Goal: Task Accomplishment & Management: Use online tool/utility

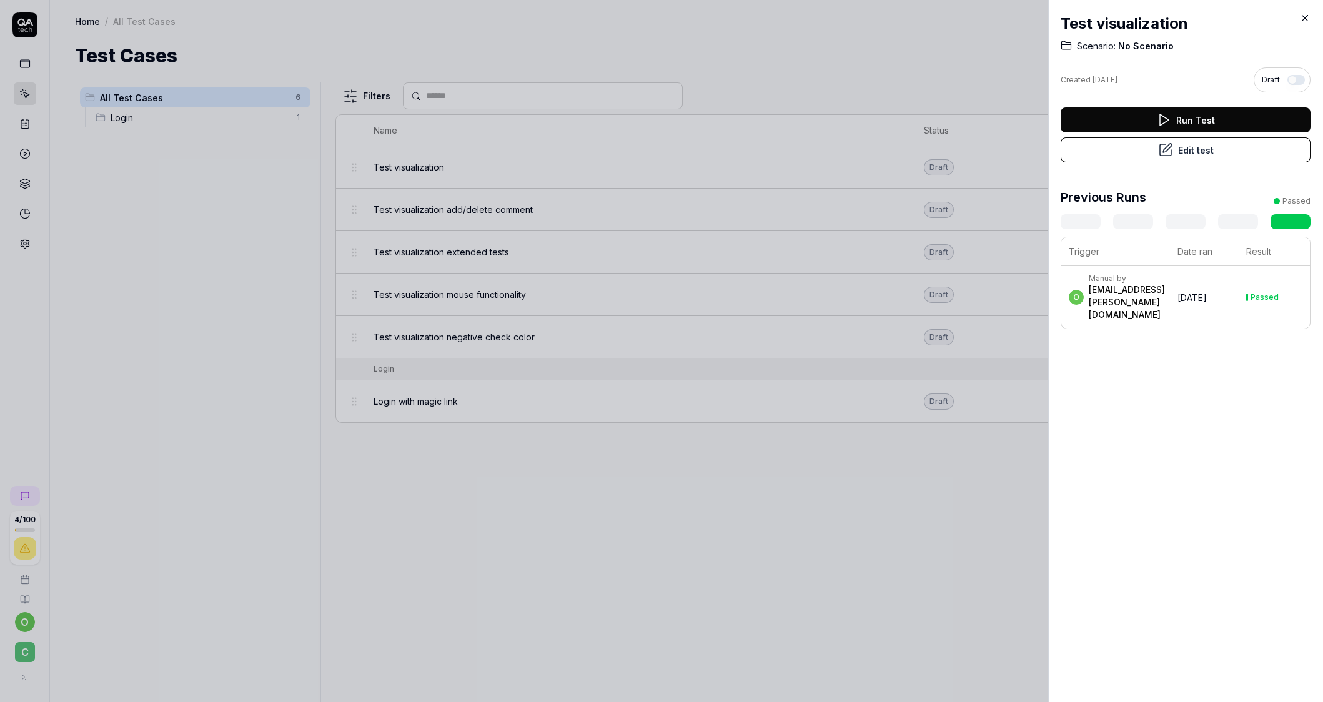
click at [1137, 118] on button "Run Test" at bounding box center [1185, 119] width 250 height 25
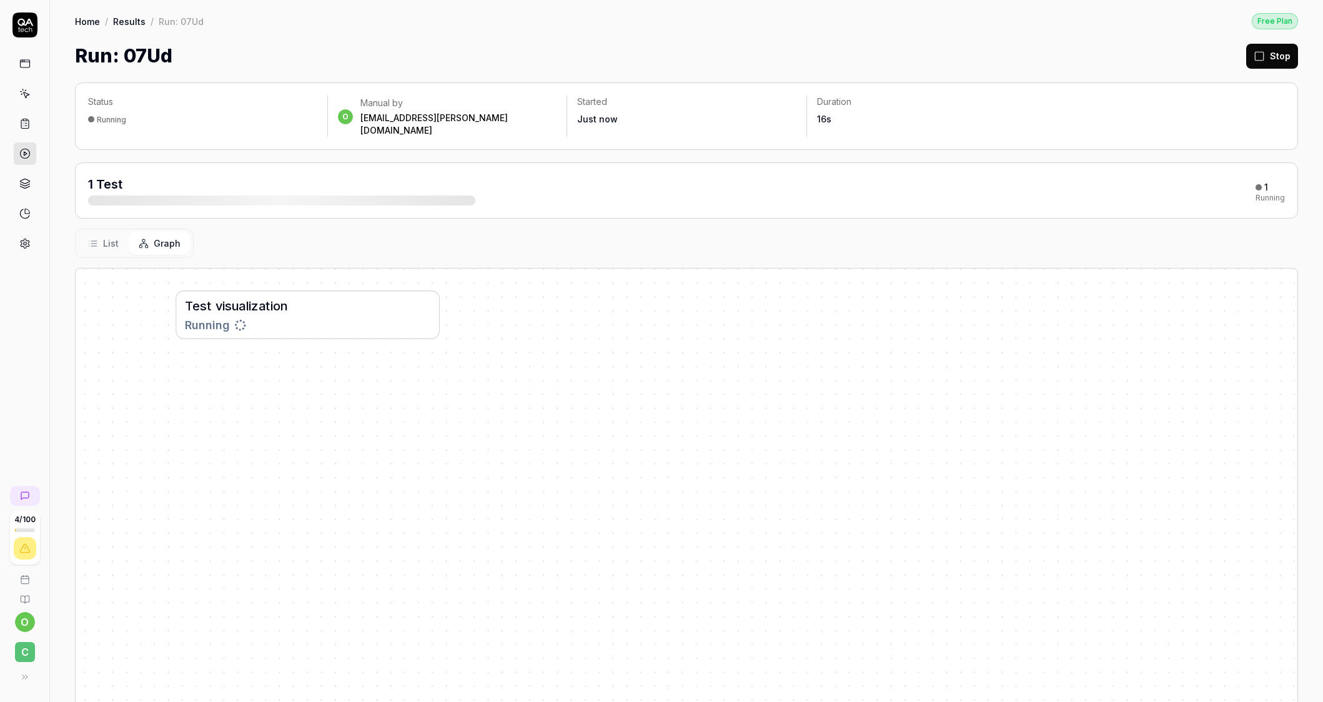
click at [405, 317] on div "Running" at bounding box center [308, 325] width 246 height 17
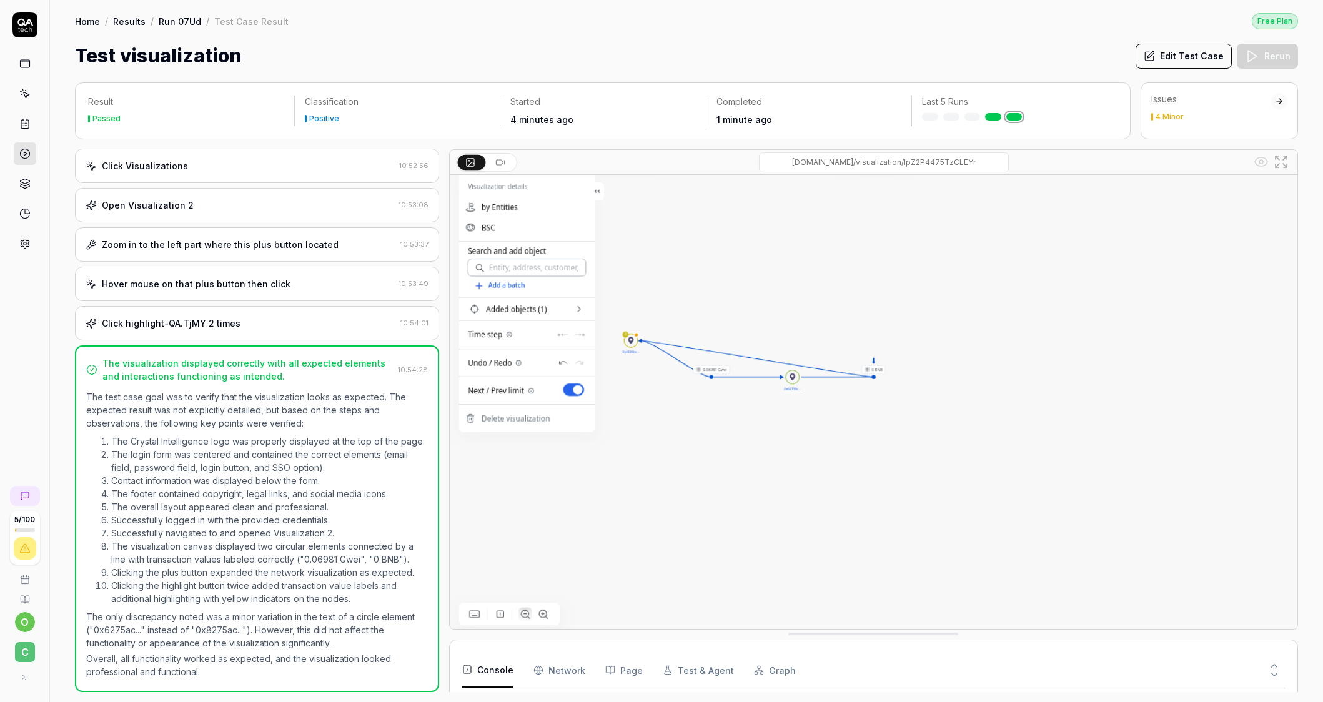
scroll to position [790, 0]
click at [713, 363] on img at bounding box center [873, 370] width 847 height 530
click at [628, 340] on img at bounding box center [873, 370] width 847 height 530
click at [786, 376] on img at bounding box center [873, 370] width 847 height 530
click at [1180, 59] on button "Edit Test Case" at bounding box center [1183, 56] width 96 height 25
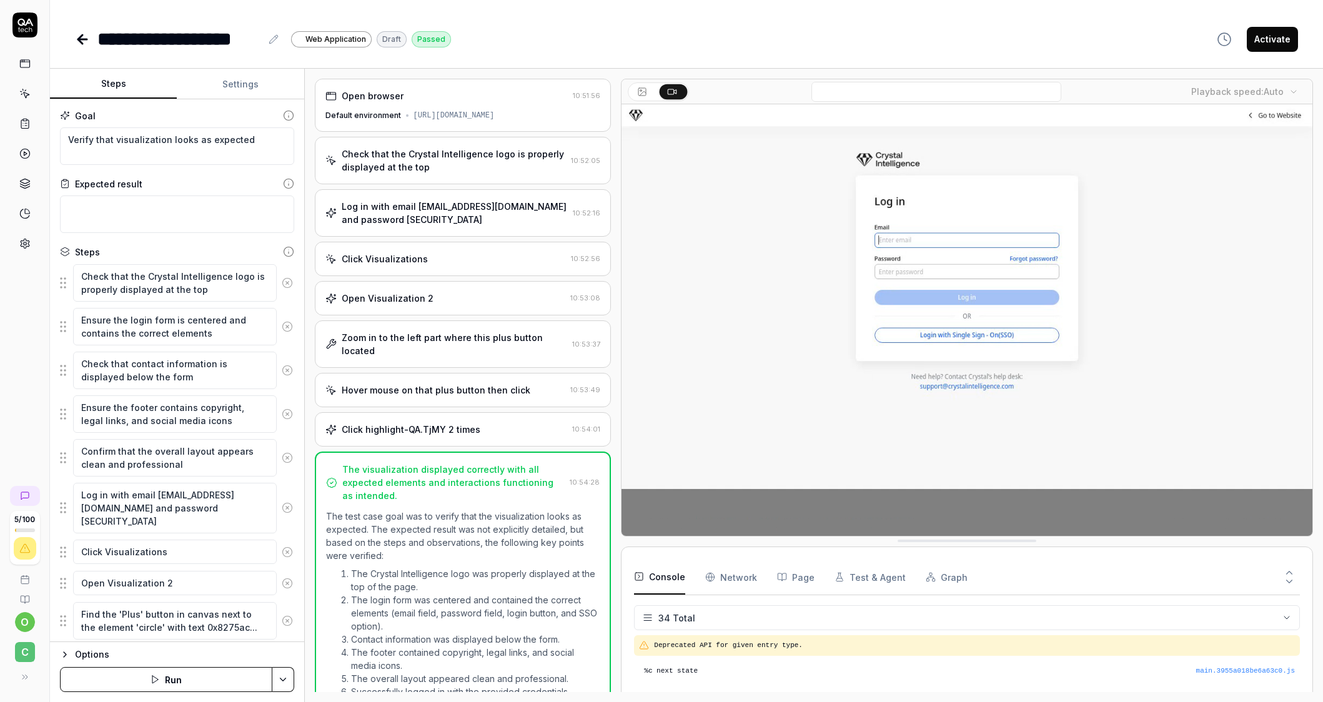
scroll to position [790, 0]
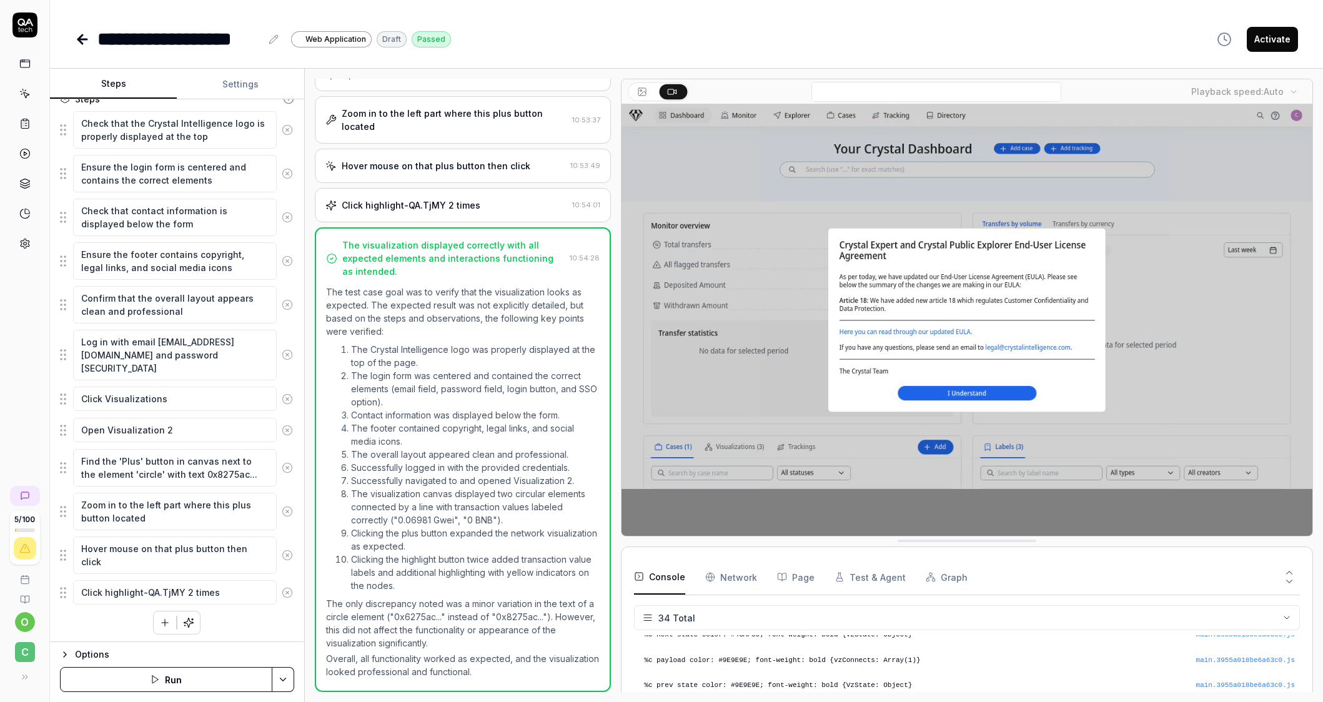
scroll to position [156, 0]
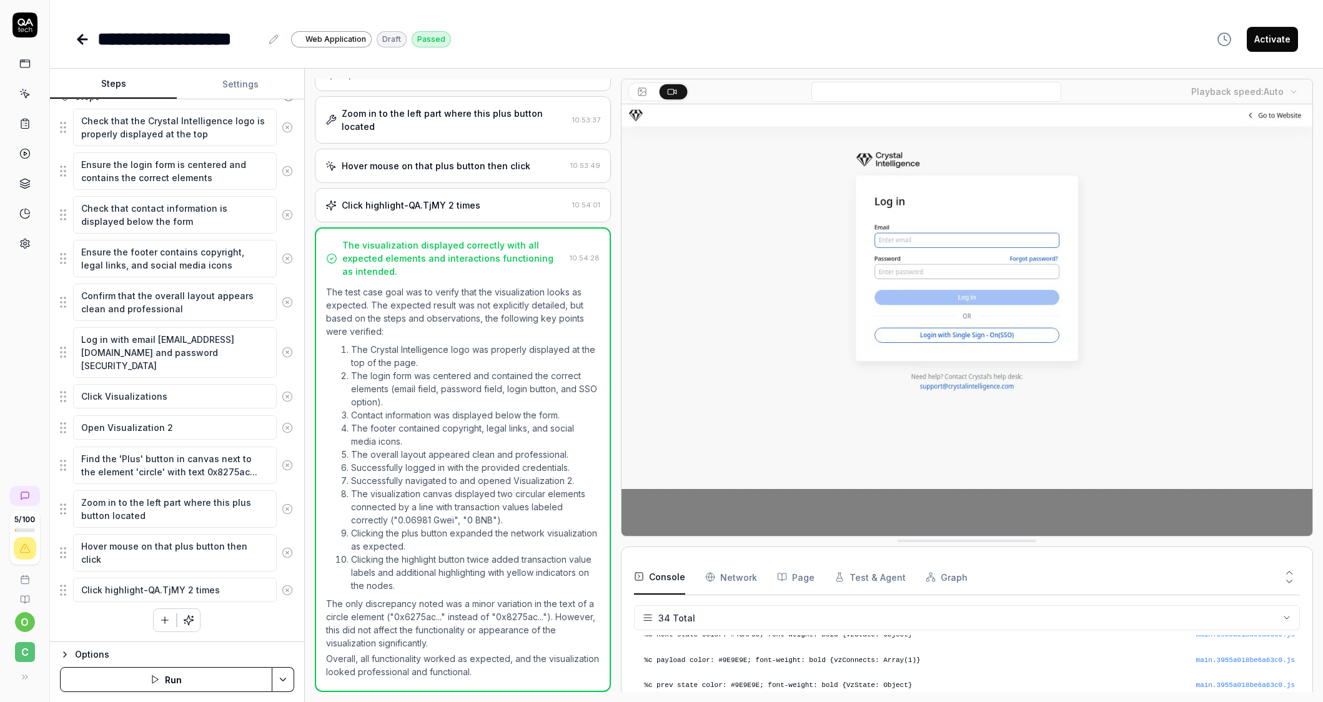
click at [61, 465] on fieldset "Check that the Crystal Intelligence logo is properly displayed at the top Ensur…" at bounding box center [177, 355] width 234 height 495
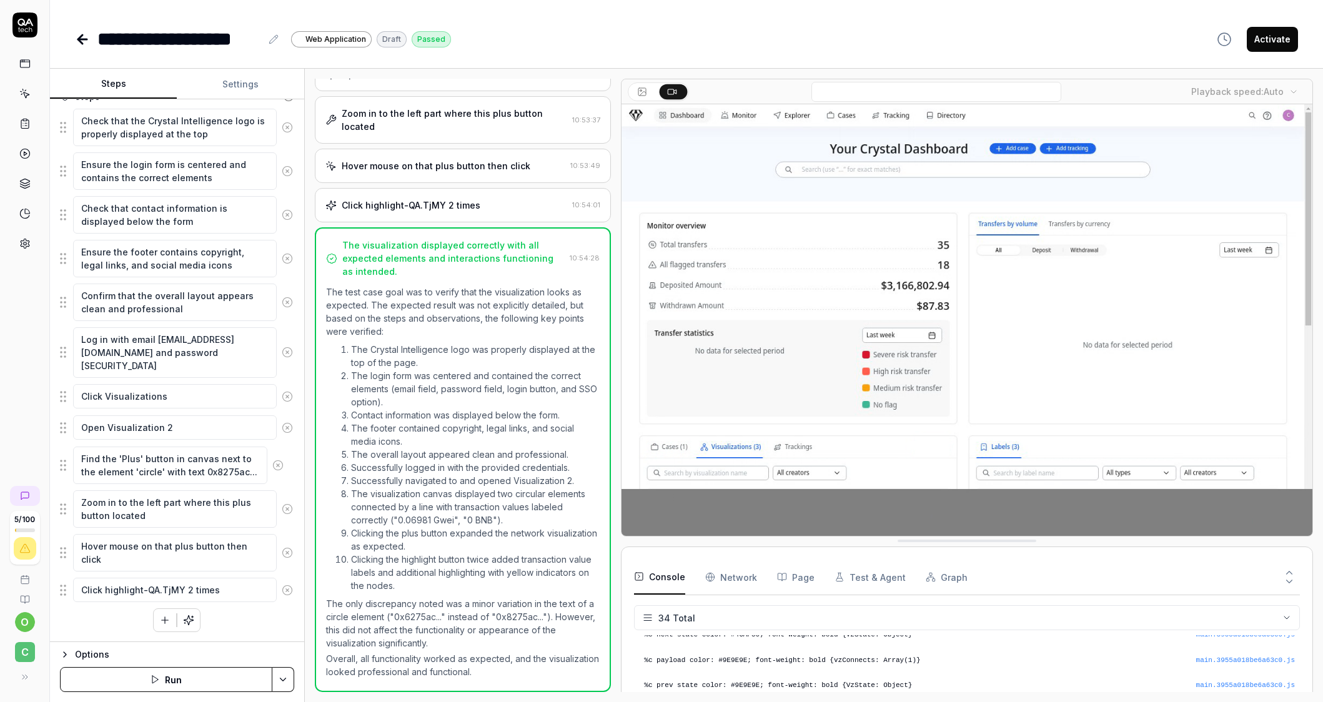
click at [65, 467] on fieldset "Check that the Crystal Intelligence logo is properly displayed at the top Ensur…" at bounding box center [177, 355] width 234 height 495
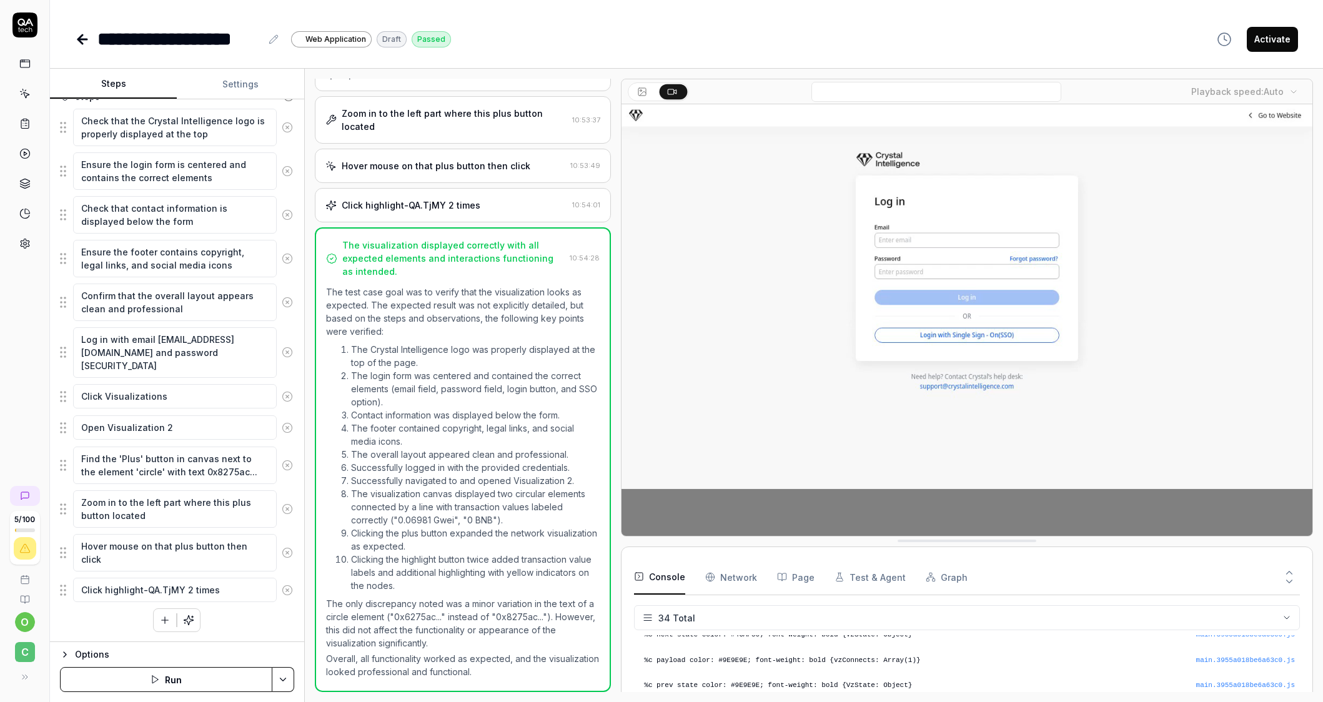
click at [62, 462] on fieldset "Check that the Crystal Intelligence logo is properly displayed at the top Ensur…" at bounding box center [177, 355] width 234 height 495
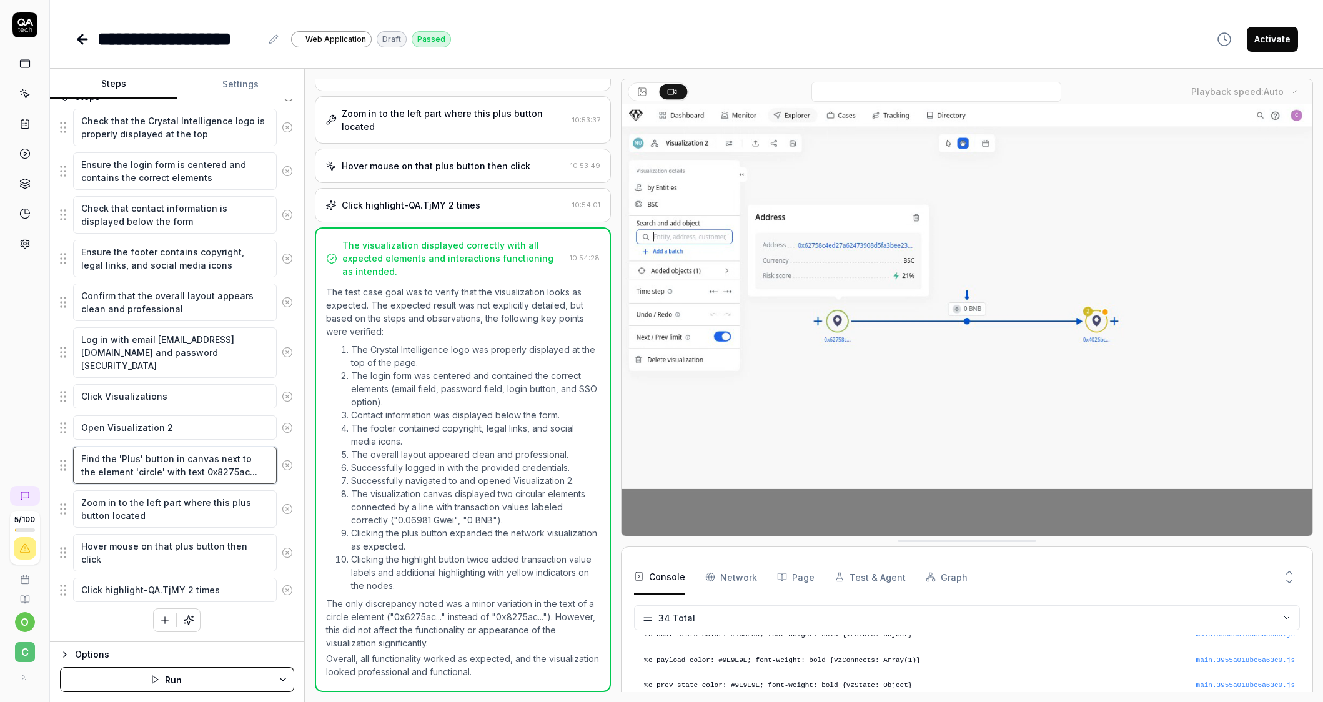
click at [112, 467] on textarea "Find the 'Plus' button in canvas next to the element 'circle' with text 0x8275a…" at bounding box center [175, 465] width 204 height 37
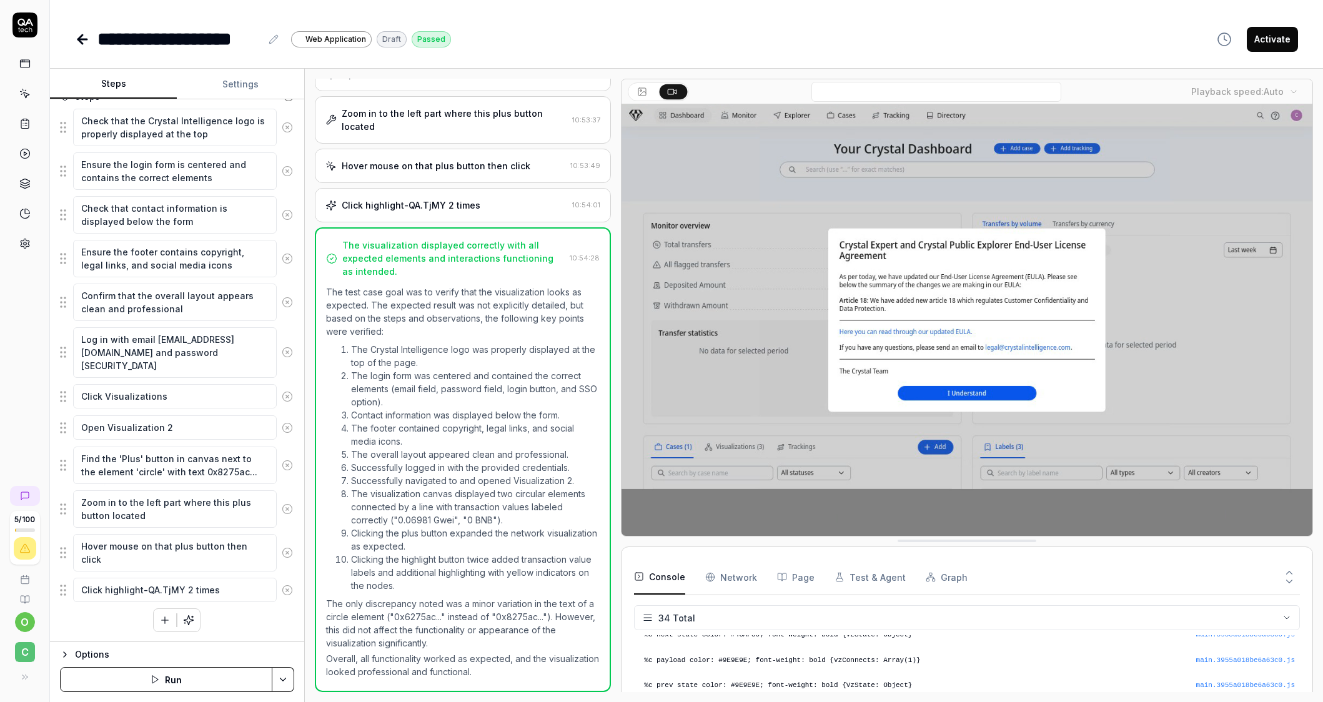
click at [66, 655] on icon "button" at bounding box center [65, 655] width 10 height 10
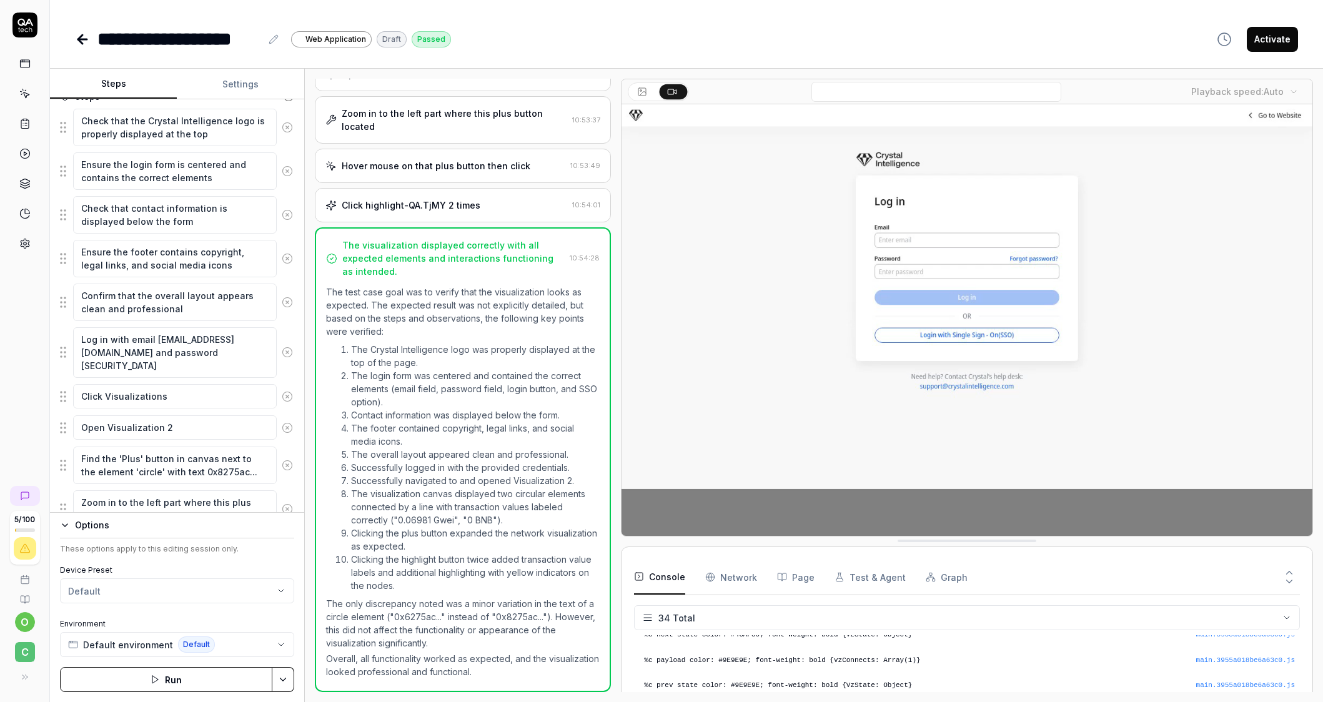
click at [66, 525] on icon "button" at bounding box center [65, 525] width 10 height 10
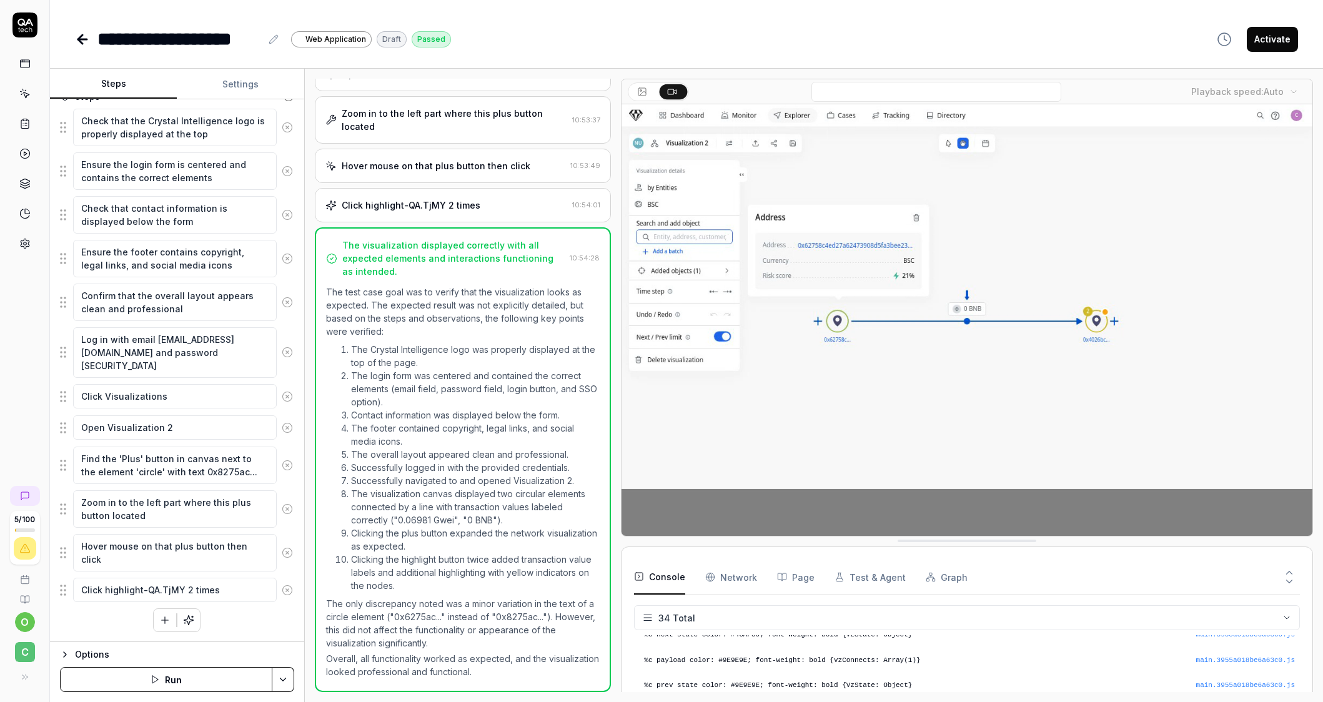
click at [65, 469] on fieldset "Check that the Crystal Intelligence logo is properly displayed at the top Ensur…" at bounding box center [177, 355] width 234 height 495
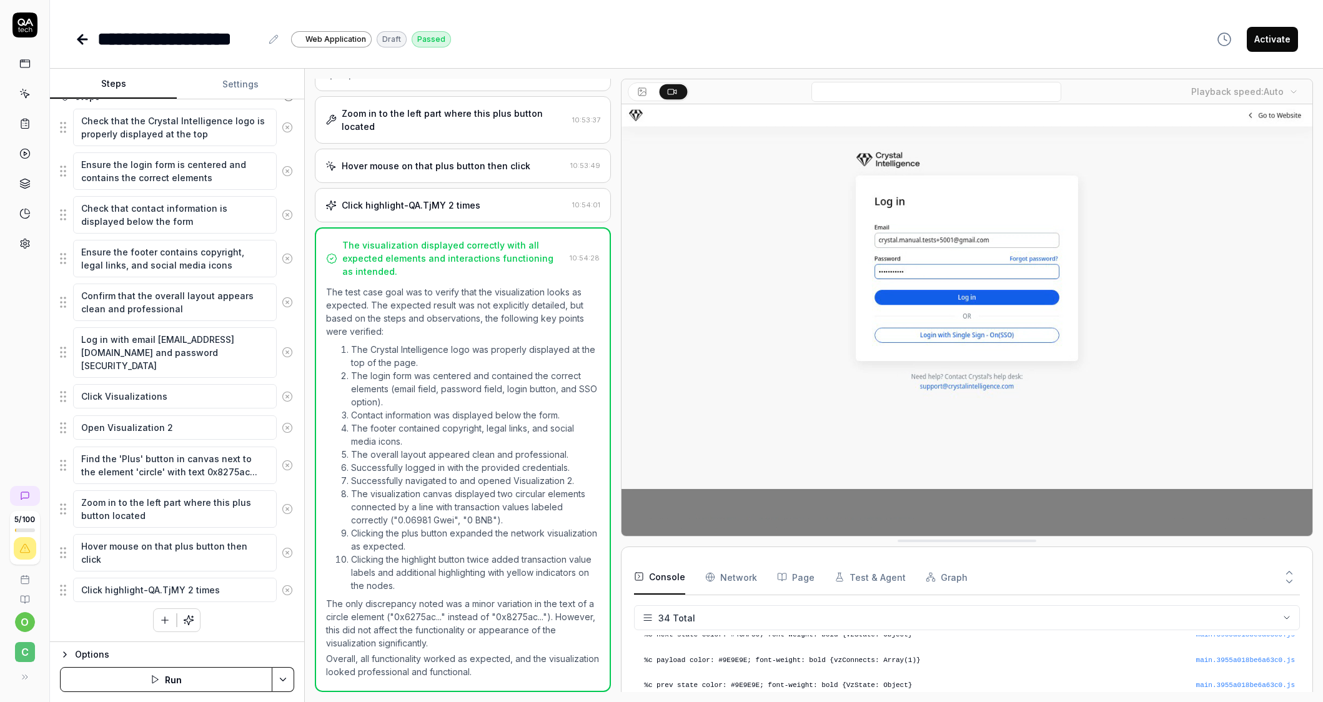
click at [482, 501] on li "The visualization canvas displayed two circular elements connected by a line wi…" at bounding box center [475, 506] width 249 height 39
click at [406, 615] on p "The only discrepancy noted was a minor variation in the text of a circle elemen…" at bounding box center [463, 623] width 274 height 52
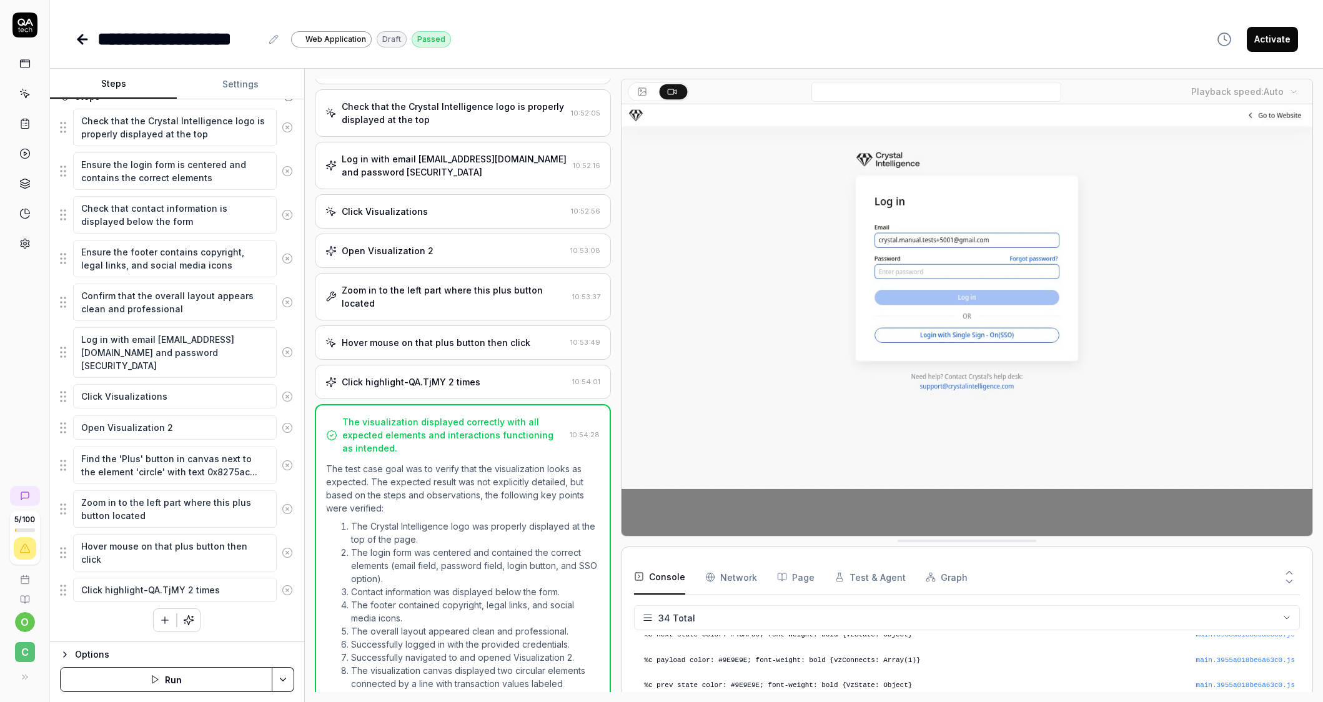
scroll to position [42, 0]
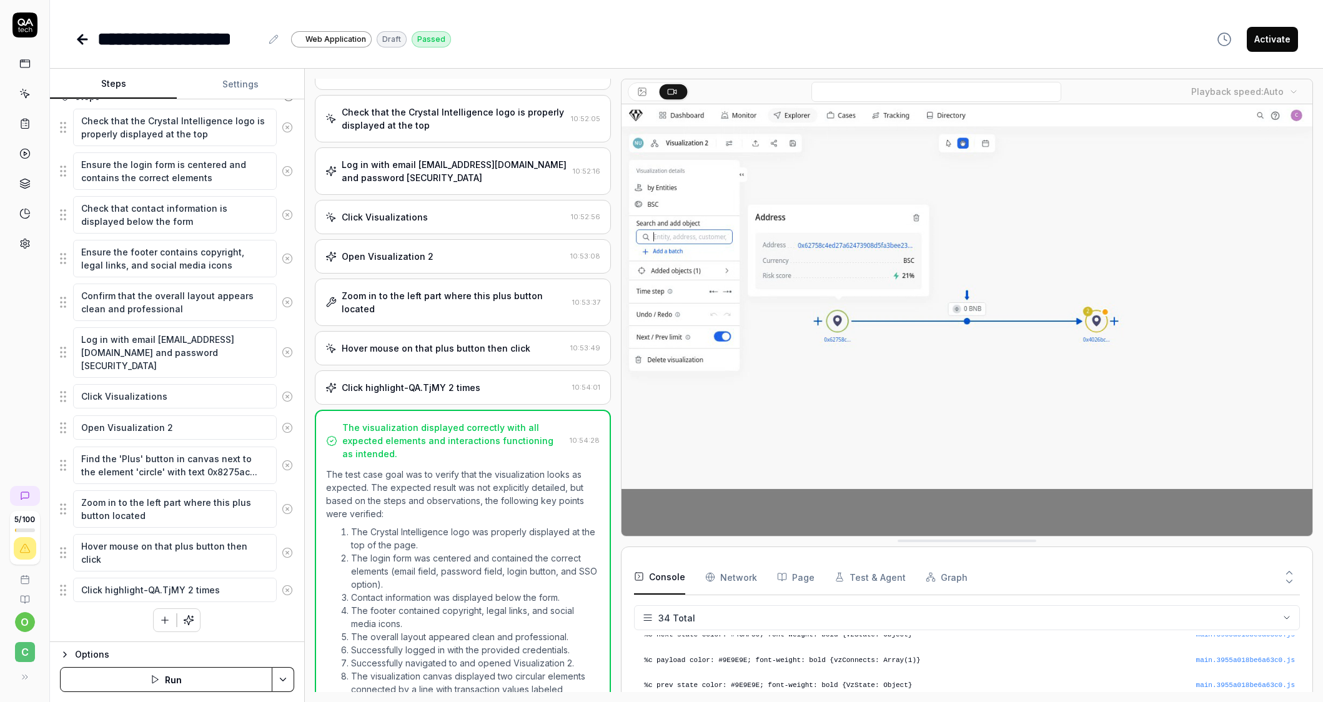
click at [437, 315] on div "Zoom in to the left part where this plus button located" at bounding box center [455, 302] width 226 height 26
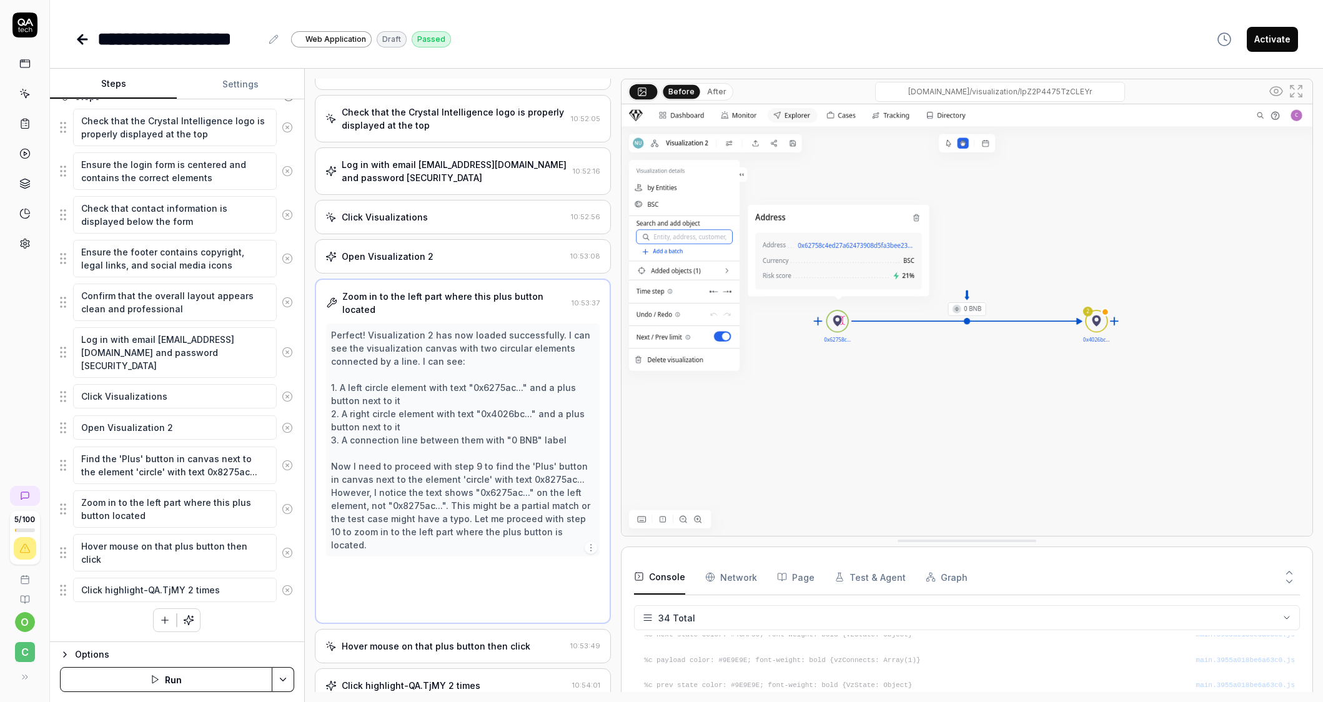
scroll to position [0, 0]
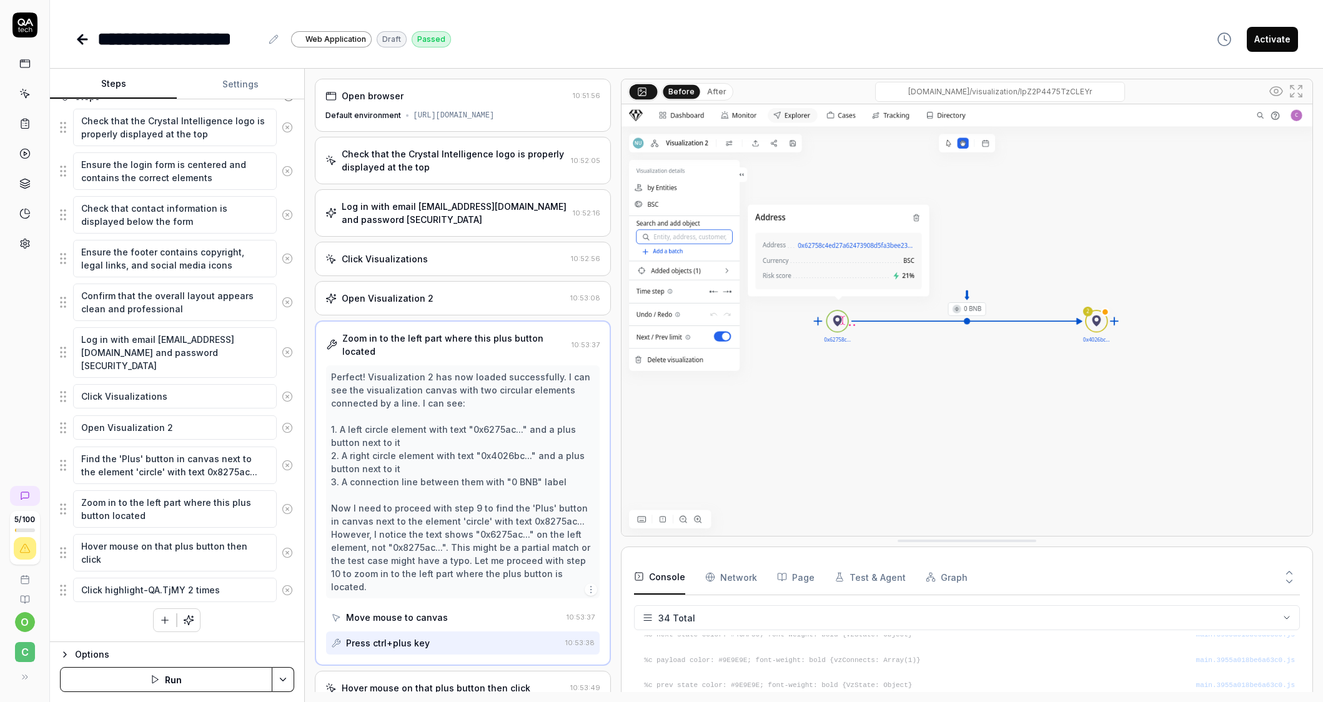
click at [491, 472] on div "Perfect! Visualization 2 has now loaded successfully. I can see the visualizati…" at bounding box center [463, 481] width 264 height 223
click at [431, 305] on div "Open Visualization 2" at bounding box center [445, 298] width 240 height 13
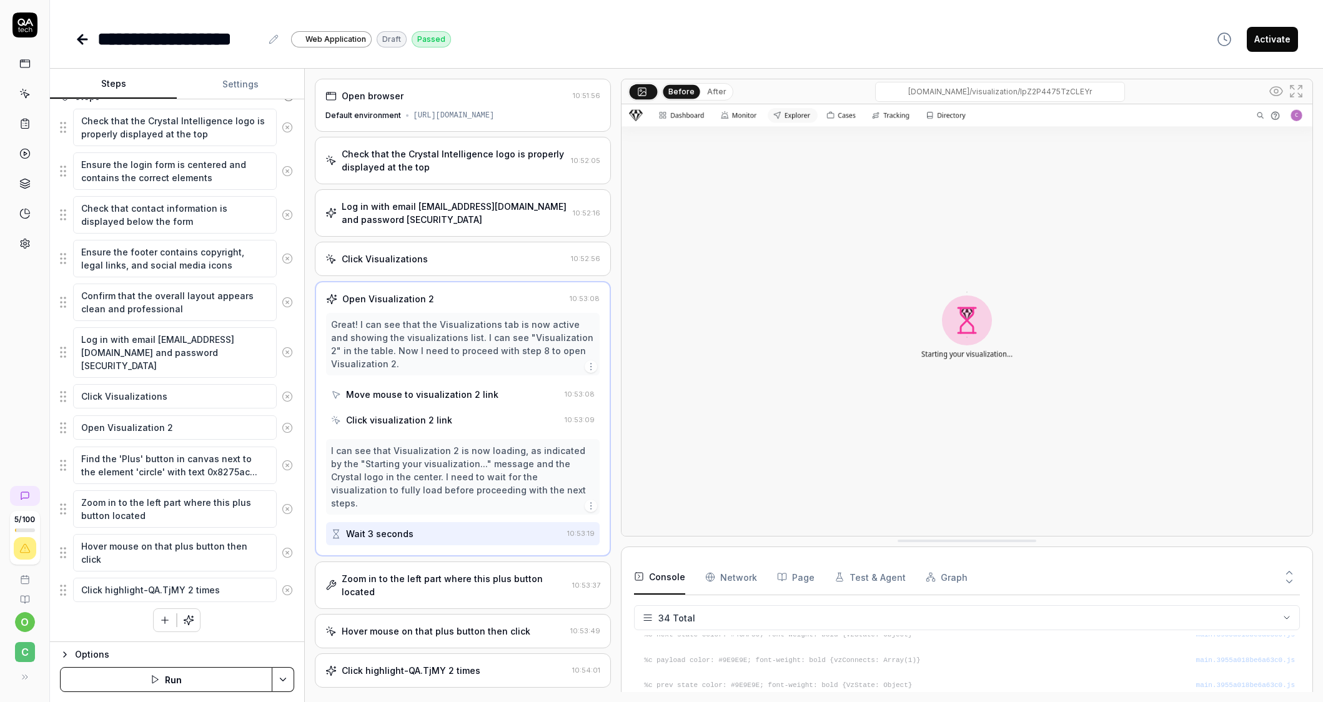
click at [243, 84] on button "Settings" at bounding box center [240, 84] width 127 height 30
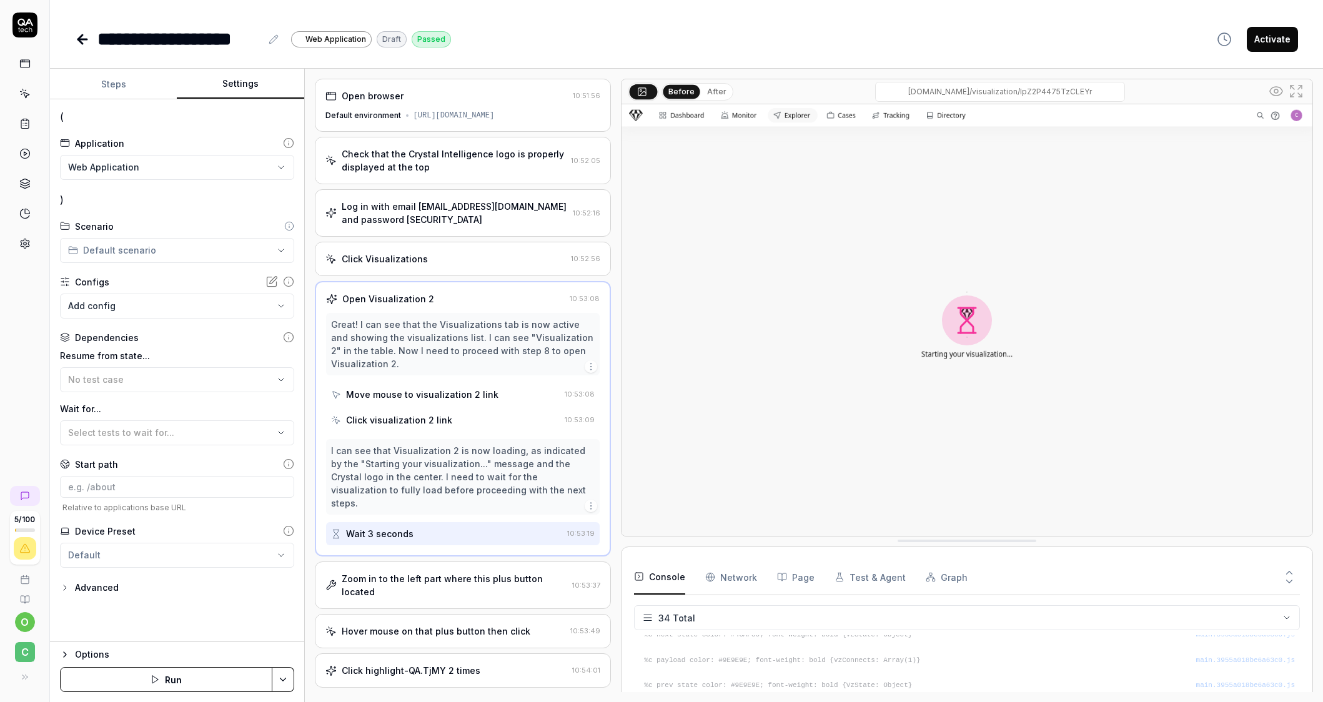
click at [117, 86] on button "Steps" at bounding box center [113, 84] width 127 height 30
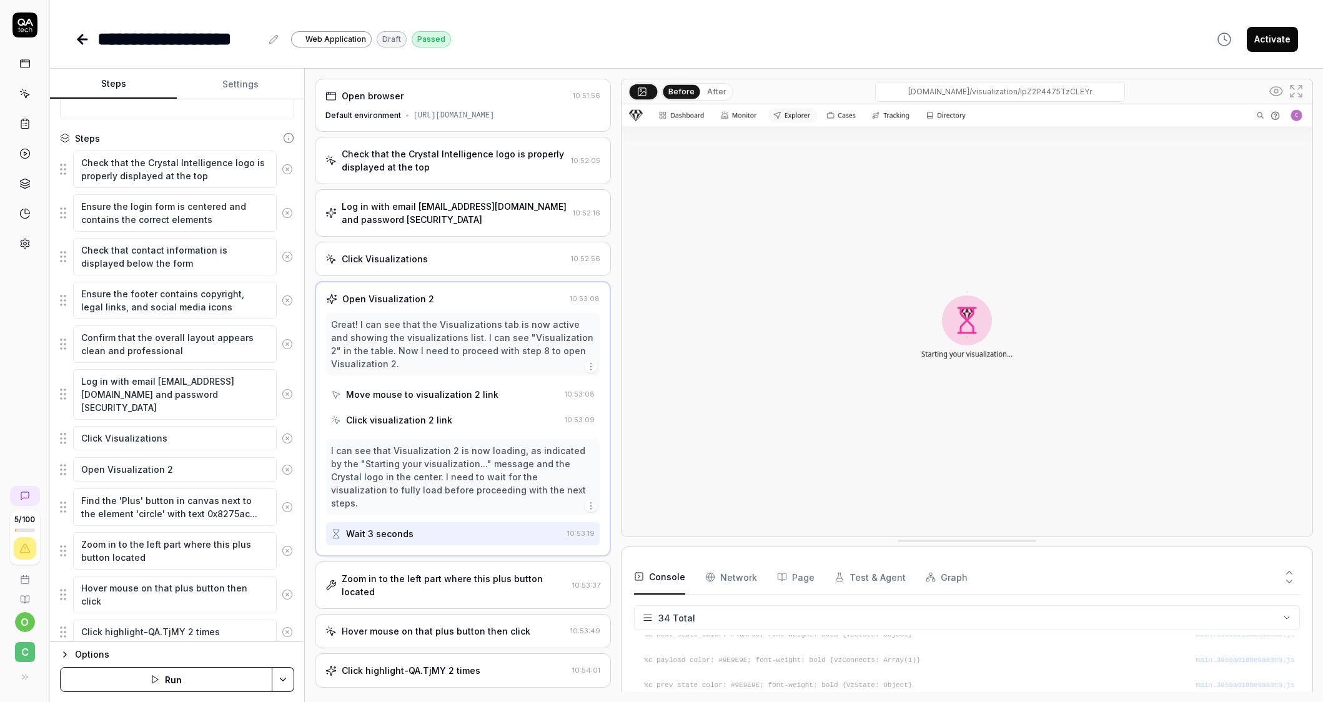
scroll to position [113, 0]
click at [26, 69] on link at bounding box center [25, 63] width 22 height 22
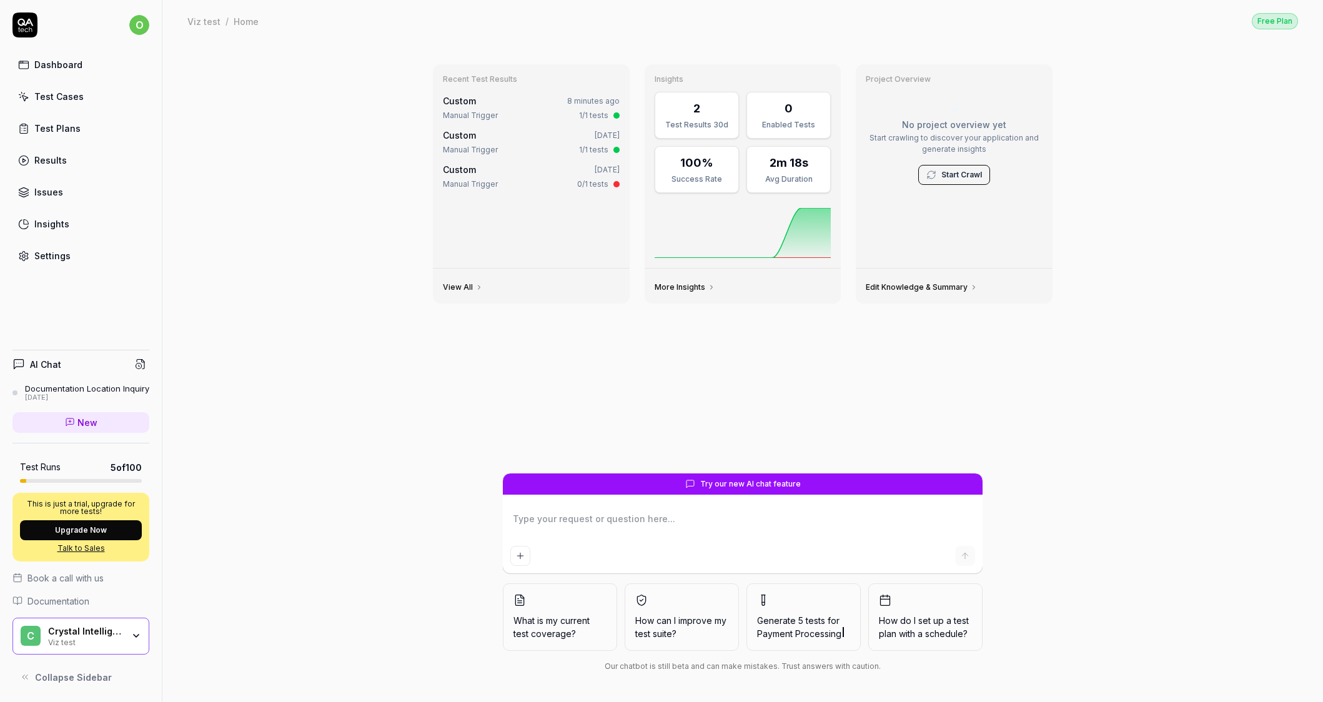
click at [60, 98] on div "Test Cases" at bounding box center [58, 96] width 49 height 13
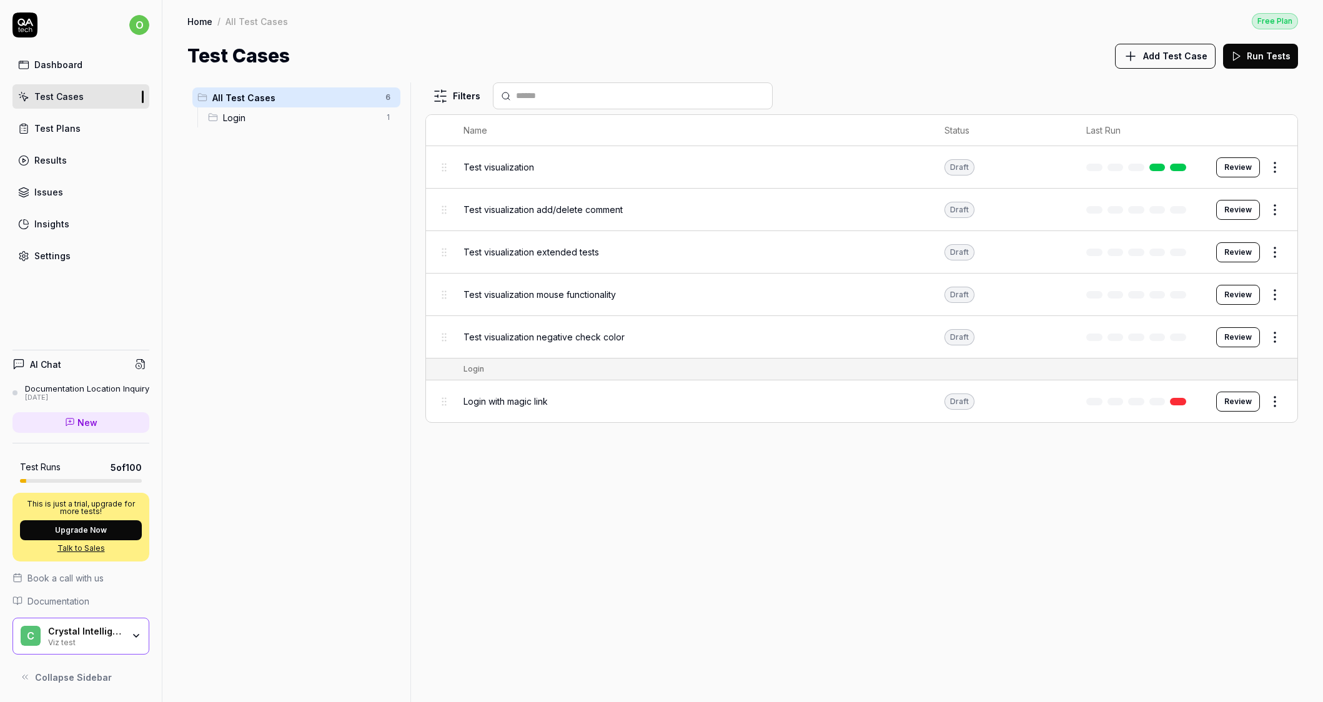
click at [1244, 169] on button "Review" at bounding box center [1238, 167] width 44 height 20
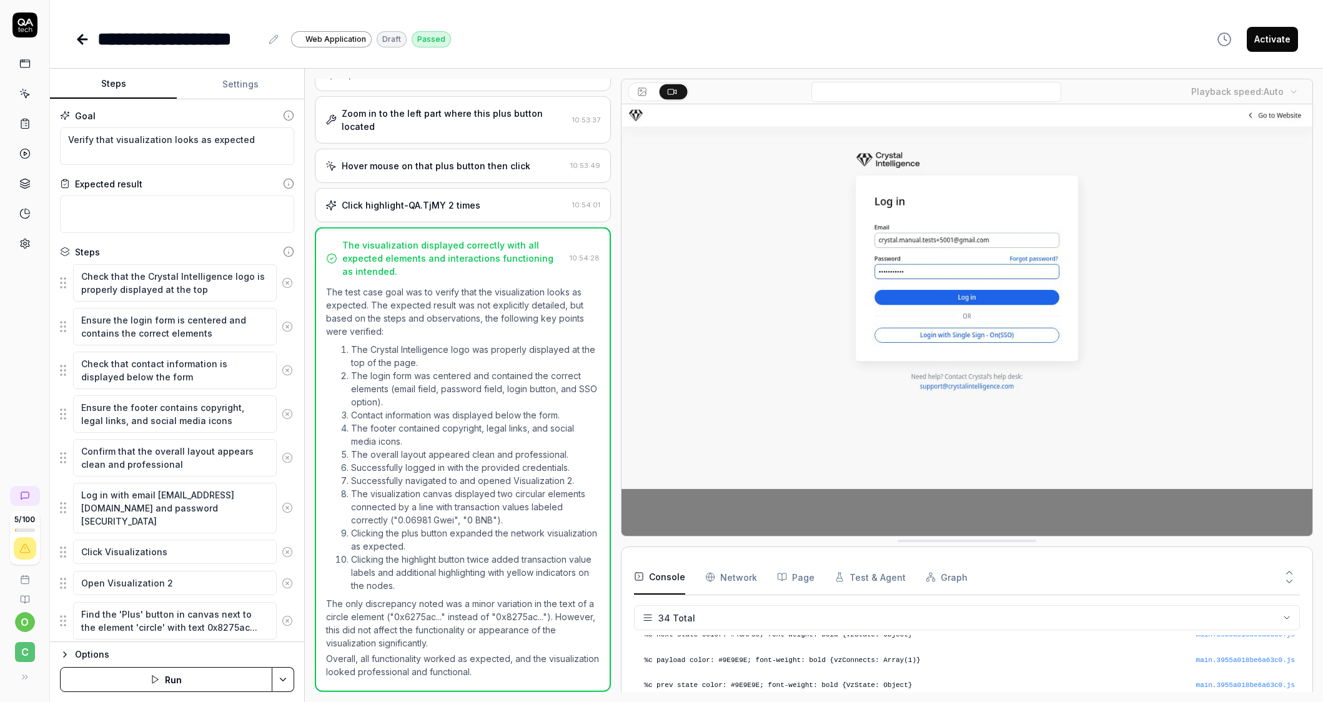
scroll to position [237, 0]
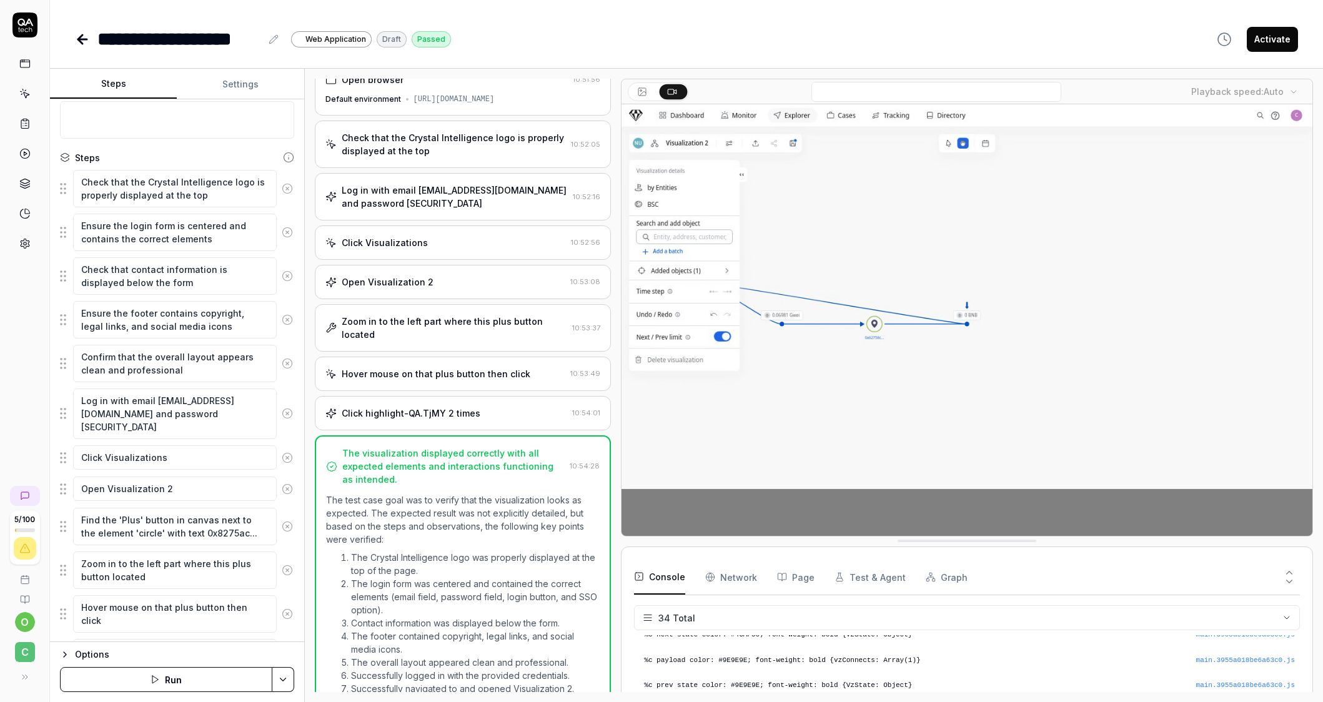
scroll to position [97, 0]
click at [64, 456] on fieldset "Check that the Crystal Intelligence logo is properly displayed at the top Ensur…" at bounding box center [177, 414] width 234 height 495
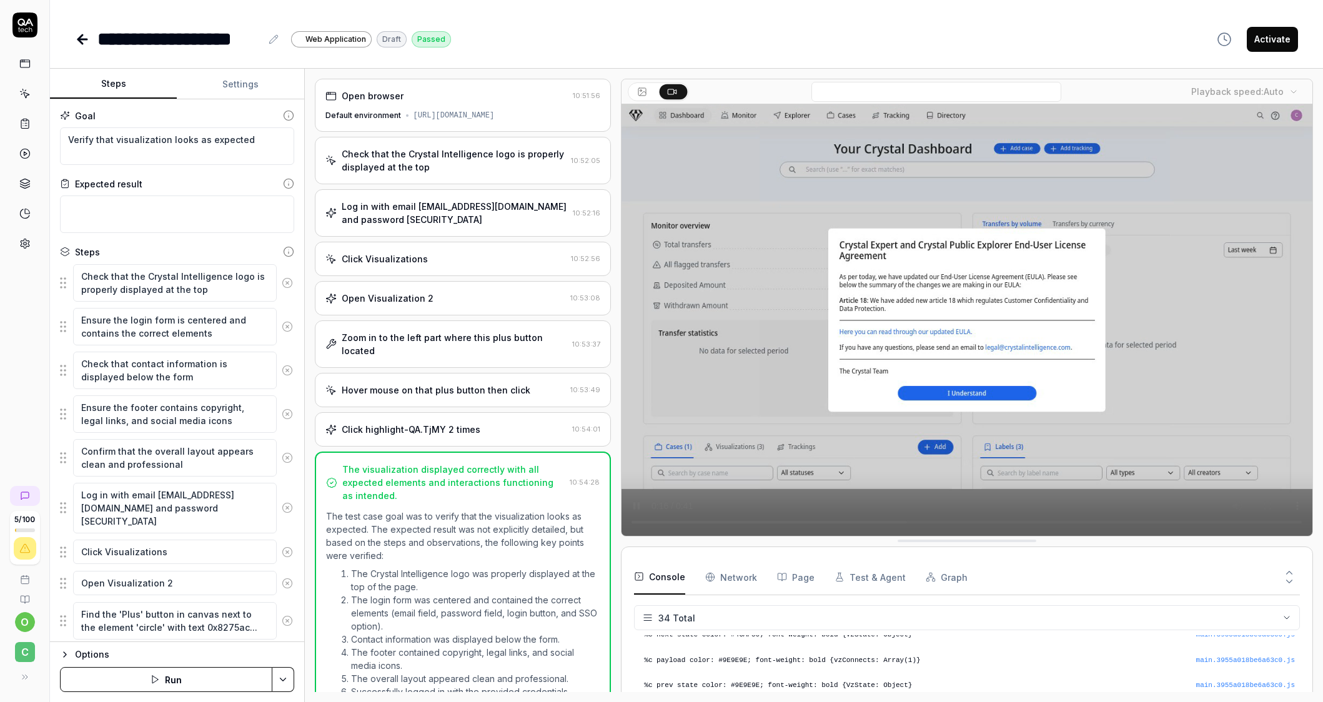
scroll to position [156, 0]
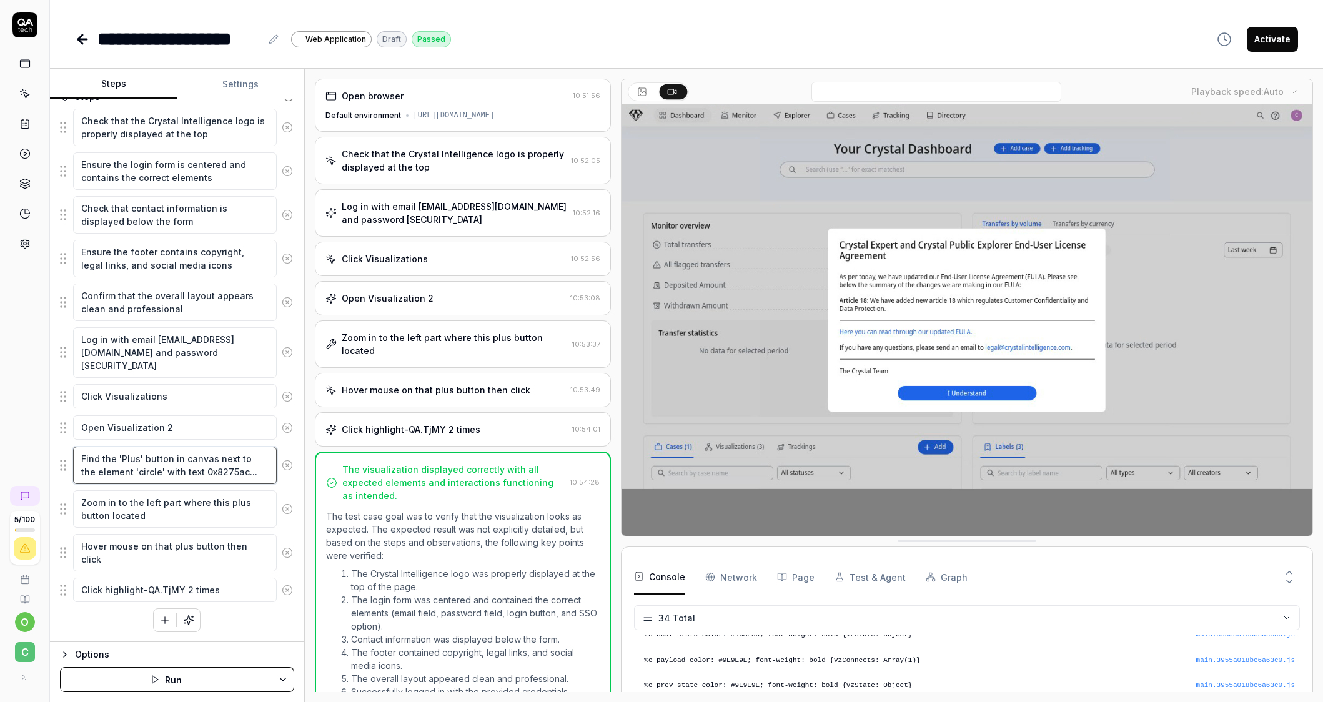
click at [185, 472] on textarea "Find the 'Plus' button in canvas next to the element 'circle' with text 0x8275a…" at bounding box center [175, 465] width 204 height 37
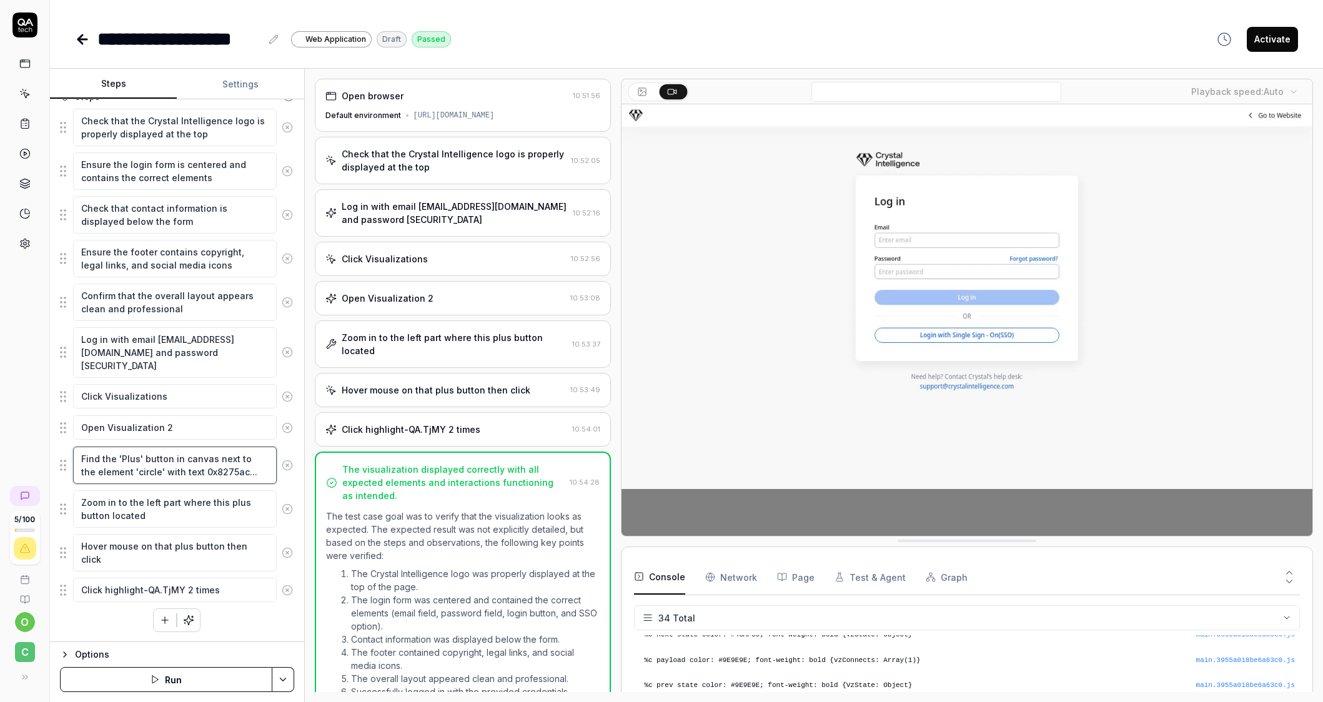
click at [234, 475] on textarea "Find the 'Plus' button in canvas next to the element 'circle' with text 0x8275a…" at bounding box center [175, 465] width 204 height 37
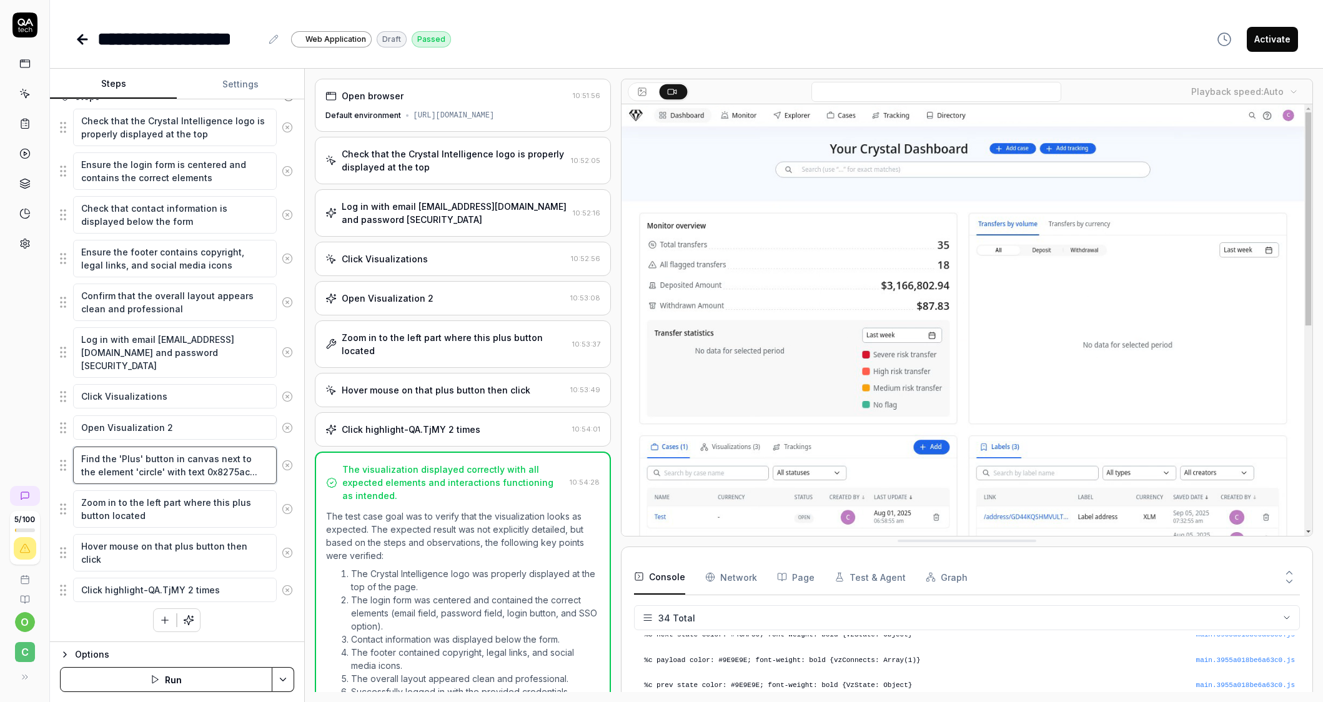
drag, startPoint x: 81, startPoint y: 458, endPoint x: 245, endPoint y: 495, distance: 169.1
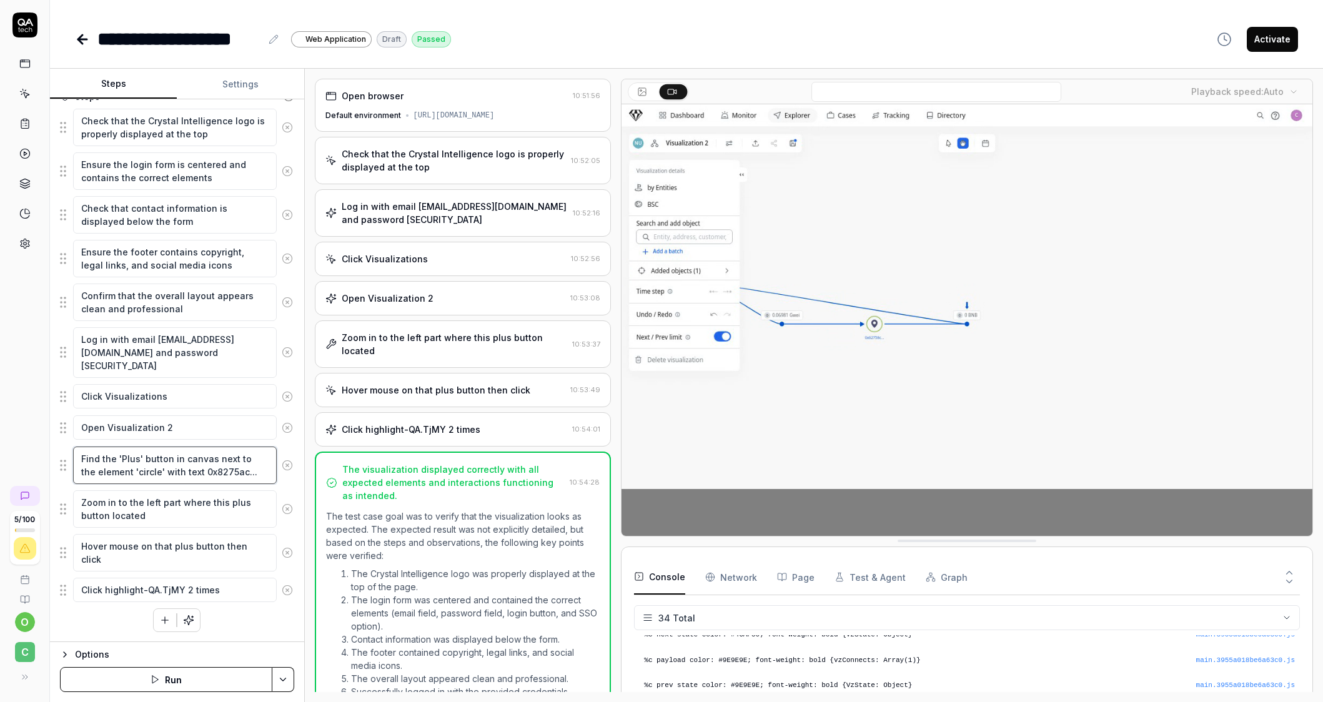
click at [245, 495] on fieldset "Check that the Crystal Intelligence logo is properly displayed at the top Ensur…" at bounding box center [177, 355] width 234 height 495
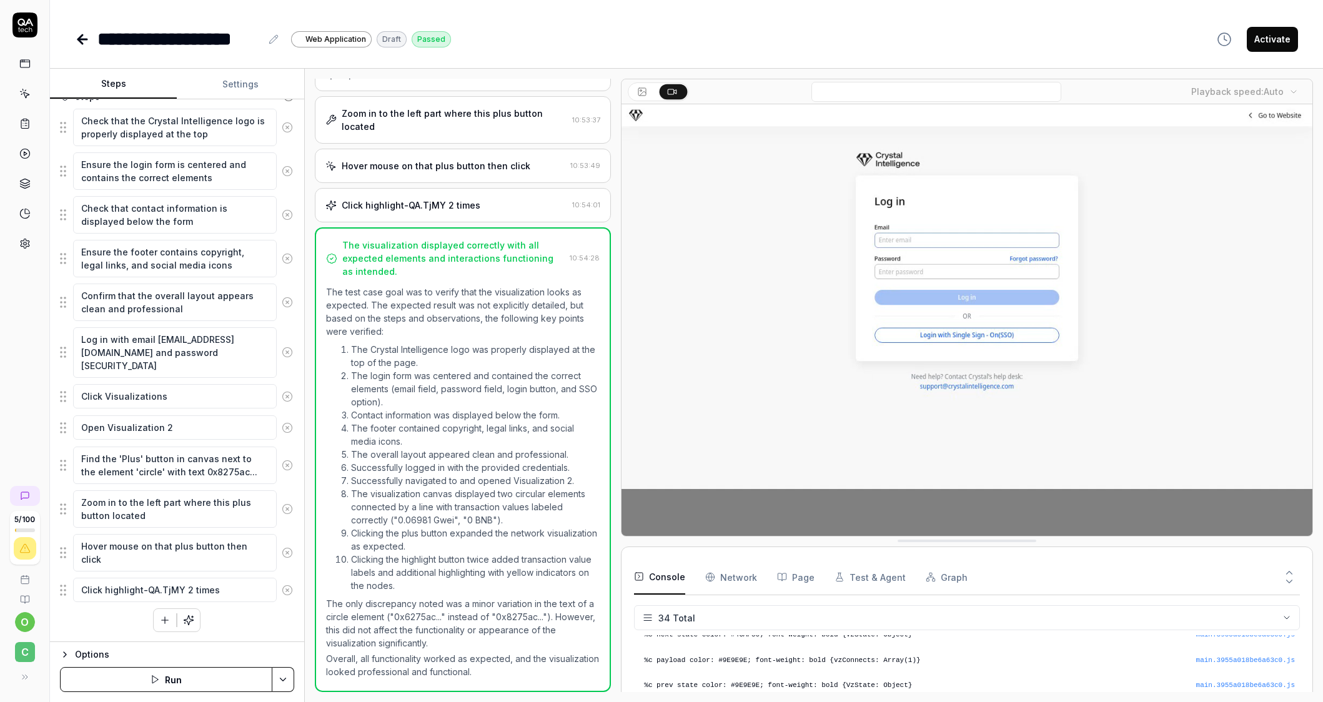
scroll to position [237, 0]
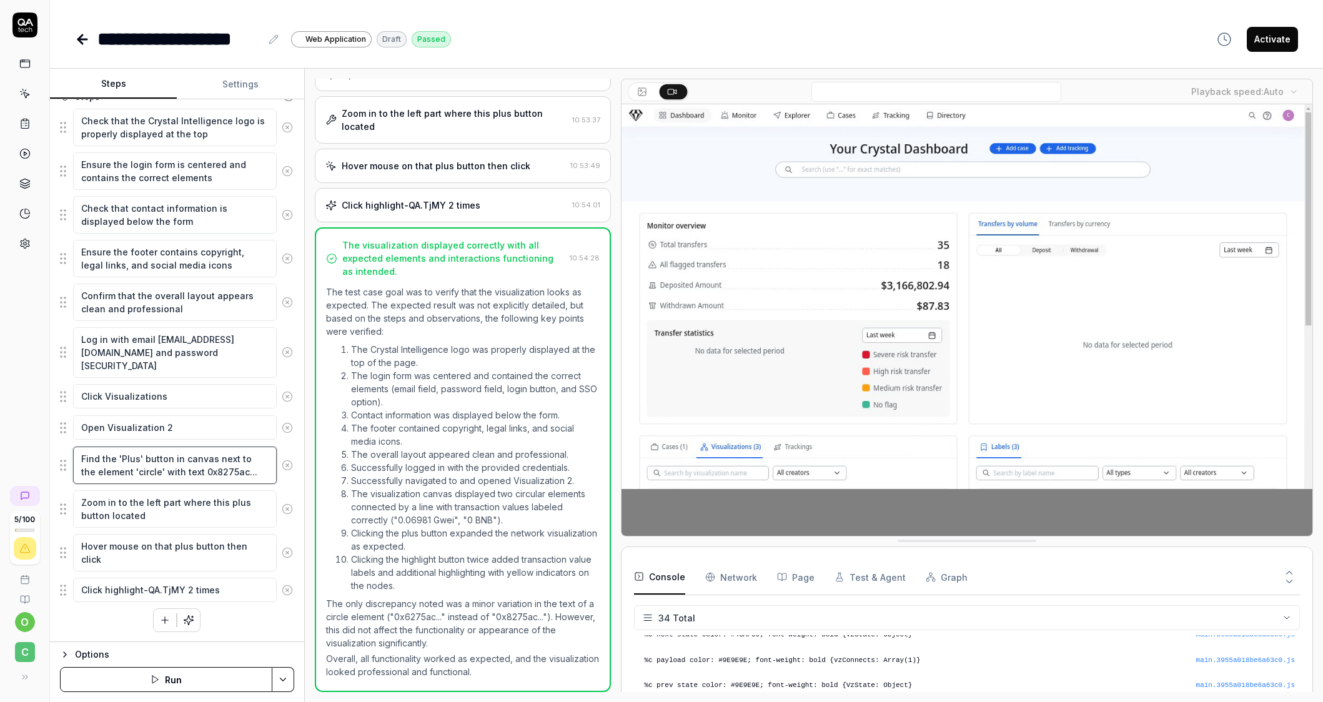
type textarea "*"
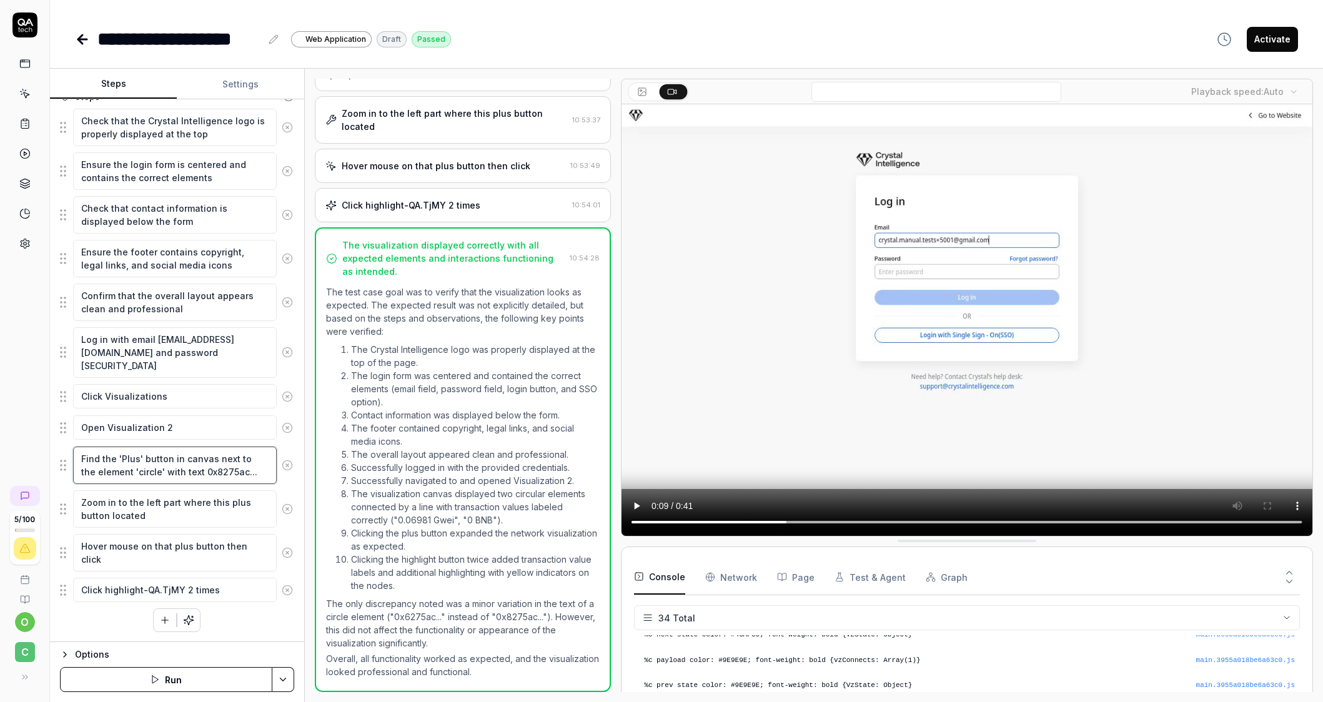
click at [199, 470] on textarea "Find the 'Plus' button in canvas next to the element 'circle' with text 0x8275a…" at bounding box center [175, 465] width 204 height 37
drag, startPoint x: 190, startPoint y: 472, endPoint x: 236, endPoint y: 472, distance: 46.2
click at [236, 472] on textarea "Find the 'Plus' button in canvas next to the element 'circle' with text 0x8275a…" at bounding box center [175, 465] width 204 height 37
click at [167, 518] on textarea "Zoom in to the left part where this plus button located" at bounding box center [175, 508] width 204 height 37
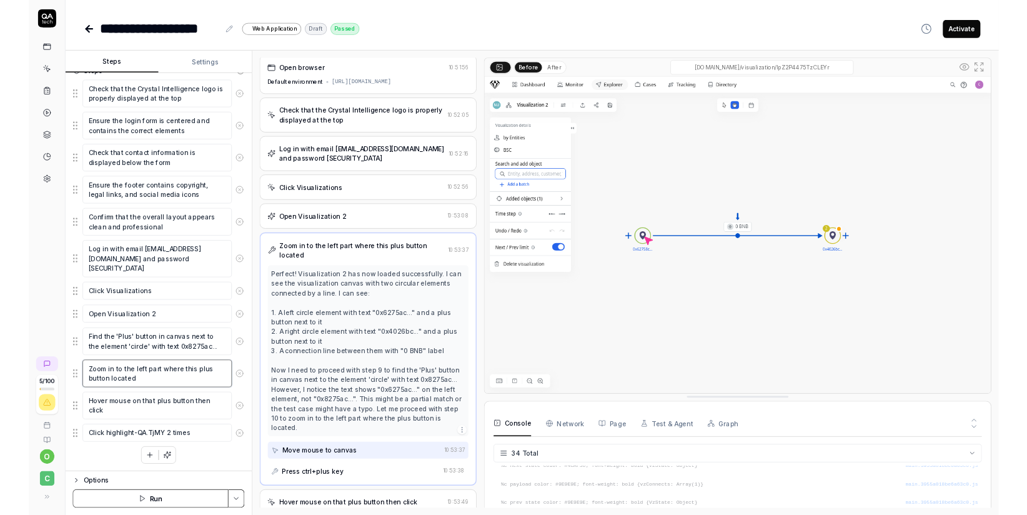
scroll to position [0, 0]
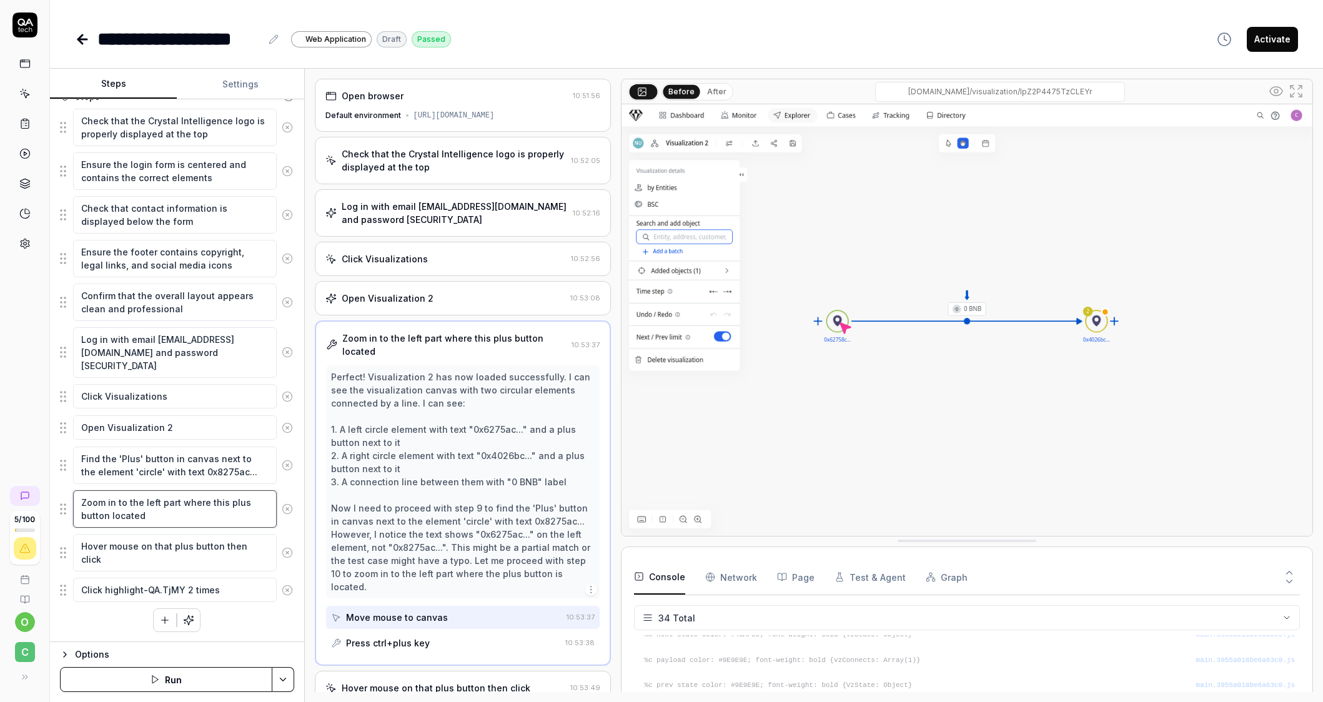
type textarea "*"
type textarea "Zoom in to the left part where this plus button located"
type textarea "*"
type textarea "Zoom in to the left part where this plus button located т"
type textarea "*"
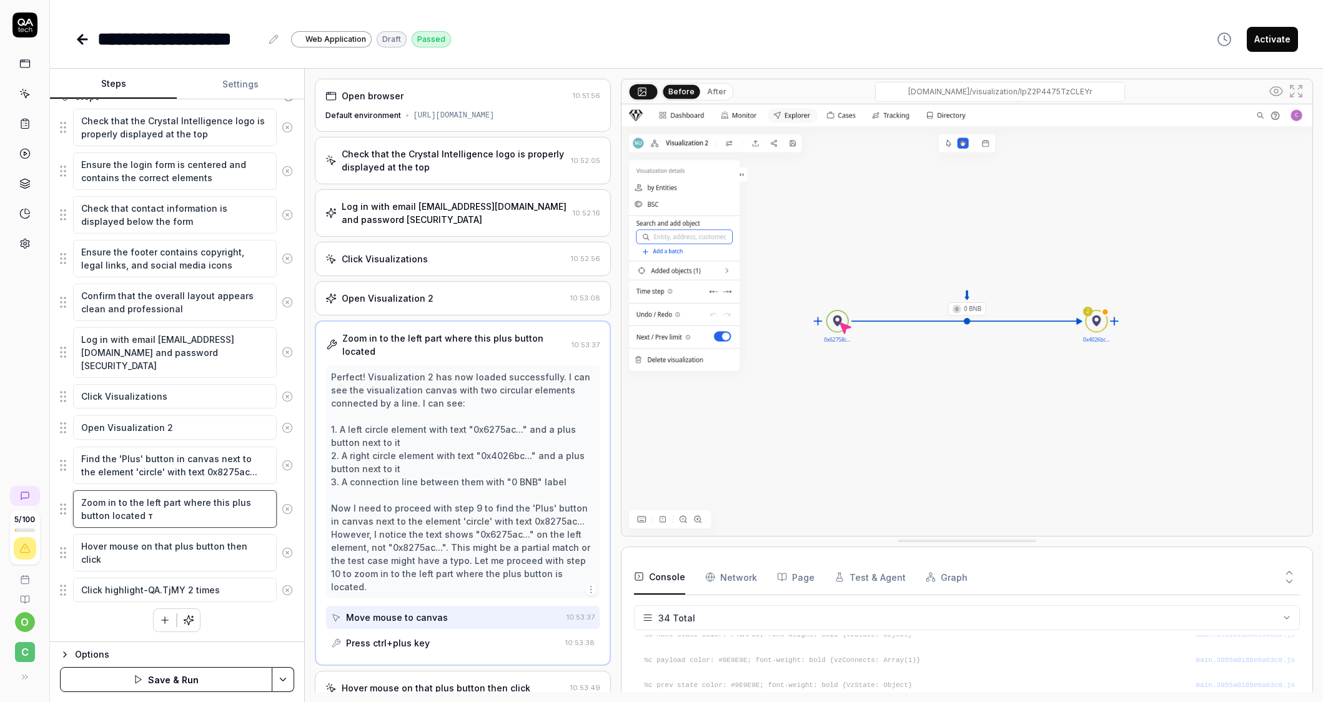
type textarea "Zoom in to the left part where this plus button located ту"
type textarea "*"
type textarea "Zoom in to the left part where this plus button located туц"
type textarea "*"
type textarea "Zoom in to the left part where this plus button located туц"
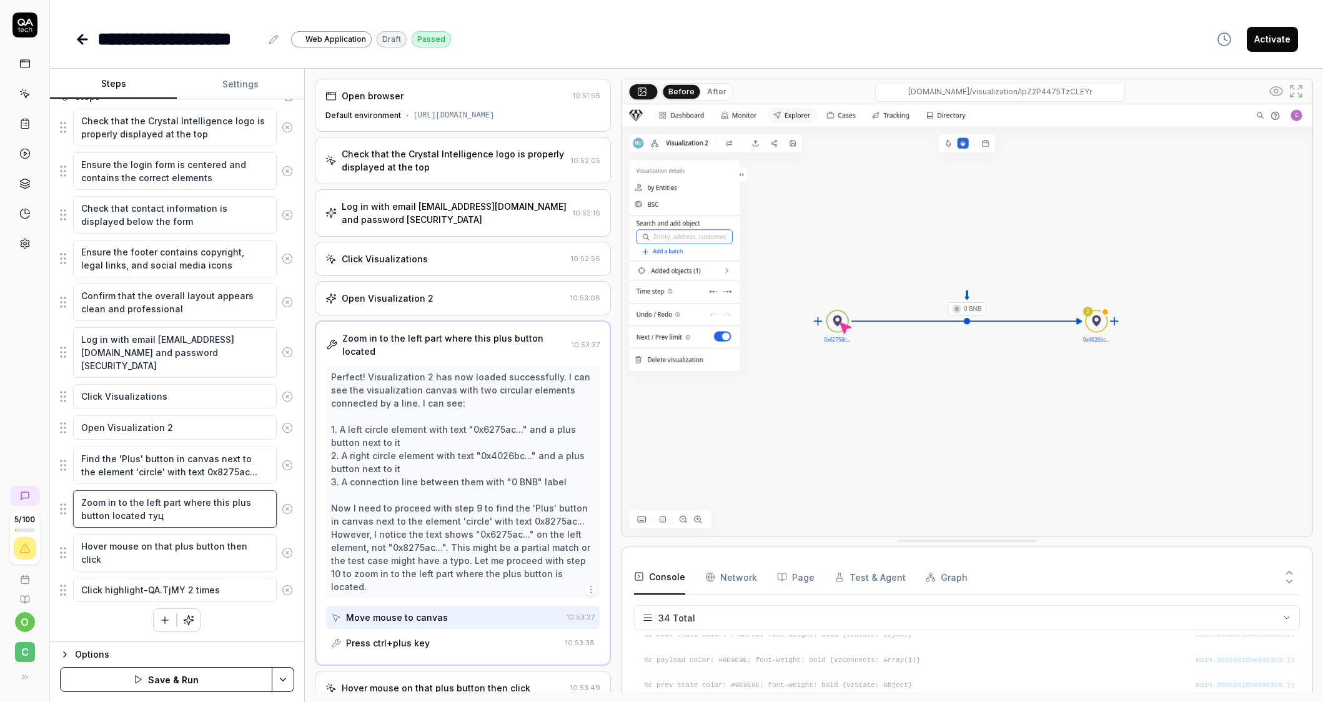
type textarea "*"
type textarea "Zoom in to the left part where this plus button located туц"
type textarea "*"
type textarea "Zoom in to the left part where this plus button located ту"
type textarea "*"
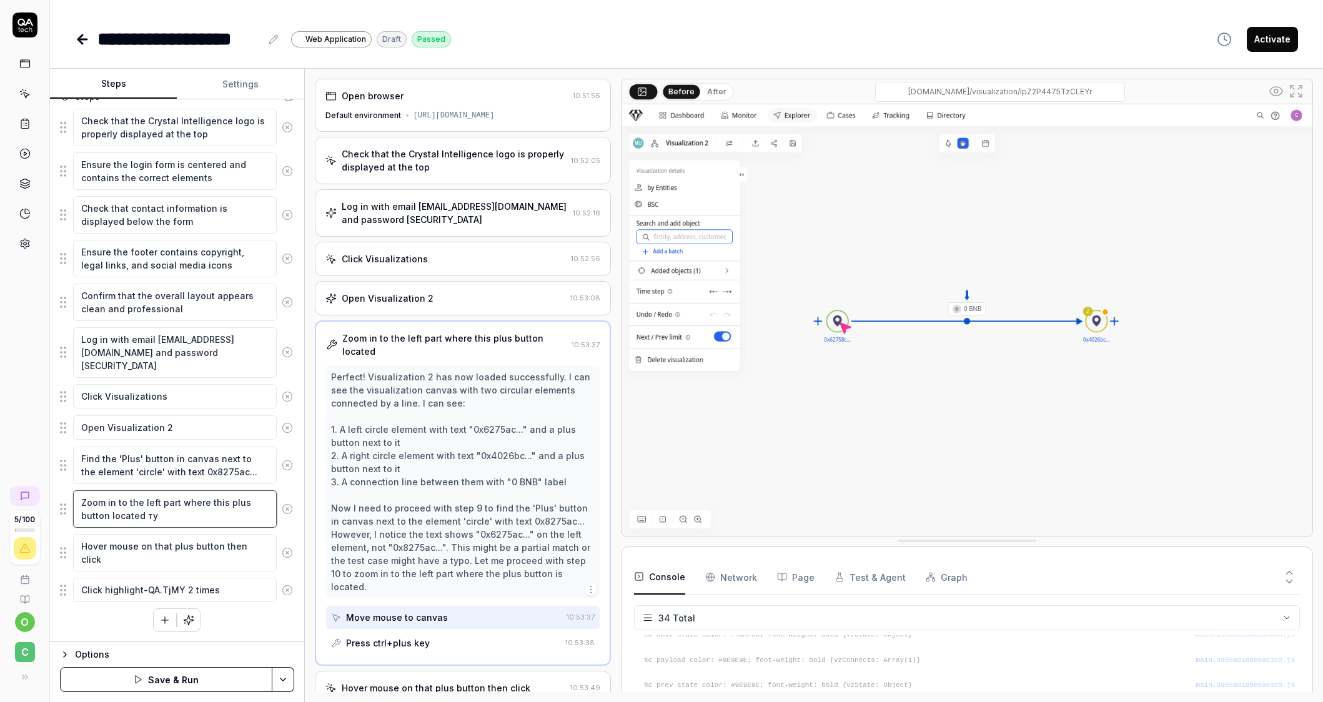
type textarea "Zoom in to the left part where this plus button located т"
type textarea "*"
type textarea "Zoom in to the left part where this plus button located"
type textarea "*"
type textarea "Zoom in to the left part where this plus button located n"
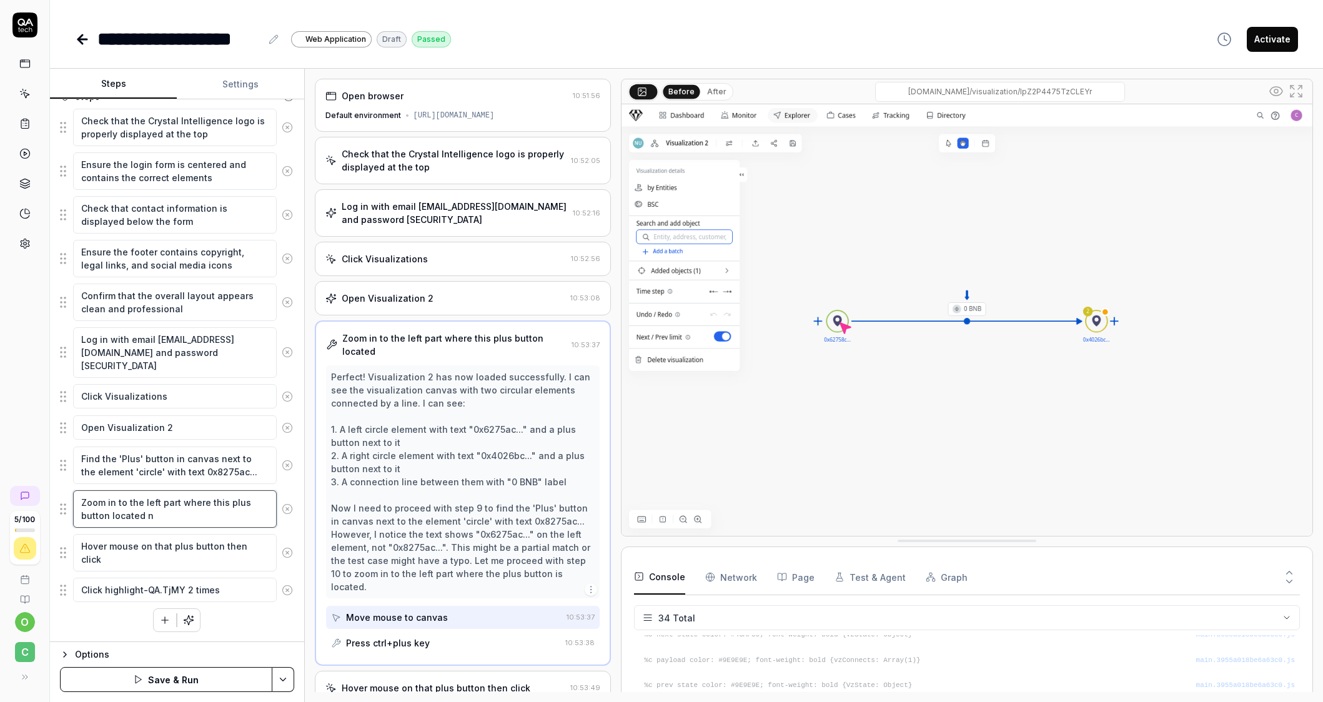
type textarea "*"
type textarea "Zoom in to the left part where this plus button located ne"
type textarea "*"
type textarea "Zoom in to the left part where this plus button located nea"
type textarea "*"
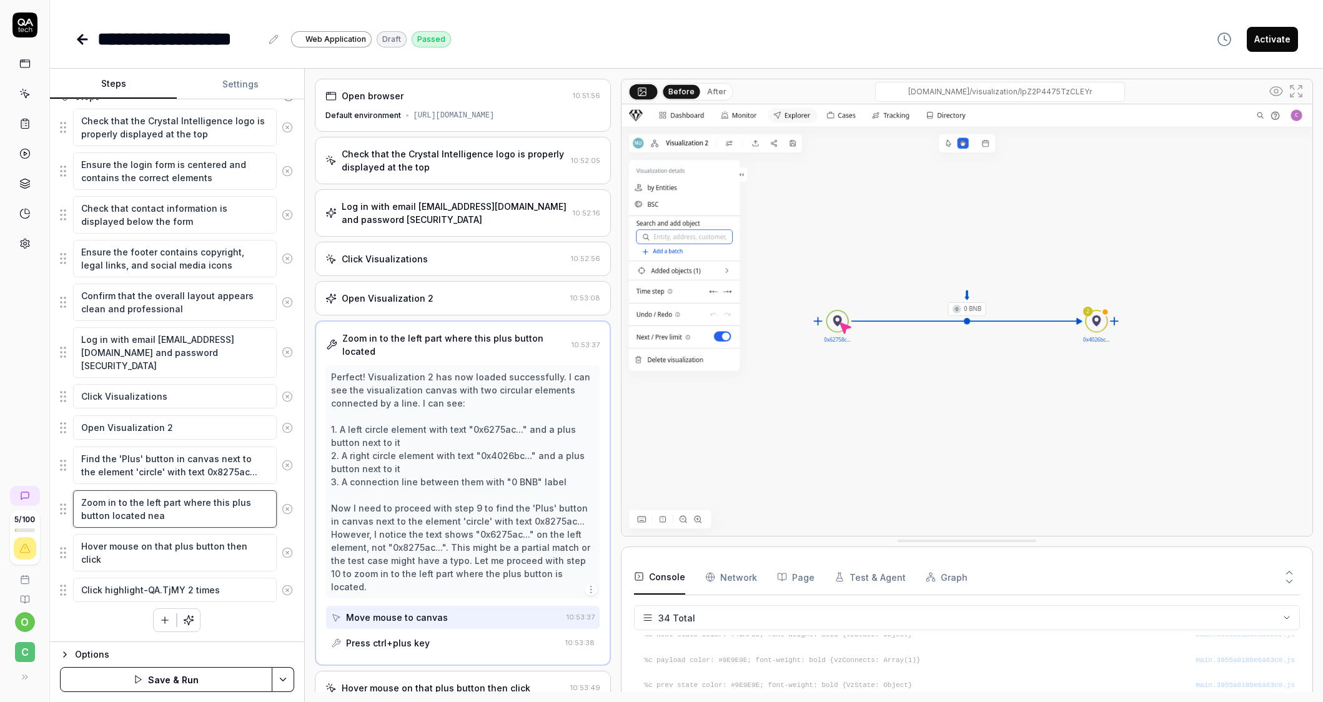
type textarea "Zoom in to the left part where this plus button located near"
type textarea "*"
type textarea "Zoom in to the left part where this plus button located near"
paste textarea "0x8275ac..."
type textarea "*"
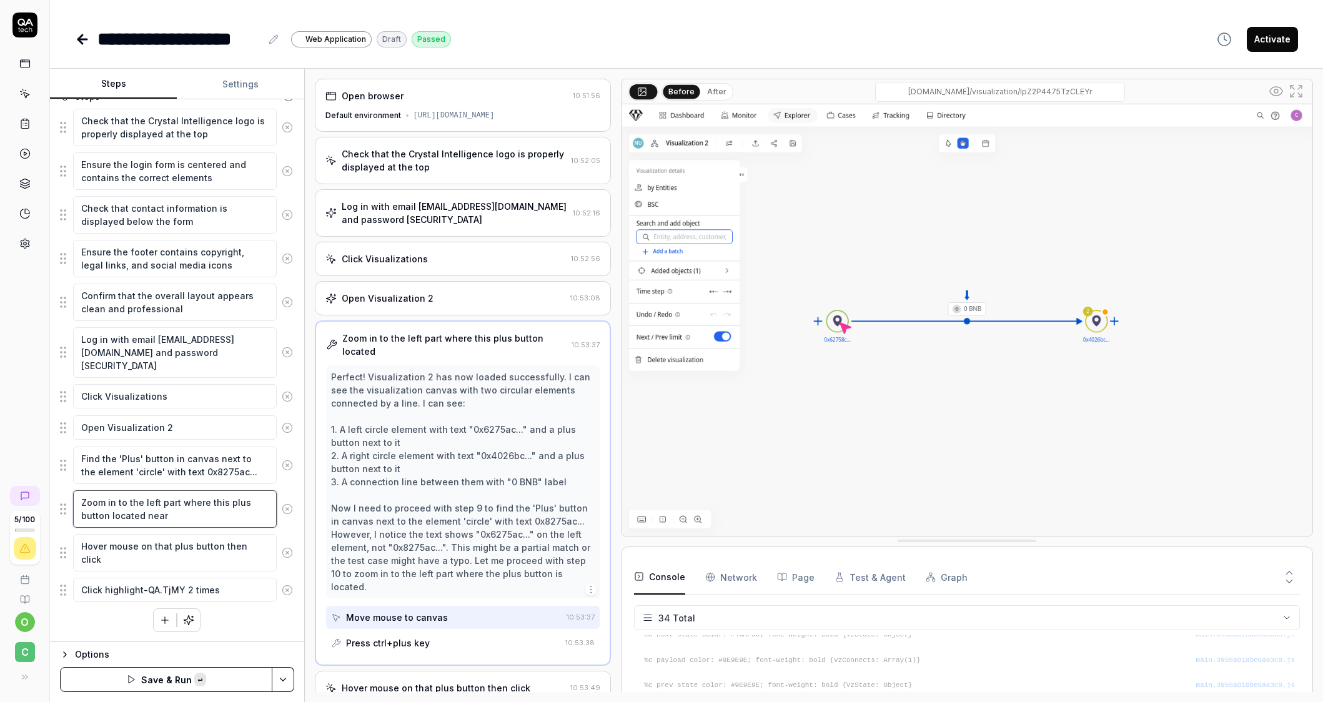
type textarea "Zoom in to the left part where this plus button located near 0x8275ac..."
type textarea "*"
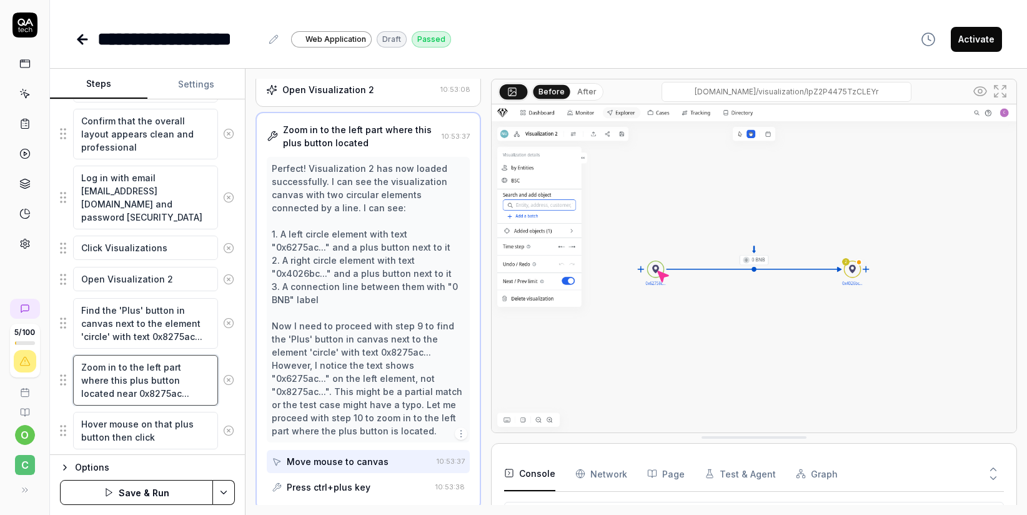
scroll to position [460, 0]
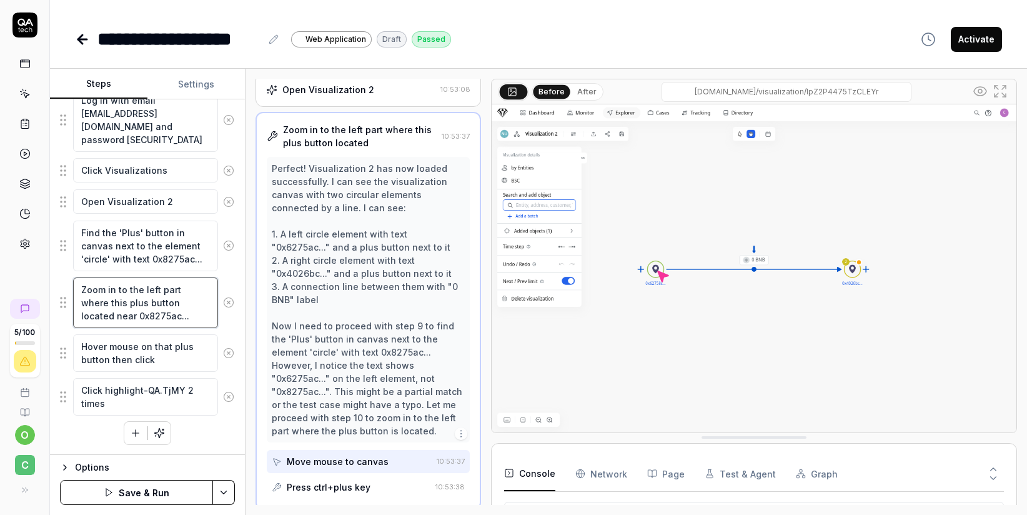
type textarea "Zoom in to the left part where this plus button located near 0x8275ac..."
click at [165, 499] on button "Save & Run" at bounding box center [136, 492] width 153 height 25
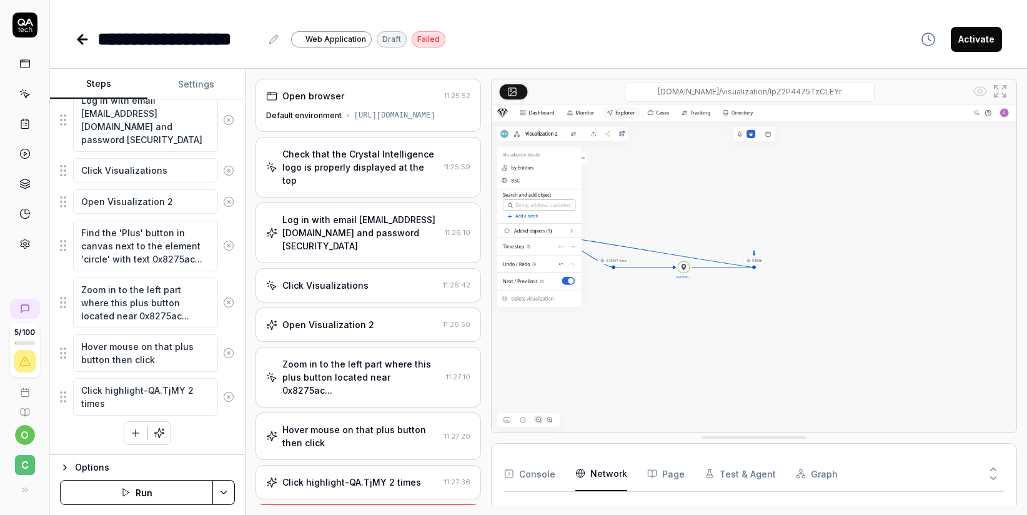
click at [599, 474] on Requests "Network" at bounding box center [601, 473] width 52 height 35
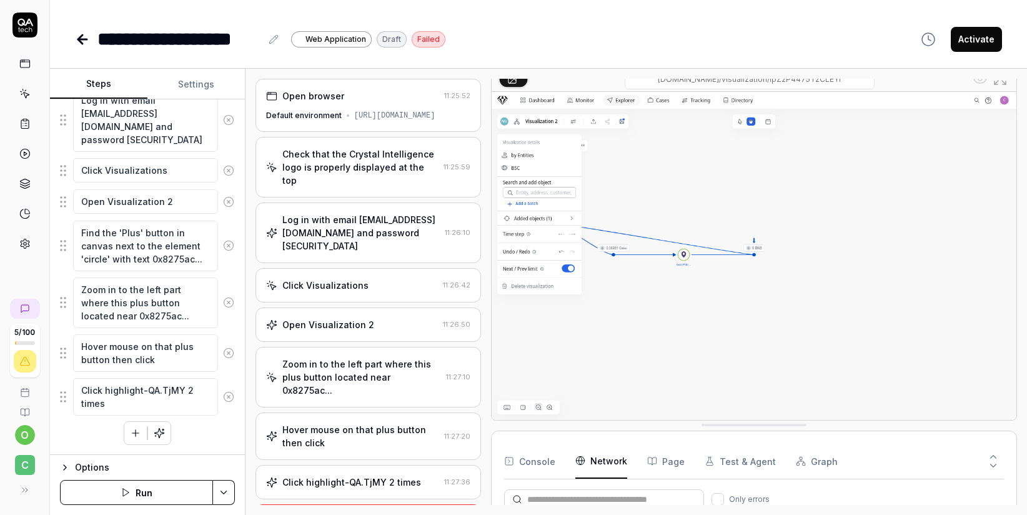
scroll to position [727, 0]
click at [671, 461] on button "Page" at bounding box center [665, 460] width 37 height 35
click at [748, 458] on button "Test & Agent" at bounding box center [739, 460] width 71 height 35
click at [630, 257] on img at bounding box center [753, 256] width 525 height 328
click at [631, 255] on img at bounding box center [753, 256] width 525 height 328
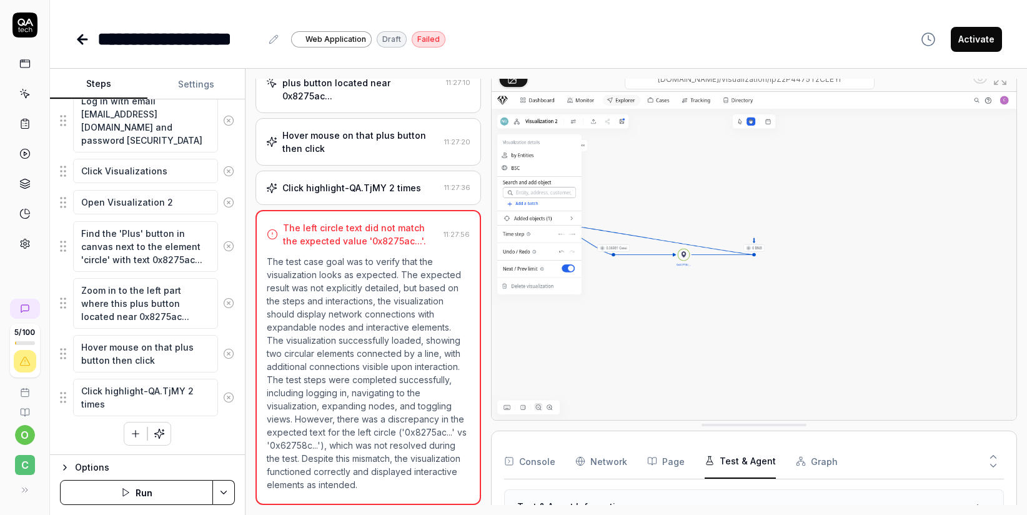
scroll to position [460, 0]
drag, startPoint x: 365, startPoint y: 431, endPoint x: 413, endPoint y: 435, distance: 47.6
click at [413, 435] on p "The test case goal was to verify that the visualization looks as expected. The …" at bounding box center [368, 373] width 203 height 236
copy p "0x62758c..."
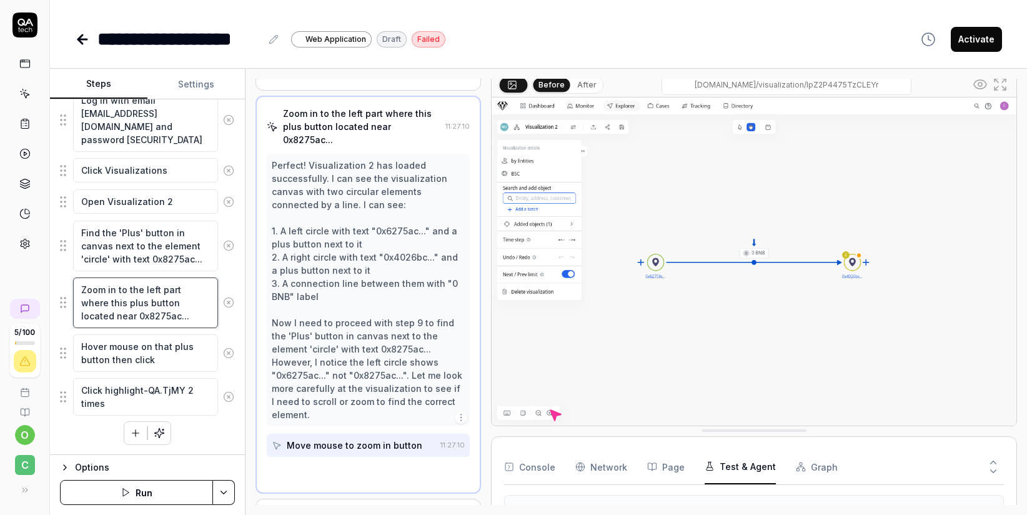
scroll to position [251, 0]
drag, startPoint x: 136, startPoint y: 315, endPoint x: 233, endPoint y: 325, distance: 97.3
click at [233, 325] on div "Goal Verify that visualization looks as expected Expected result Steps Check th…" at bounding box center [147, 276] width 195 height 355
paste textarea "62758"
type textarea "*"
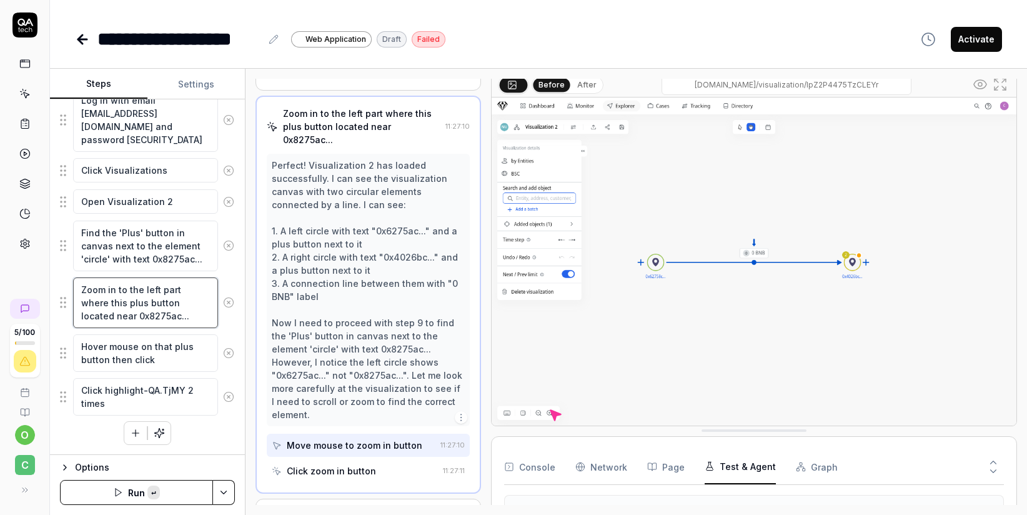
type textarea "Zoom in to the left part where this plus button located near 0x62758c..."
type textarea "*"
type textarea "Zoom in to the left part where this plus button located near 0x62758c..."
click at [115, 245] on textarea "Find the 'Plus' button in canvas next to the element 'circle' with text 0x8275a…" at bounding box center [145, 245] width 145 height 51
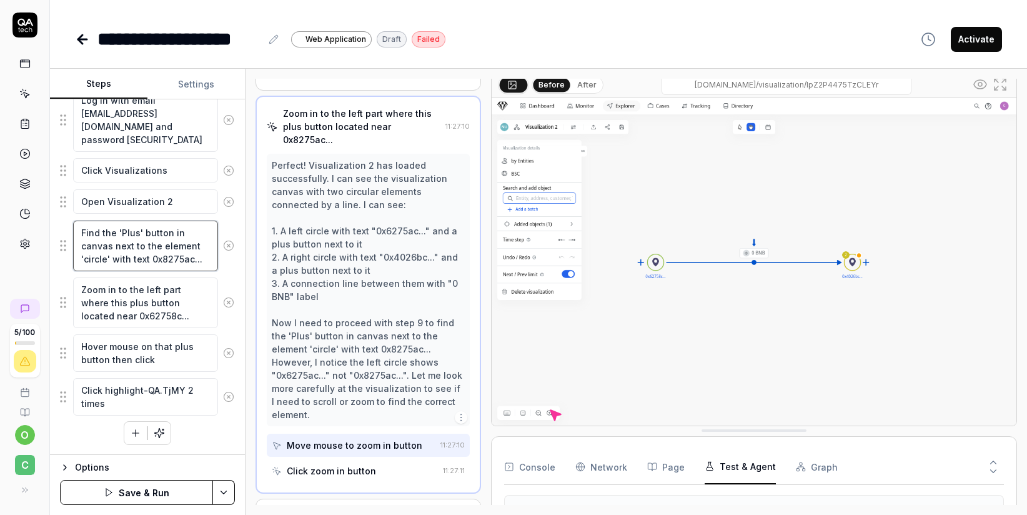
type textarea "*"
type textarea "Find the 'Plus' button in canvas next to the element 'circle' with text 0x8275a…"
type textarea "*"
type textarea "Find the 'Plus' button in canvas next to the element н 'circle' with text 0x827…"
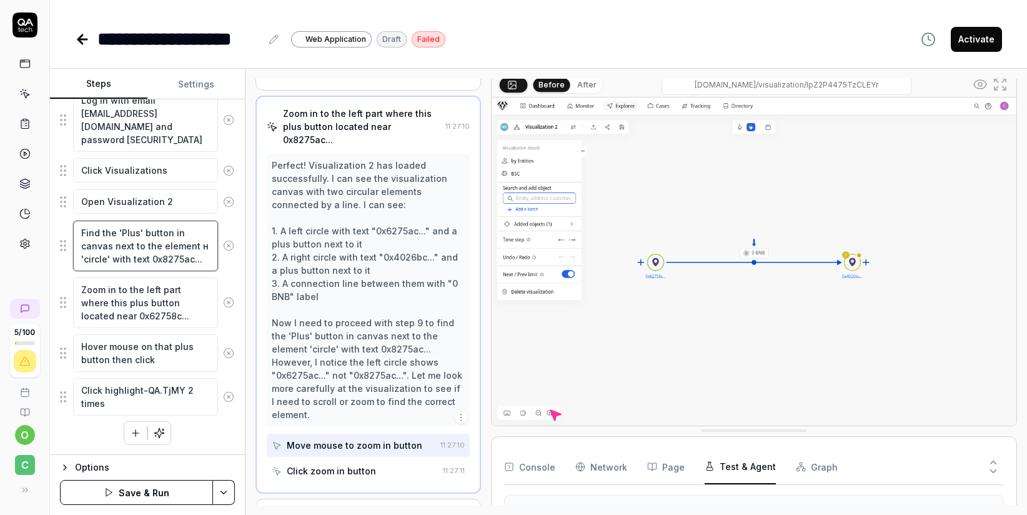
type textarea "*"
type textarea "Find the 'Plus' button in canvas next to the element ну 'circle' with text 0x82…"
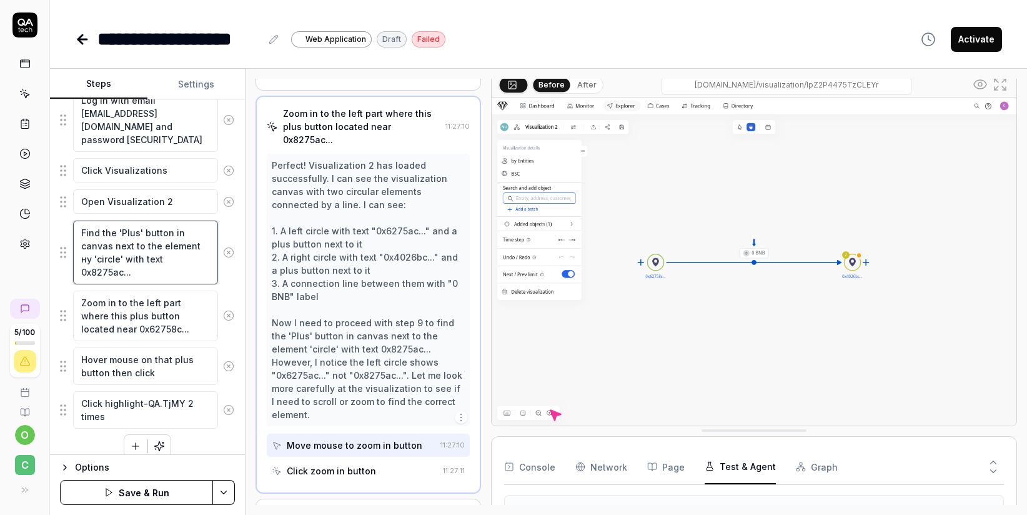
type textarea "*"
type textarea "Find the 'Plus' button in canvas next to the element нуд 'circle' with text 0x8…"
type textarea "*"
type textarea "Find the 'Plus' button in canvas next to the element нудд 'circle' with text 0x…"
type textarea "*"
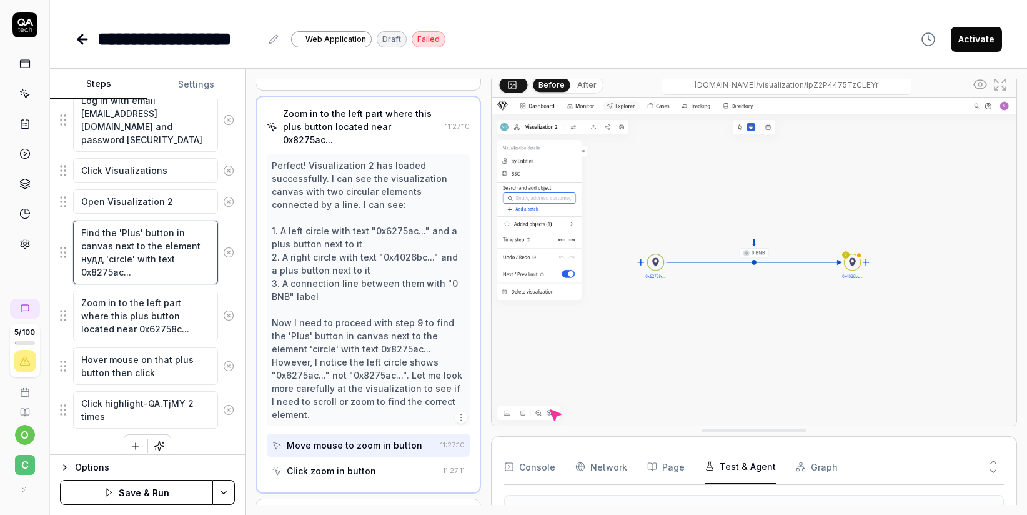
type textarea "Find the 'Plus' button in canvas next to the element нуддщ 'circle' with text 0…"
type textarea "*"
type textarea "Find the 'Plus' button in canvas next to the element нуддщц 'circle' with text …"
type textarea "*"
type textarea "Find the 'Plus' button in canvas next to the element нуддщ 'circle' with text 0…"
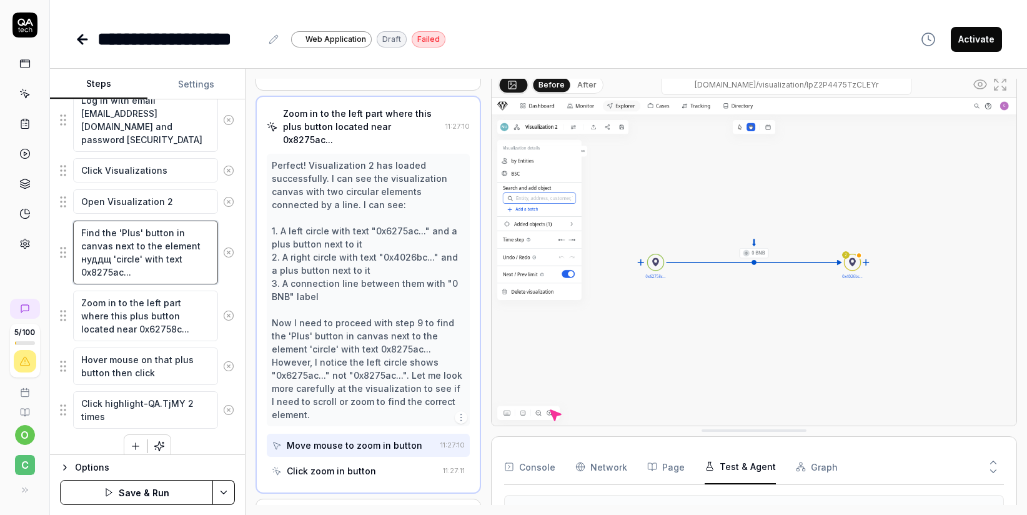
type textarea "*"
type textarea "Find the 'Plus' button in canvas next to the element нудд 'circle' with text 0x…"
type textarea "*"
type textarea "Find the 'Plus' button in canvas next to the element нуд 'circle' with text 0x8…"
type textarea "*"
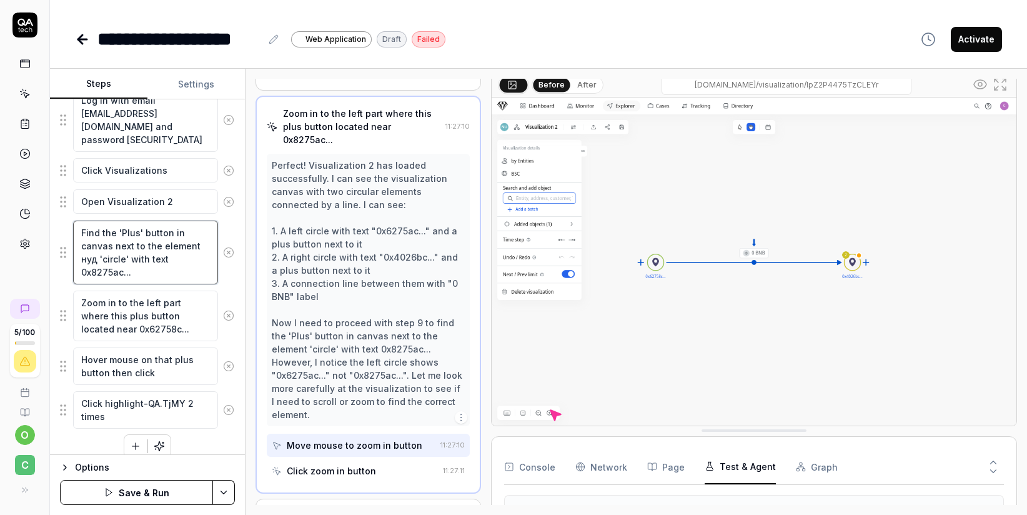
type textarea "Find the 'Plus' button in canvas next to the element ну 'circle' with text 0x82…"
type textarea "*"
type textarea "Find the 'Plus' button in canvas next to the element н 'circle' with text 0x827…"
type textarea "*"
type textarea "Find the 'Plus' button in canvas next to the element 'circle' with text 0x8275a…"
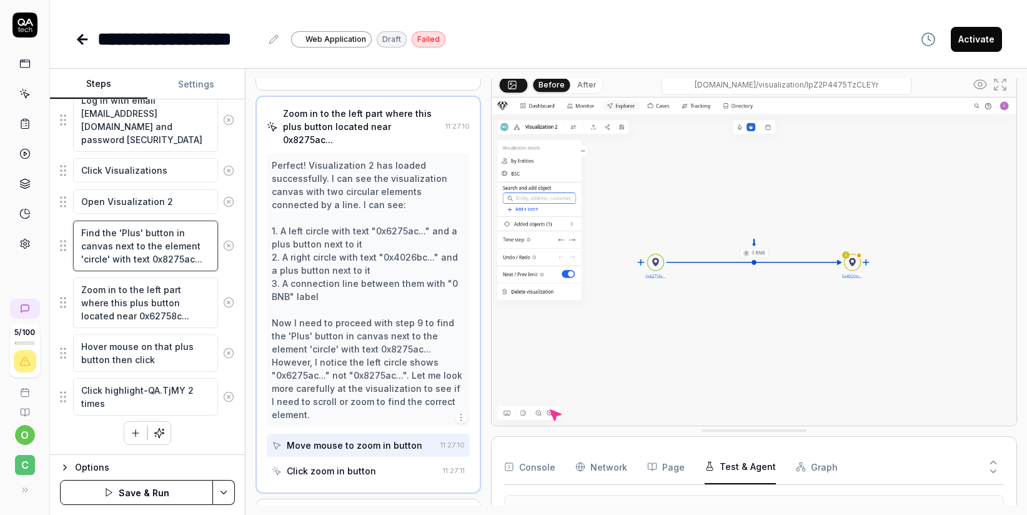
type textarea "*"
type textarea "Find the 'Plus' button in canvas next to the element y 'circle' with text 0x827…"
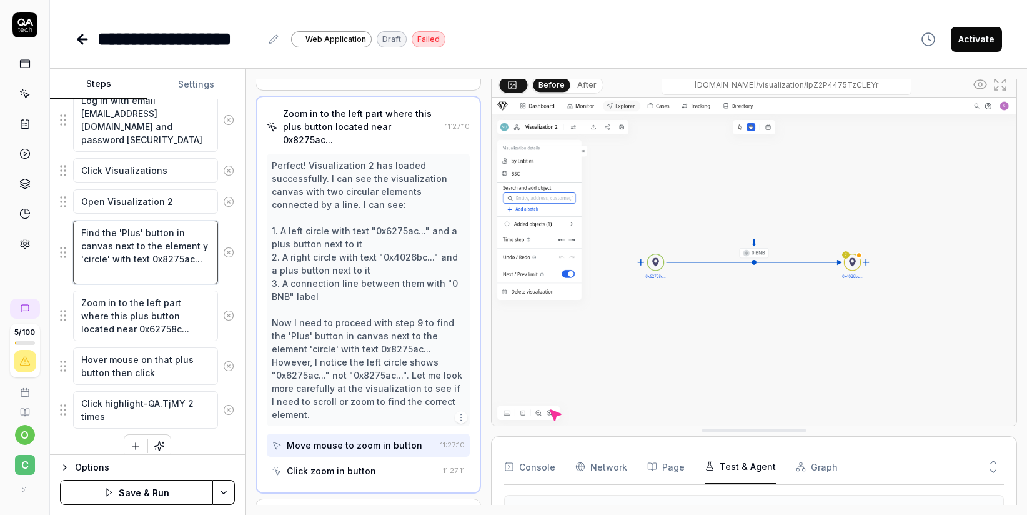
type textarea "*"
type textarea "Find the 'Plus' button in canvas next to the element ye 'circle' with text 0x82…"
type textarea "*"
type textarea "Find the 'Plus' button in canvas next to the element yel 'circle' with text 0x8…"
type textarea "*"
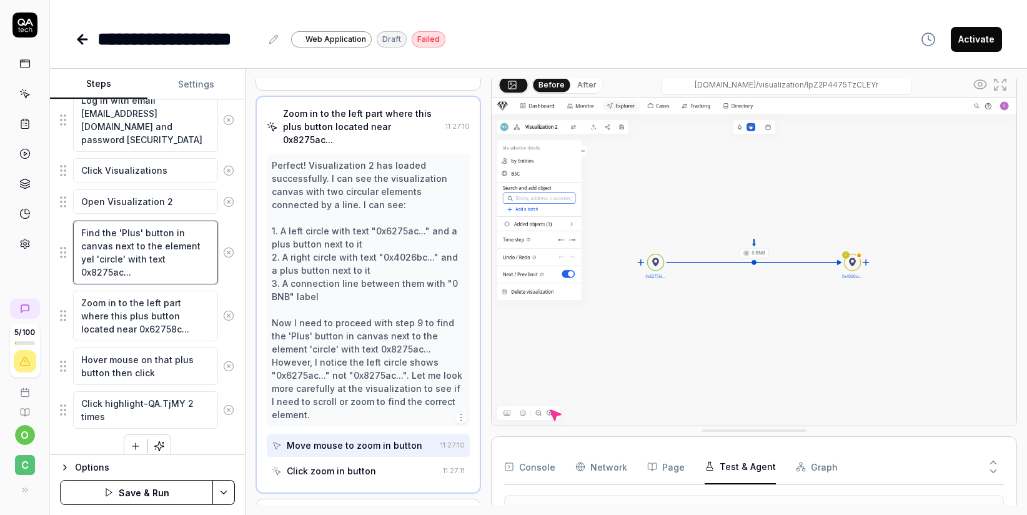
type textarea "Find the 'Plus' button in canvas next to the element yell 'circle' with text 0x…"
type textarea "*"
type textarea "Find the 'Plus' button in canvas next to the element yello 'circle' with text 0…"
type textarea "*"
type textarea "Find the 'Plus' button in canvas next to the element yellow 'circle' with text …"
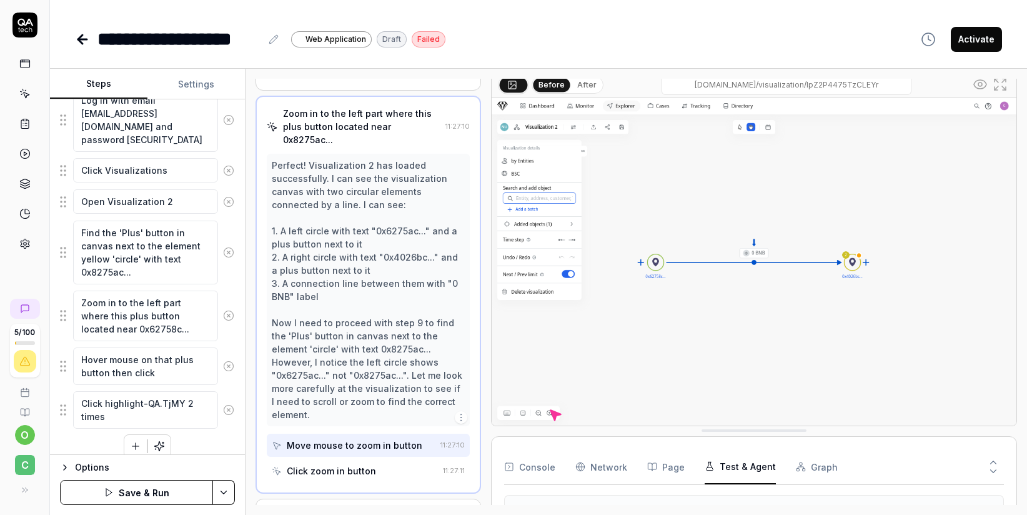
click at [151, 497] on button "Save & Run" at bounding box center [136, 492] width 153 height 25
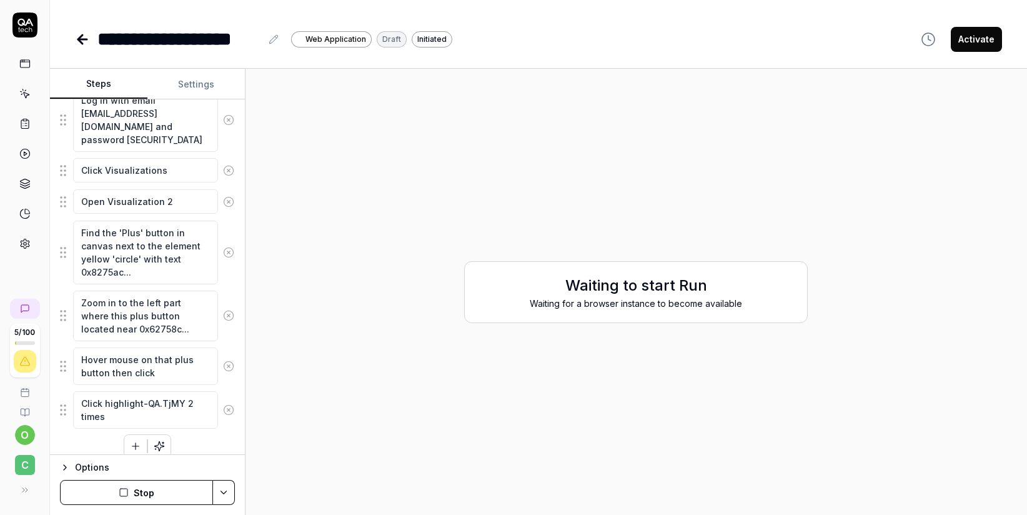
click at [132, 496] on button "Stop" at bounding box center [136, 492] width 153 height 25
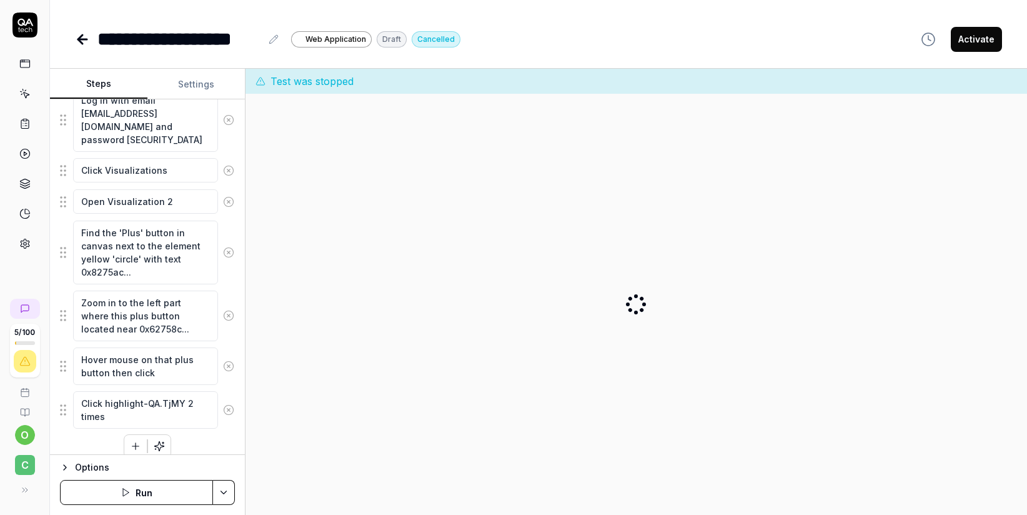
click at [164, 498] on button "Run" at bounding box center [136, 492] width 153 height 25
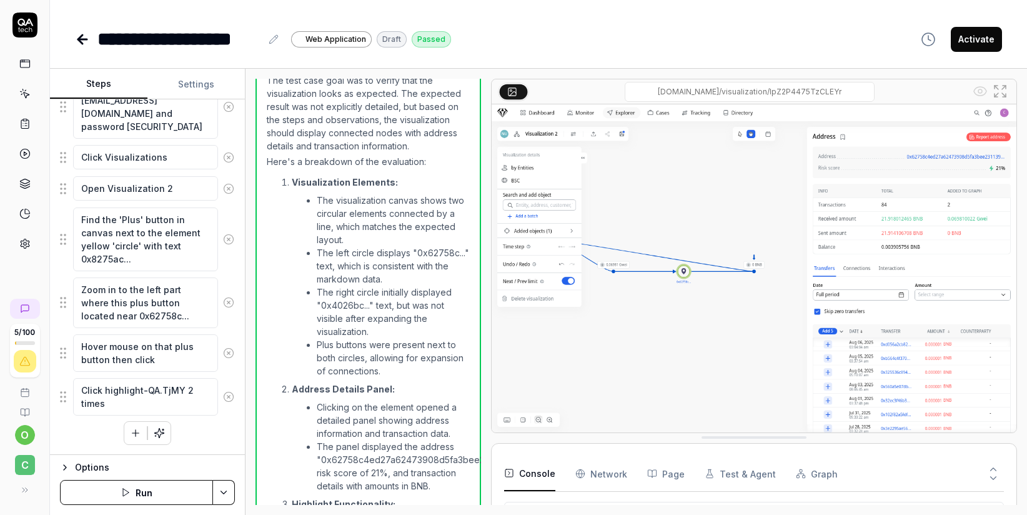
scroll to position [779, 0]
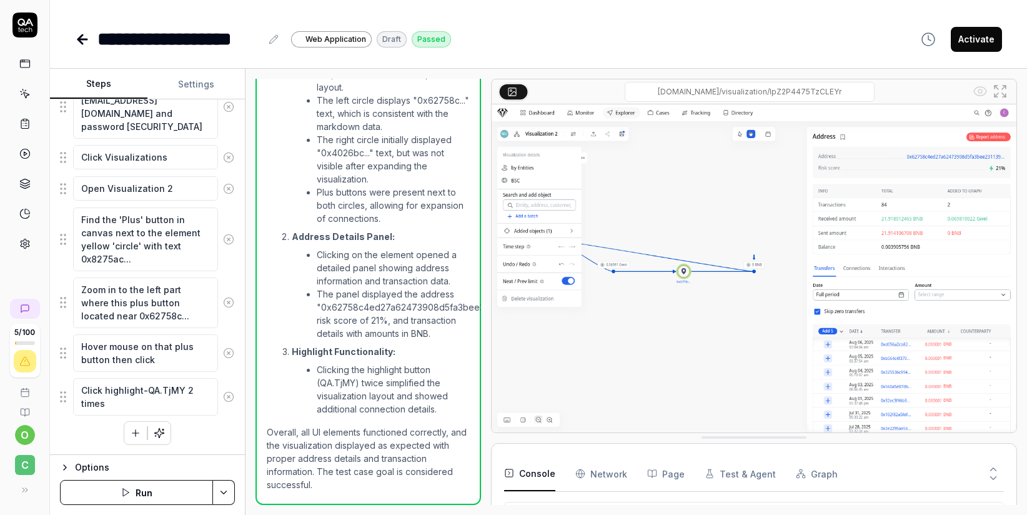
click at [402, 330] on ul "Clicking on the element opened a detailed panel showing address information and…" at bounding box center [381, 293] width 178 height 97
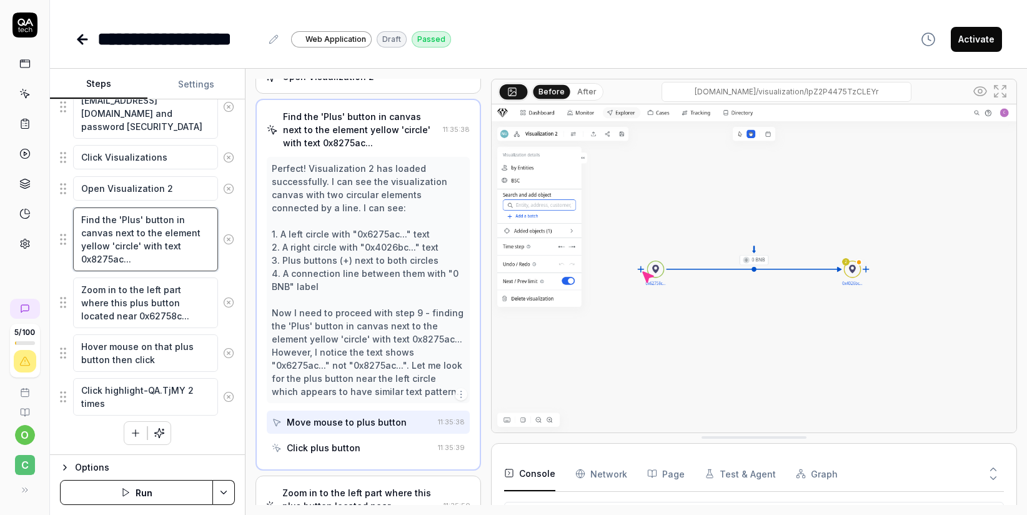
scroll to position [225, 0]
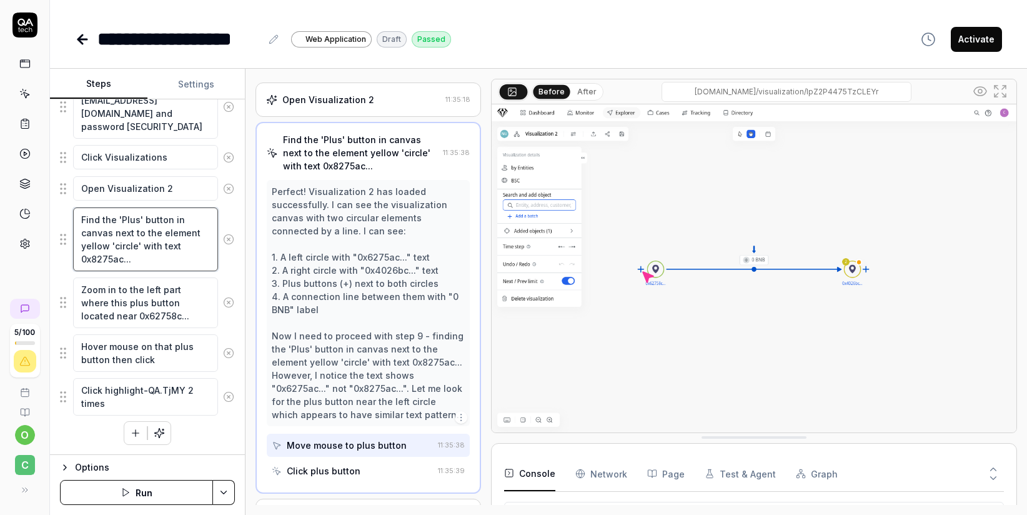
drag, startPoint x: 108, startPoint y: 245, endPoint x: 80, endPoint y: 246, distance: 28.1
click at [80, 246] on textarea "Find the 'Plus' button in canvas next to the element yellow 'circle' with text …" at bounding box center [145, 239] width 145 height 64
type textarea "*"
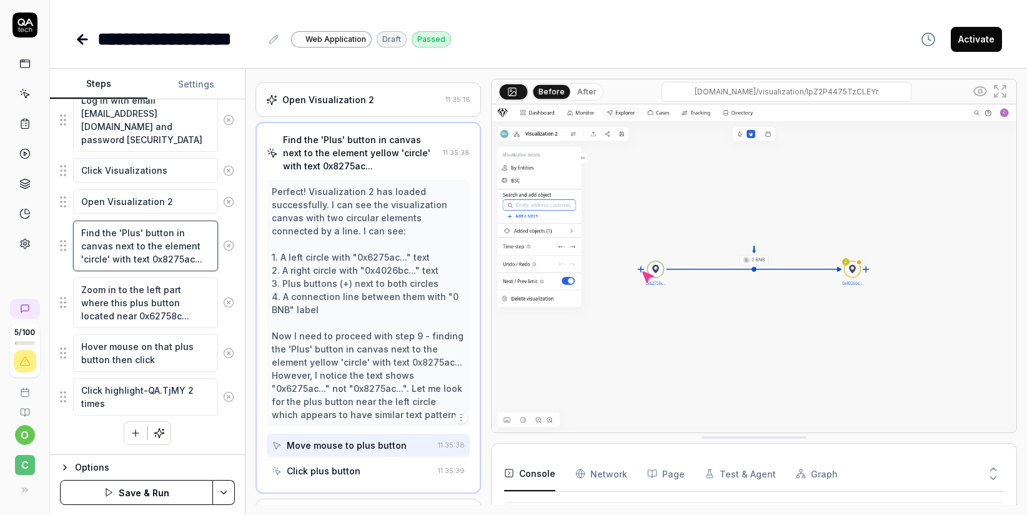
scroll to position [460, 0]
type textarea "Find the 'Plus' button in canvas next to the element 'circle' with text 0x8275a…"
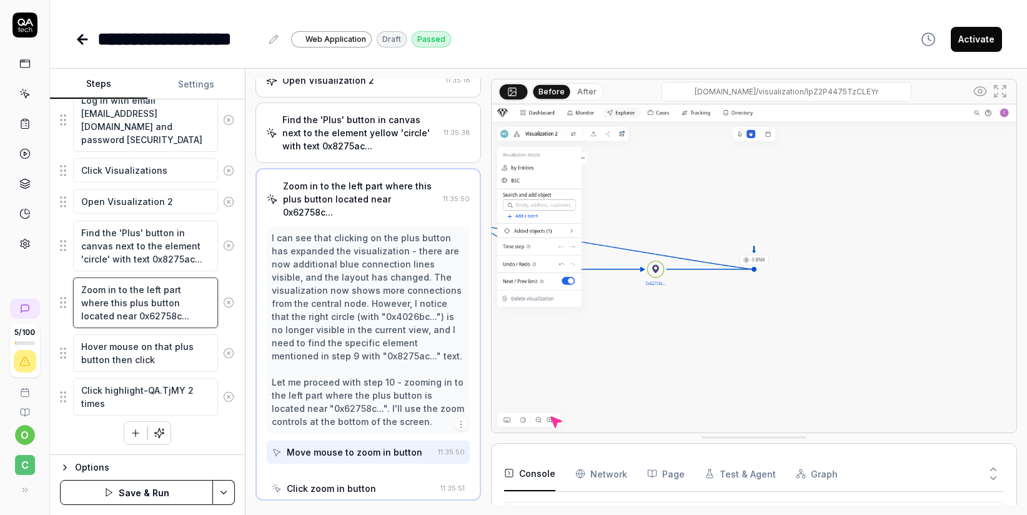
scroll to position [251, 0]
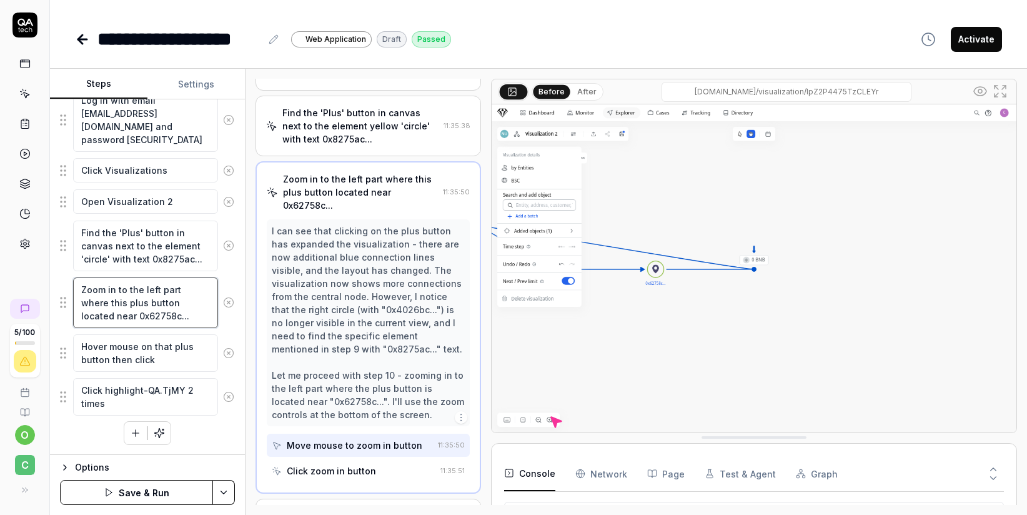
drag, startPoint x: 81, startPoint y: 316, endPoint x: 191, endPoint y: 314, distance: 110.6
click at [191, 314] on textarea "Zoom in to the left part where this plus button located near 0x62758c..." at bounding box center [145, 302] width 145 height 51
type textarea "*"
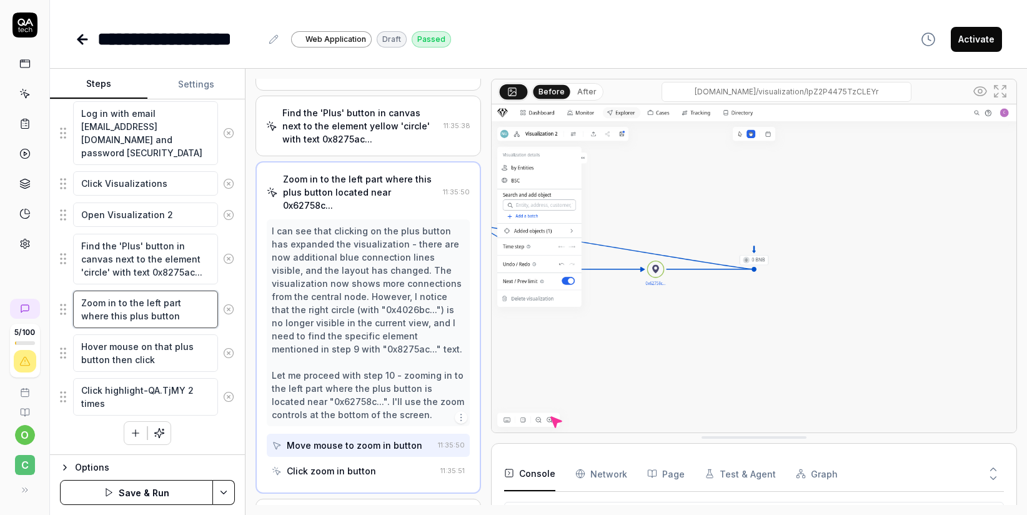
type textarea "Zoom in to the left part where this plus button"
click at [622, 251] on img at bounding box center [753, 268] width 525 height 328
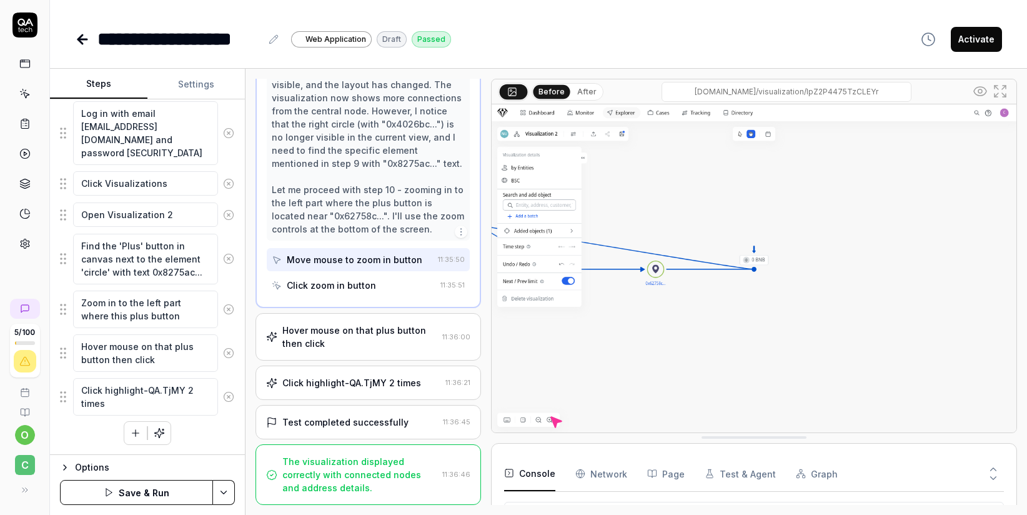
scroll to position [423, 0]
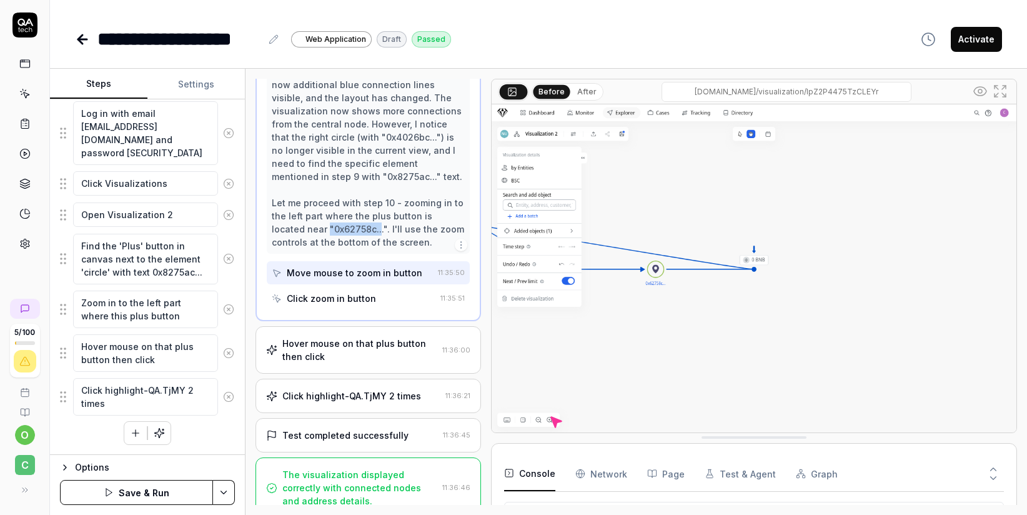
drag, startPoint x: 327, startPoint y: 241, endPoint x: 378, endPoint y: 240, distance: 51.2
click at [378, 240] on div "I can see that clicking on the plus button has expanded the visualization - the…" at bounding box center [368, 150] width 193 height 197
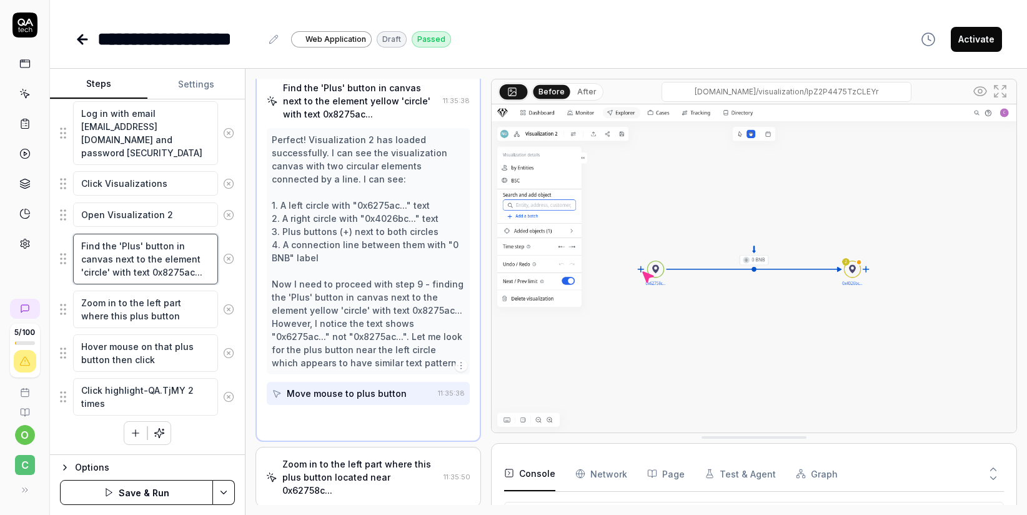
scroll to position [225, 0]
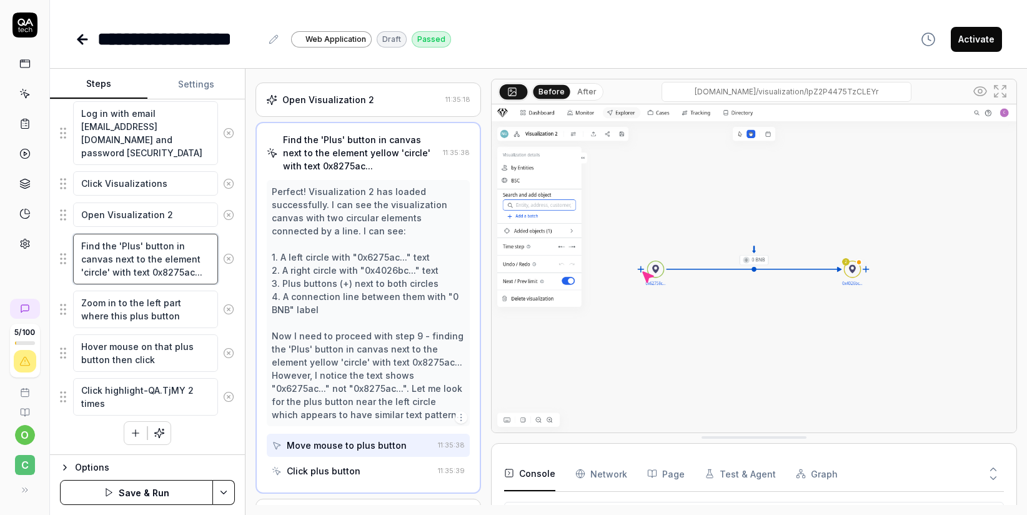
drag, startPoint x: 151, startPoint y: 273, endPoint x: 190, endPoint y: 274, distance: 39.3
click at [190, 274] on textarea "Find the 'Plus' button in canvas next to the element 'circle' with text 0x8275a…" at bounding box center [145, 259] width 145 height 51
click at [684, 196] on img at bounding box center [753, 268] width 525 height 328
click at [196, 257] on textarea "Find the 'Plus' button in canvas next to the element 'circle' with text 0x8275a…" at bounding box center [145, 259] width 145 height 51
type textarea "*"
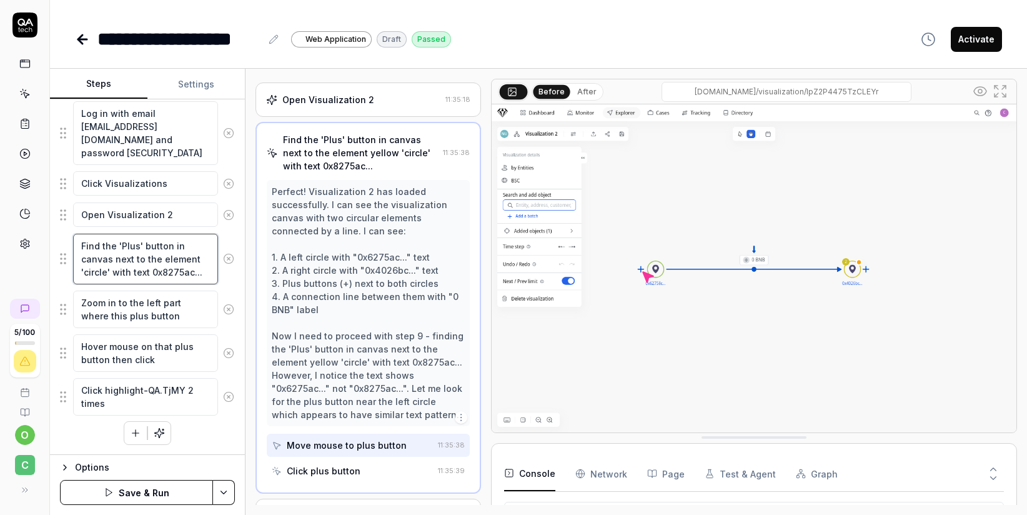
type textarea "Find the 'Plus' button in canvas next to the element н 'circle' with text 0x827…"
type textarea "*"
type textarea "Find the 'Plus' button in canvas next to the element ну 'circle' with text 0x82…"
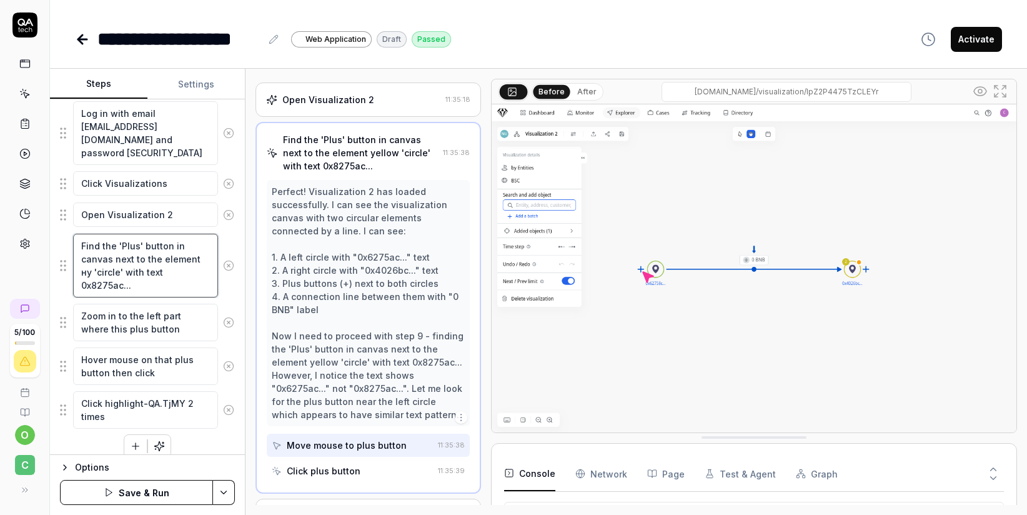
type textarea "*"
type textarea "Find the 'Plus' button in canvas next to the element нуд 'circle' with text 0x8…"
type textarea "*"
type textarea "Find the 'Plus' button in canvas next to the element нудд 'circle' with text 0x…"
type textarea "*"
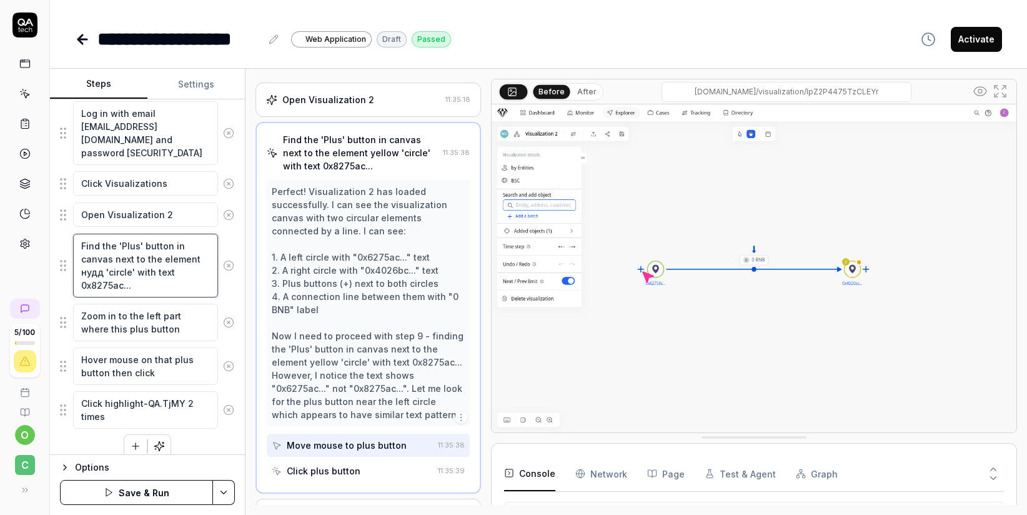
type textarea "Find the 'Plus' button in canvas next to the element нуддщ 'circle' with text 0…"
type textarea "*"
type textarea "Find the 'Plus' button in canvas next to the element нуддщц 'circle' with text …"
type textarea "*"
type textarea "Find the 'Plus' button in canvas next to the element нуддщ 'circle' with text 0…"
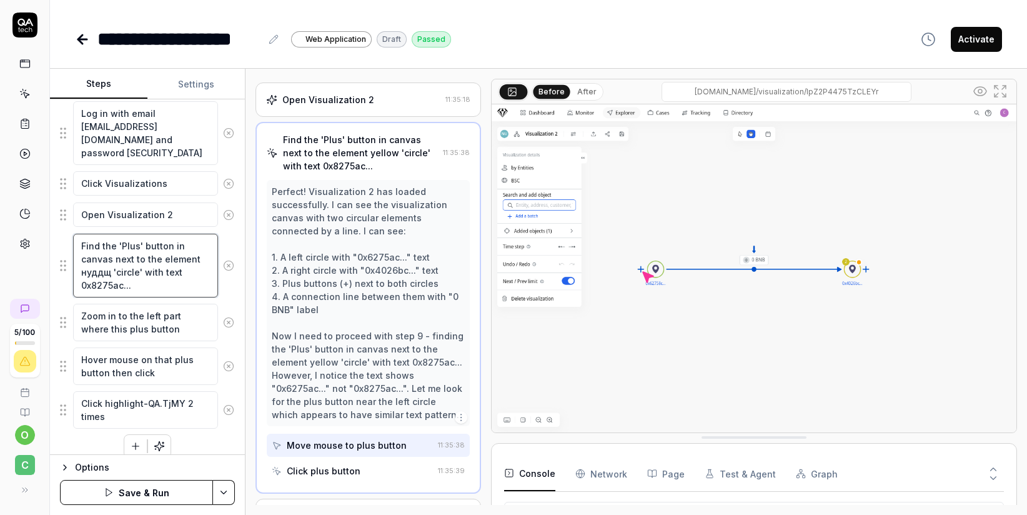
type textarea "*"
type textarea "Find the 'Plus' button in canvas next to the element нудд 'circle' with text 0x…"
type textarea "*"
type textarea "Find the 'Plus' button in canvas next to the element нуд 'circle' with text 0x8…"
type textarea "*"
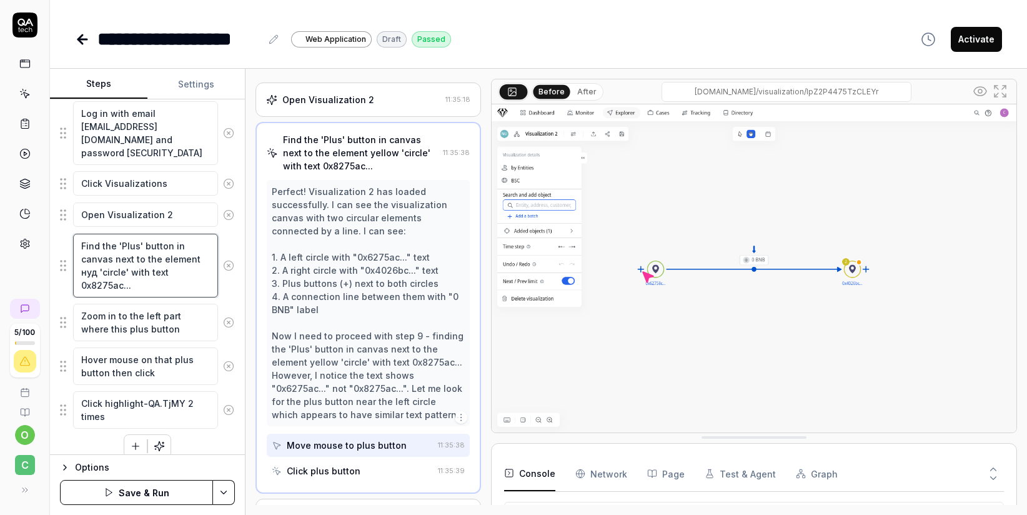
type textarea "Find the 'Plus' button in canvas next to the element ну 'circle' with text 0x82…"
type textarea "*"
type textarea "Find the 'Plus' button in canvas next to the element н 'circle' with text 0x827…"
type textarea "*"
type textarea "Find the 'Plus' button in canvas next to the element 'circle' with text 0x8275a…"
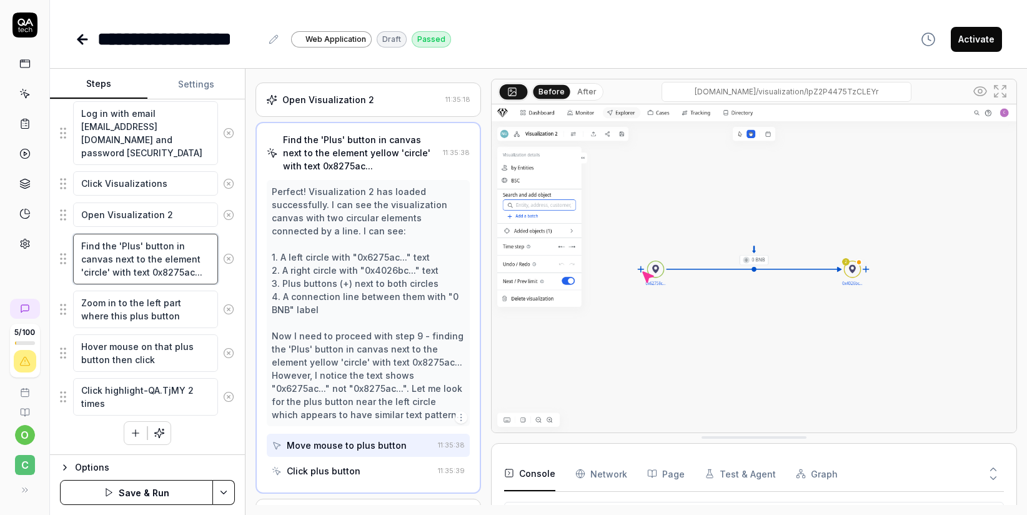
type textarea "*"
type textarea "Find the 'Plus' button in canvas next to the element y 'circle' with text 0x827…"
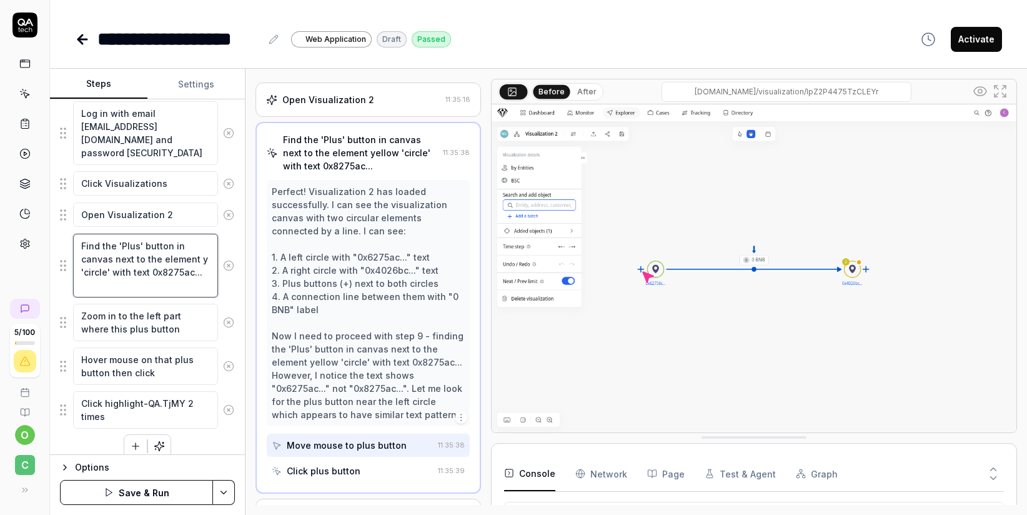
type textarea "*"
type textarea "Find the 'Plus' button in canvas next to the element ye 'circle' with text 0x82…"
type textarea "*"
type textarea "Find the 'Plus' button in canvas next to the element yel 'circle' with text 0x8…"
type textarea "*"
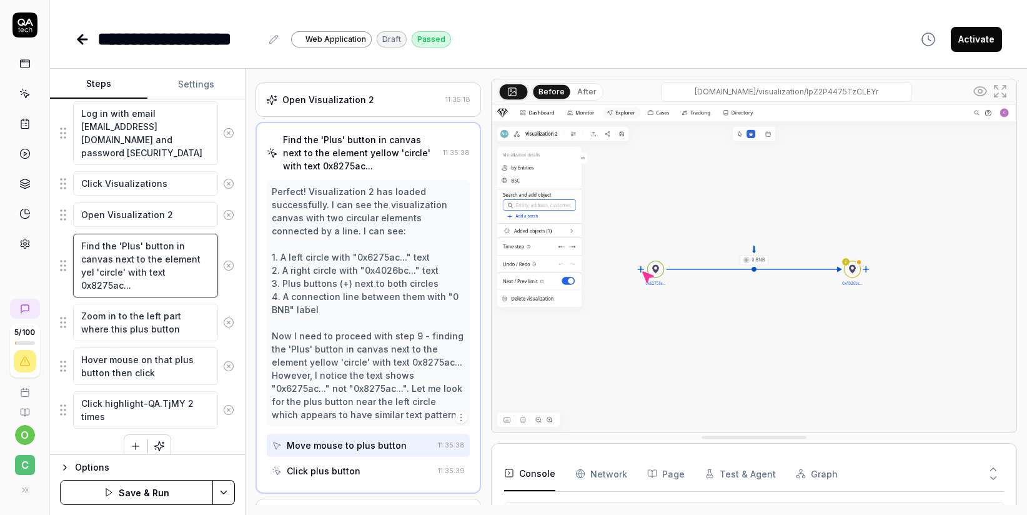
type textarea "Find the 'Plus' button in canvas next to the element yell 'circle' with text 0x…"
type textarea "*"
type textarea "Find the 'Plus' button in canvas next to the element yello 'circle' with text 0…"
type textarea "*"
type textarea "Find the 'Plus' button in canvas next to the element yellow 'circle' with text …"
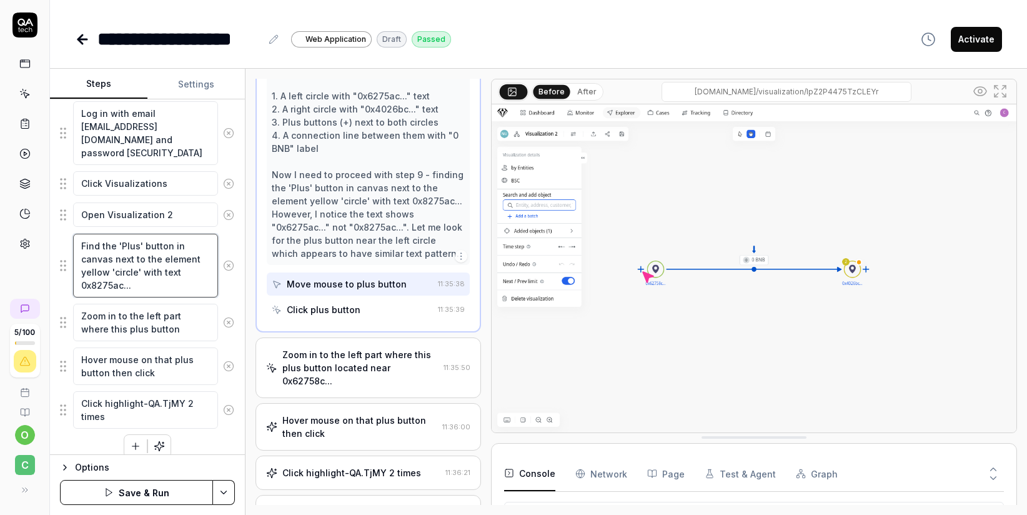
scroll to position [487, 0]
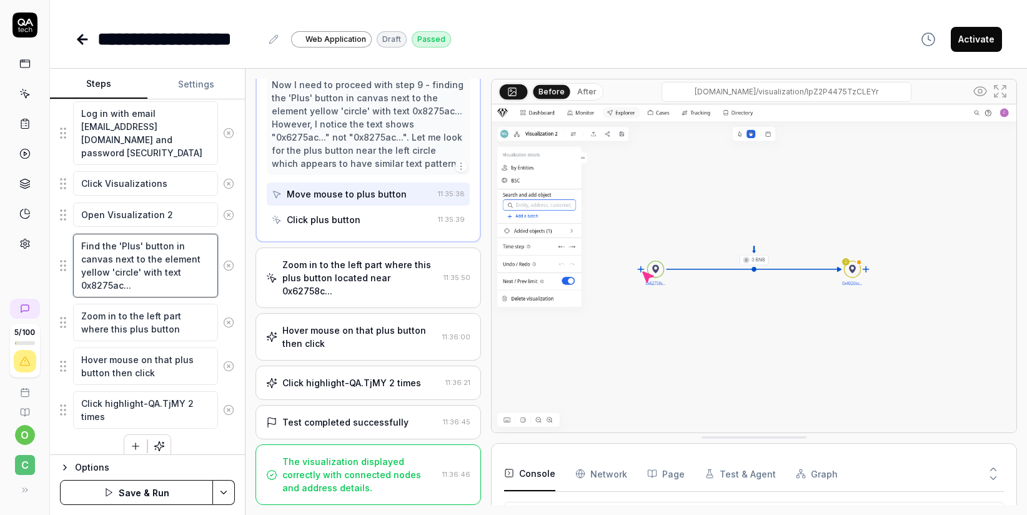
type textarea "*"
type textarea "Find the 'Plus' button in canvas next to the element yellow 'circle' with text …"
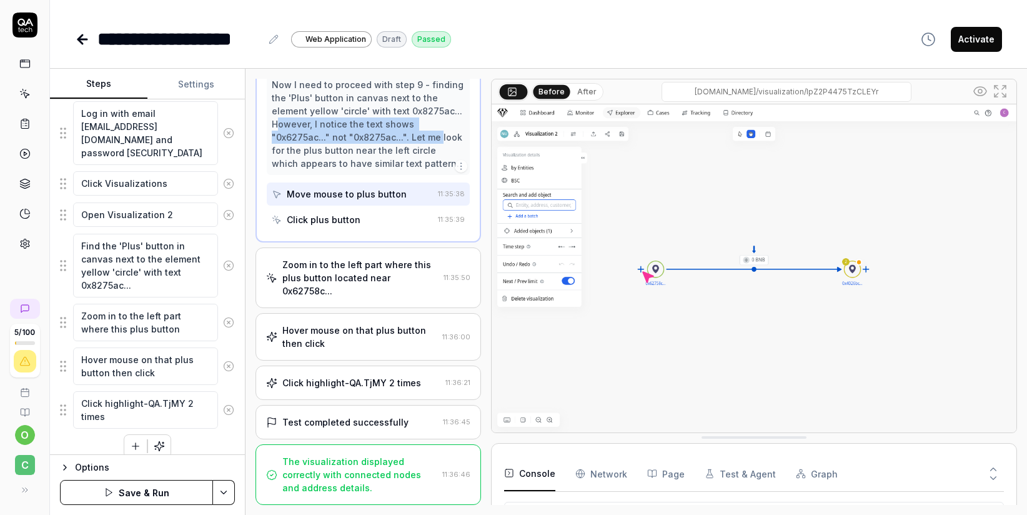
drag, startPoint x: 279, startPoint y: 126, endPoint x: 448, endPoint y: 138, distance: 169.0
click at [448, 138] on div "Perfect! Visualization 2 has loaded successfully. I can see the visualization c…" at bounding box center [368, 52] width 193 height 236
click at [310, 140] on div "Perfect! Visualization 2 has loaded successfully. I can see the visualization c…" at bounding box center [368, 52] width 193 height 236
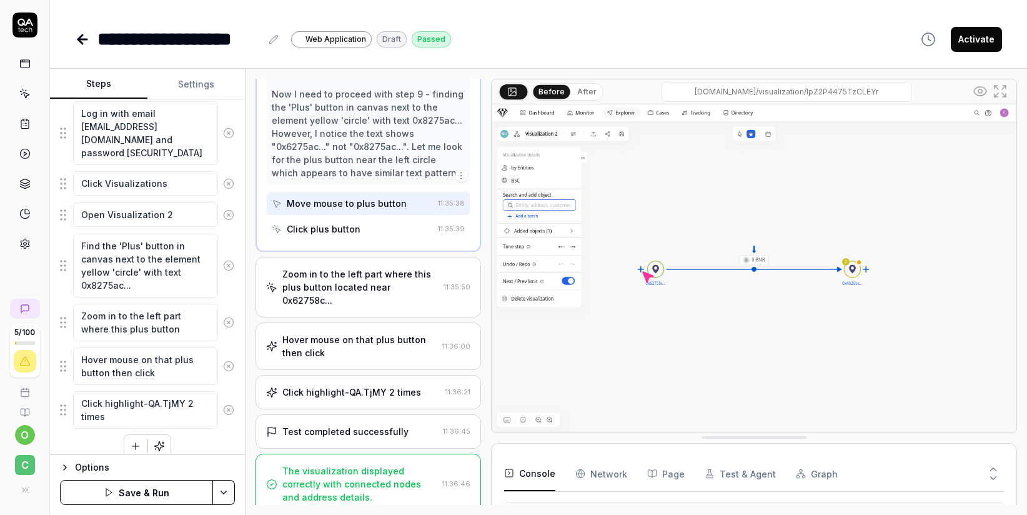
scroll to position [464, 0]
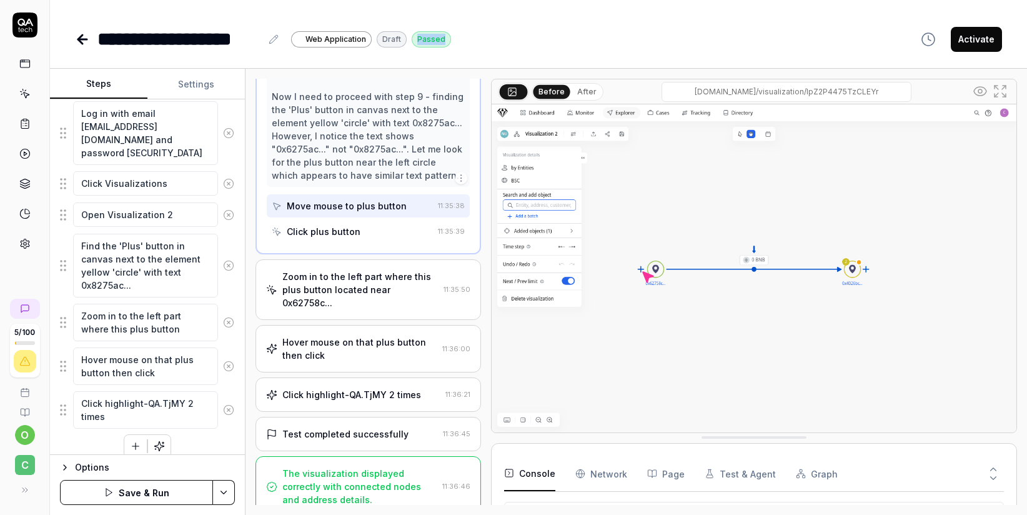
drag, startPoint x: 413, startPoint y: 36, endPoint x: 444, endPoint y: 38, distance: 31.3
click at [444, 38] on div "Passed" at bounding box center [431, 39] width 39 height 16
click at [298, 166] on div "Perfect! Visualization 2 has loaded successfully. I can see the visualization c…" at bounding box center [368, 64] width 193 height 236
drag, startPoint x: 272, startPoint y: 147, endPoint x: 400, endPoint y: 157, distance: 128.4
click at [400, 157] on div "Perfect! Visualization 2 has loaded successfully. I can see the visualization c…" at bounding box center [368, 64] width 193 height 236
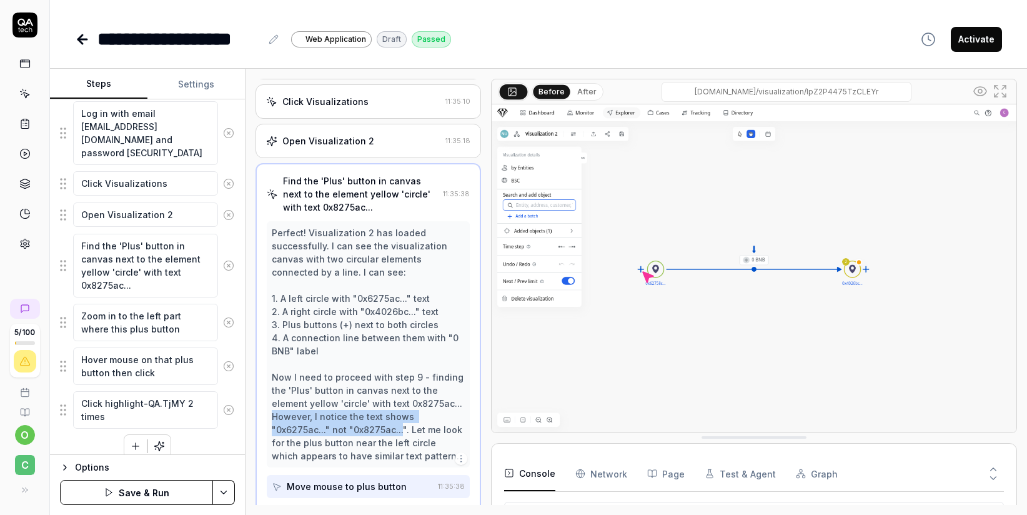
scroll to position [355, 0]
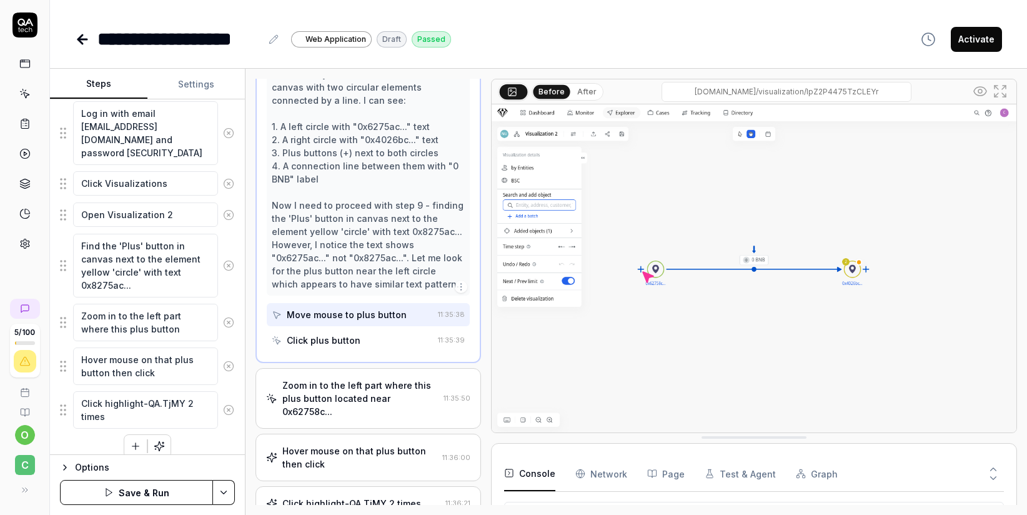
click at [445, 273] on div "Perfect! Visualization 2 has loaded successfully. I can see the visualization c…" at bounding box center [368, 172] width 193 height 236
drag, startPoint x: 271, startPoint y: 256, endPoint x: 408, endPoint y: 270, distance: 138.1
click at [408, 270] on div "Perfect! Visualization 2 has loaded successfully. I can see the visualization c…" at bounding box center [368, 172] width 203 height 246
click at [383, 265] on div "Perfect! Visualization 2 has loaded successfully. I can see the visualization c…" at bounding box center [368, 172] width 193 height 236
drag, startPoint x: 273, startPoint y: 254, endPoint x: 407, endPoint y: 273, distance: 135.6
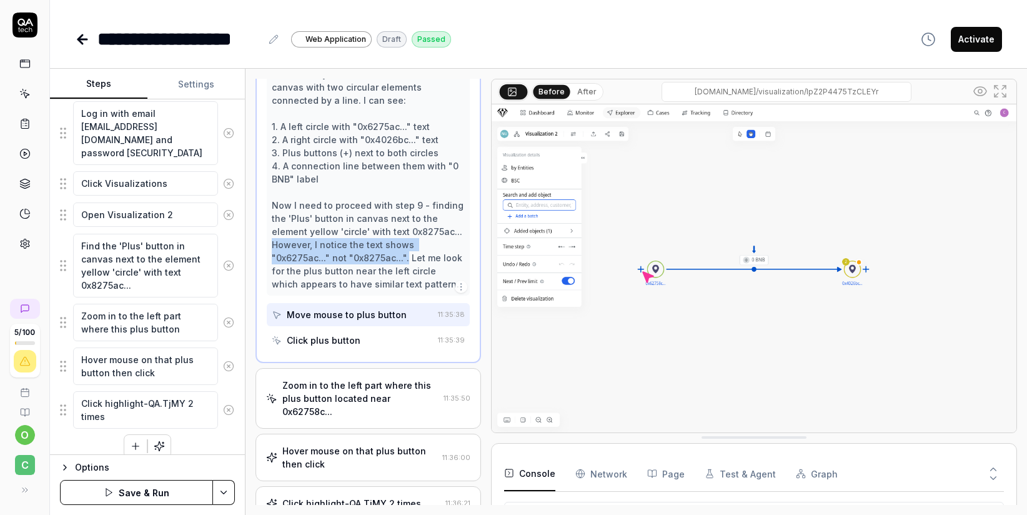
click at [407, 273] on div "Perfect! Visualization 2 has loaded successfully. I can see the visualization c…" at bounding box center [368, 172] width 193 height 236
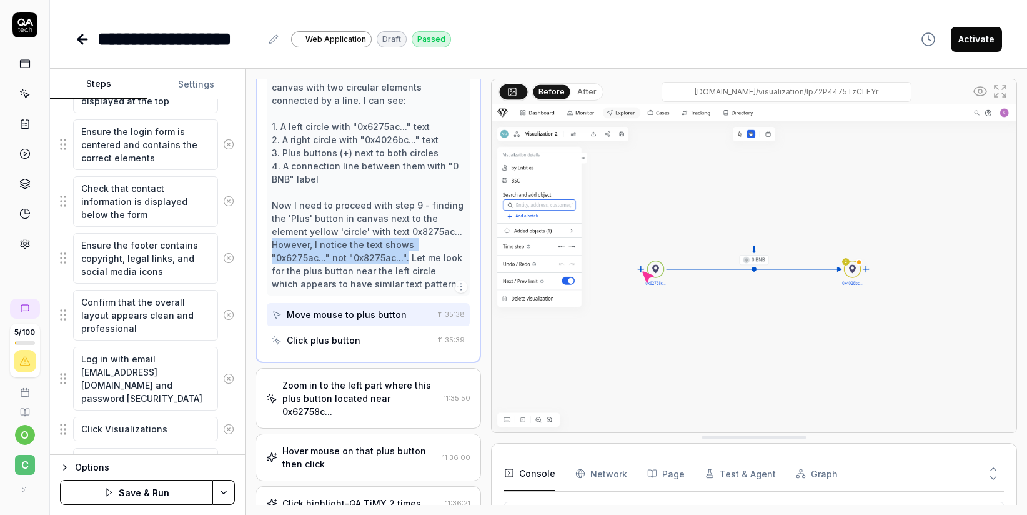
scroll to position [0, 0]
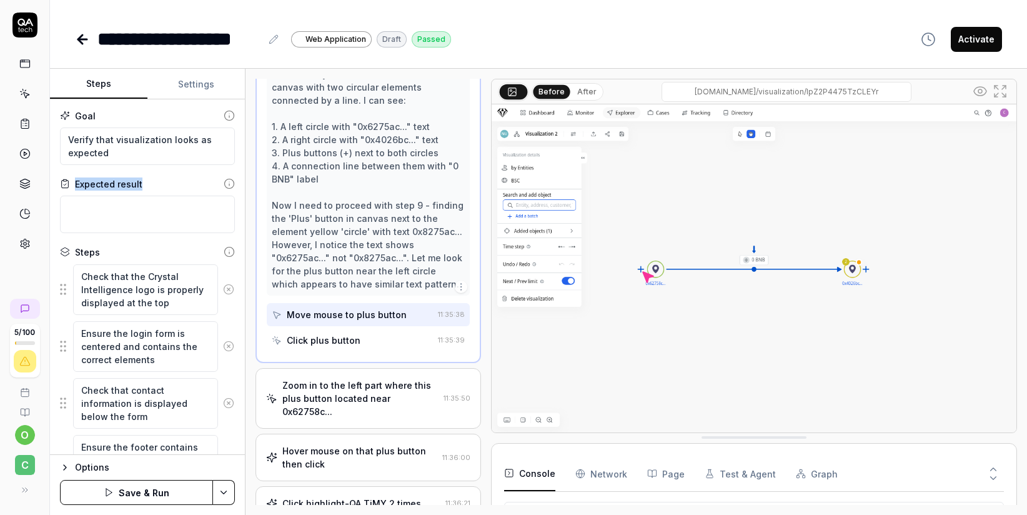
drag, startPoint x: 155, startPoint y: 183, endPoint x: 72, endPoint y: 184, distance: 82.4
click at [72, 182] on div "Expected result" at bounding box center [147, 183] width 175 height 13
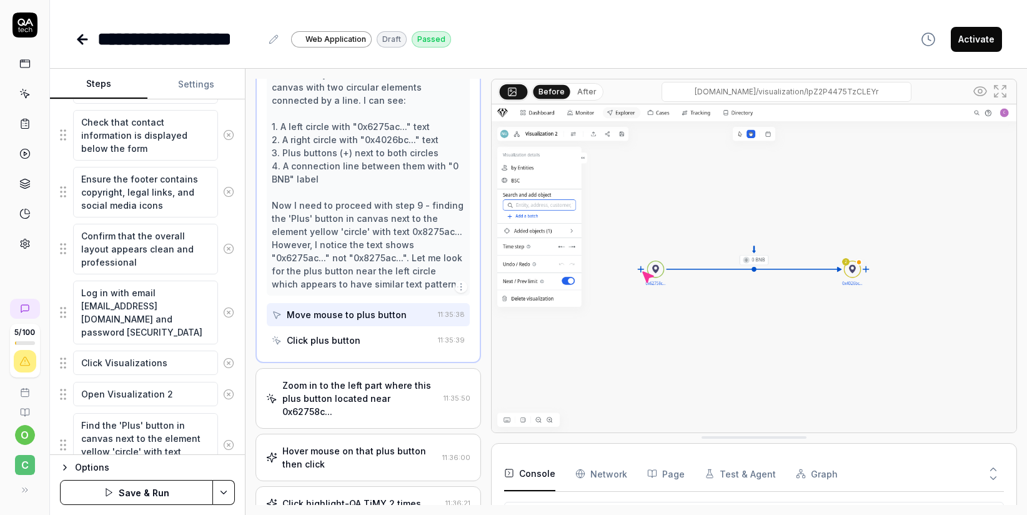
scroll to position [280, 0]
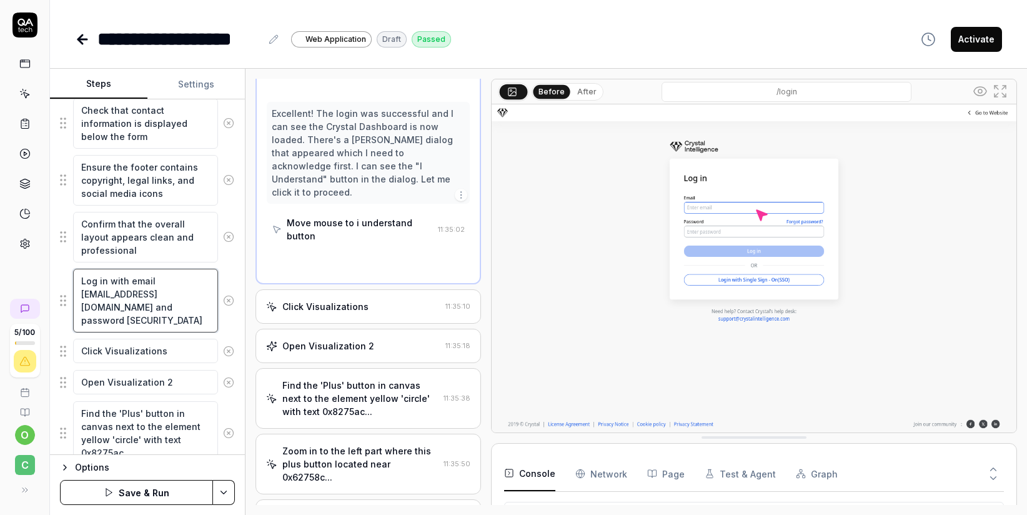
drag, startPoint x: 84, startPoint y: 280, endPoint x: 170, endPoint y: 320, distance: 95.8
click at [170, 320] on textarea "Log in with email [EMAIL_ADDRESS][DOMAIN_NAME] and password [SECURITY_DATA]" at bounding box center [145, 301] width 145 height 64
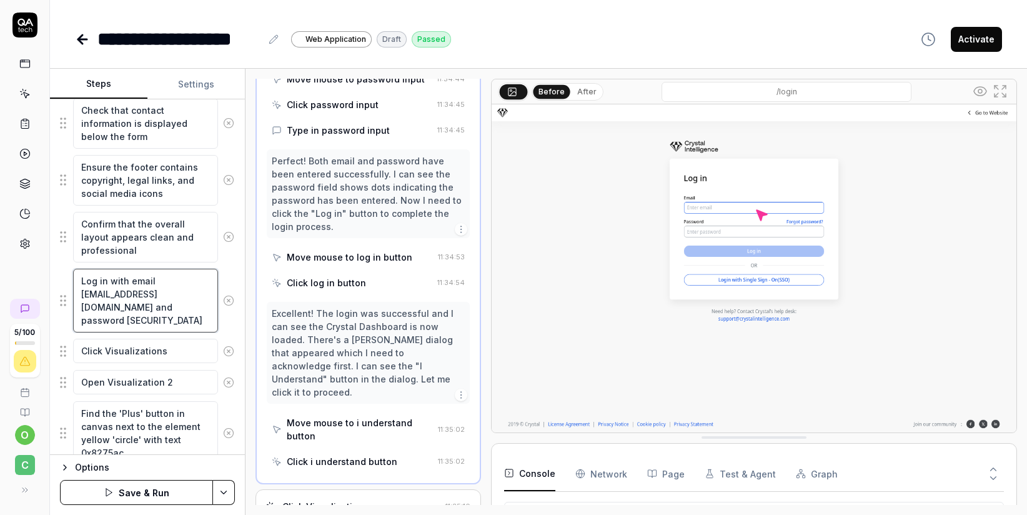
scroll to position [602, 0]
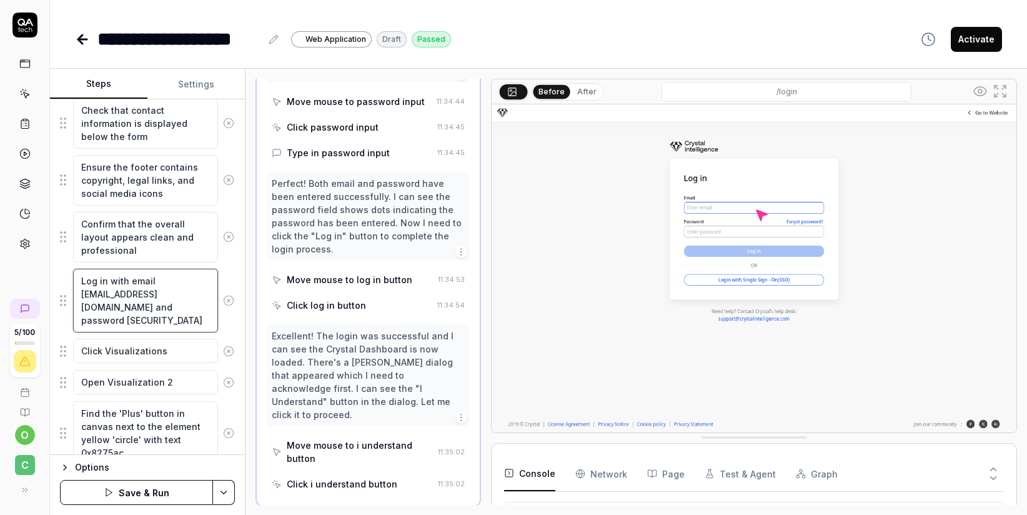
click at [162, 324] on textarea "Log in with email [EMAIL_ADDRESS][DOMAIN_NAME] and password [SECURITY_DATA]" at bounding box center [145, 301] width 145 height 64
drag, startPoint x: 95, startPoint y: 281, endPoint x: 71, endPoint y: 278, distance: 23.9
click at [71, 278] on div "Log in with email [EMAIL_ADDRESS][DOMAIN_NAME] and password [SECURITY_DATA]" at bounding box center [147, 300] width 175 height 65
type textarea "*"
type textarea "v in with email [EMAIL_ADDRESS][DOMAIN_NAME] and password [SECURITY_DATA]"
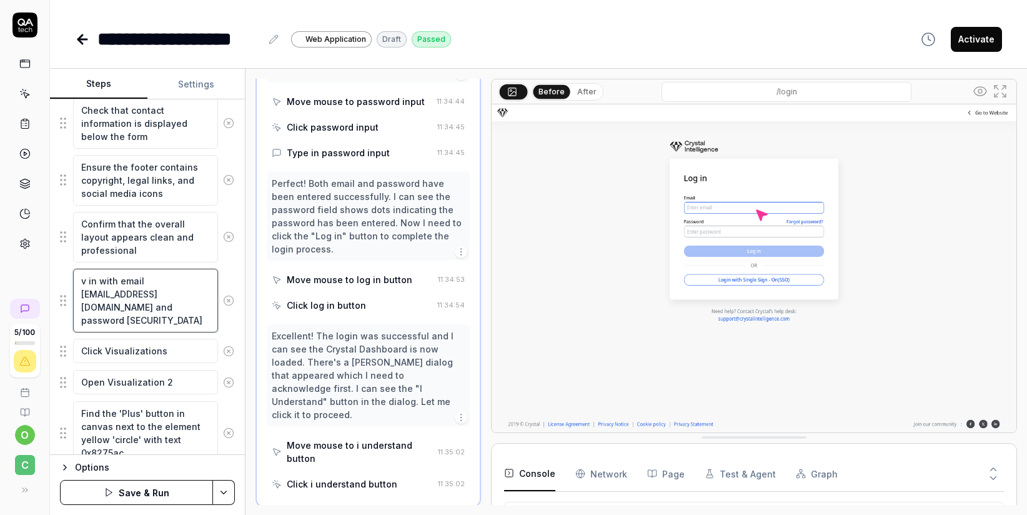
type textarea "*"
type textarea "ve in with email [EMAIL_ADDRESS][DOMAIN_NAME] and password [SECURITY_DATA]"
type textarea "*"
type textarea "ver in with email [EMAIL_ADDRESS][DOMAIN_NAME] and password [SECURITY_DATA]"
type textarea "*"
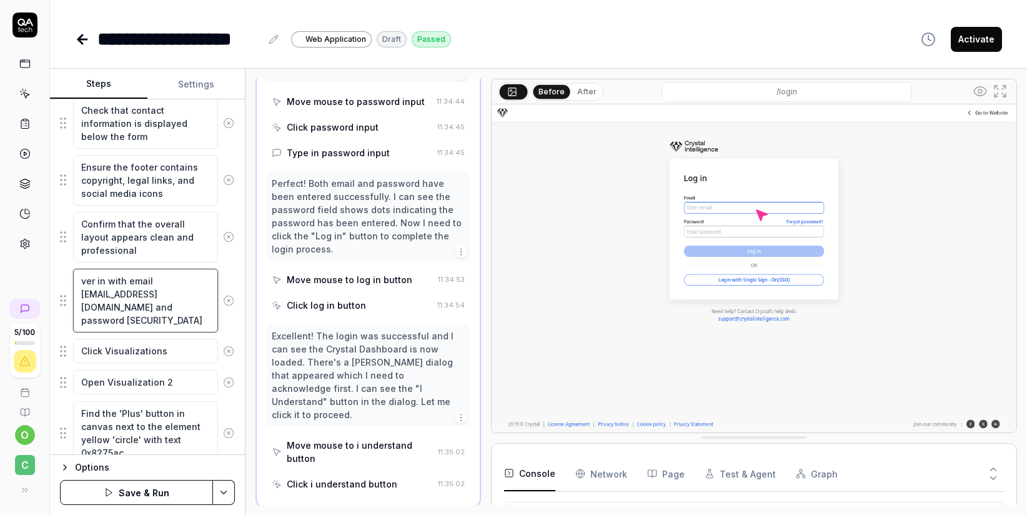
type textarea "veri in with email [EMAIL_ADDRESS][DOMAIN_NAME] and password [SECURITY_DATA]"
type textarea "*"
type textarea "verit in with email [EMAIL_ADDRESS][DOMAIN_NAME] and password [SECURITY_DATA]"
type textarea "*"
type textarea "verity in with email [EMAIL_ADDRESS][DOMAIN_NAME] and password [SECURITY_DATA]"
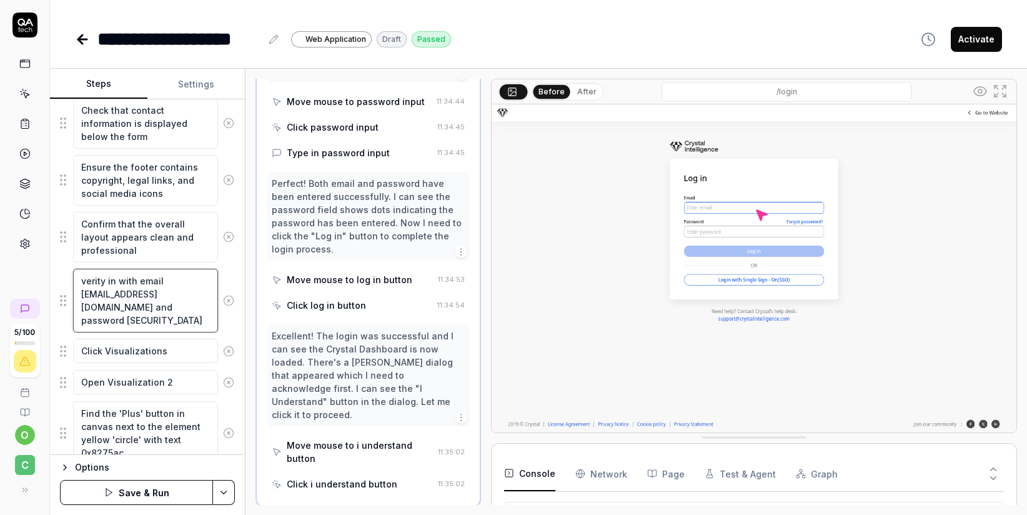
type textarea "*"
type textarea "verity in with email [EMAIL_ADDRESS][DOMAIN_NAME] and password [SECURITY_DATA]"
type textarea "*"
type textarea "verity t in with email [EMAIL_ADDRESS][DOMAIN_NAME] and password [SECURITY_DATA]"
type textarea "*"
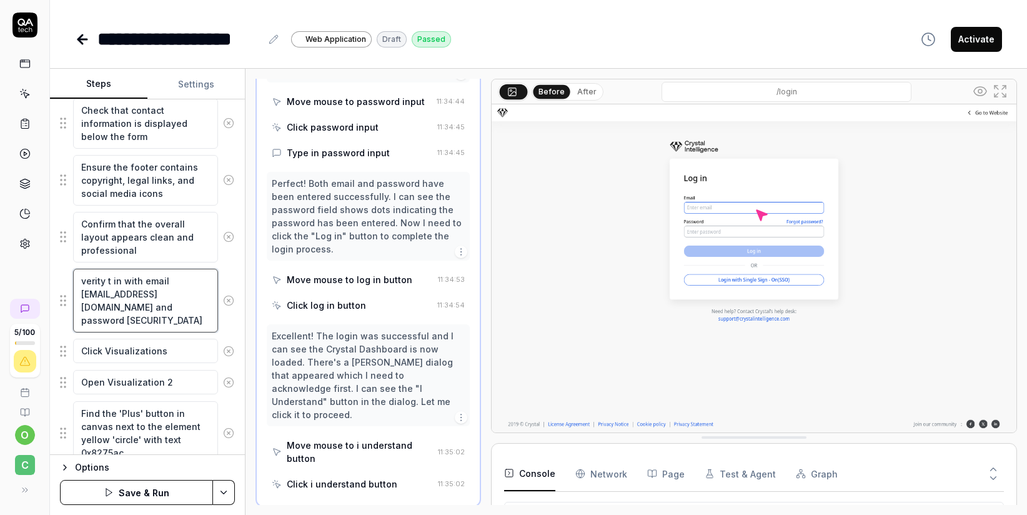
type textarea "verity th in with email [EMAIL_ADDRESS][DOMAIN_NAME] and password [SECURITY_DAT…"
type textarea "*"
type textarea "verity tha in with email [EMAIL_ADDRESS][DOMAIN_NAME] and password [SECURITY_DA…"
type textarea "*"
type textarea "verity that in with email [EMAIL_ADDRESS][DOMAIN_NAME] and password [SECURITY_D…"
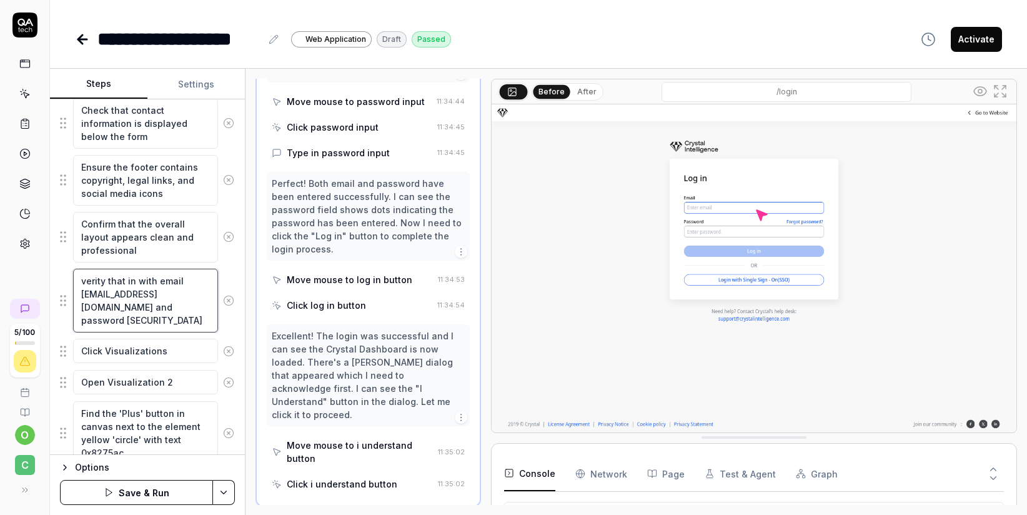
type textarea "*"
type textarea "verity that in with email [EMAIL_ADDRESS][DOMAIN_NAME] and password [SECURITY_D…"
type textarea "*"
type textarea "verity that u in with email [EMAIL_ADDRESS][DOMAIN_NAME] and password [SECURITY…"
type textarea "*"
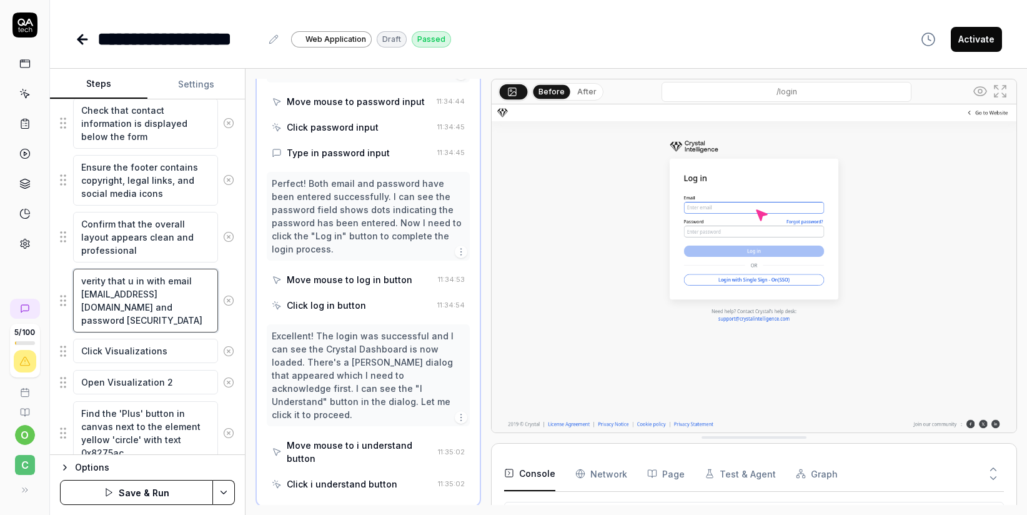
type textarea "verity that us in with email [EMAIL_ADDRESS][DOMAIN_NAME] and password [SECURIT…"
type textarea "*"
type textarea "verity that use in with email [EMAIL_ADDRESS][DOMAIN_NAME] and password [SECURI…"
type textarea "*"
type textarea "verity that user in with email [EMAIL_ADDRESS][DOMAIN_NAME] and password [SECUR…"
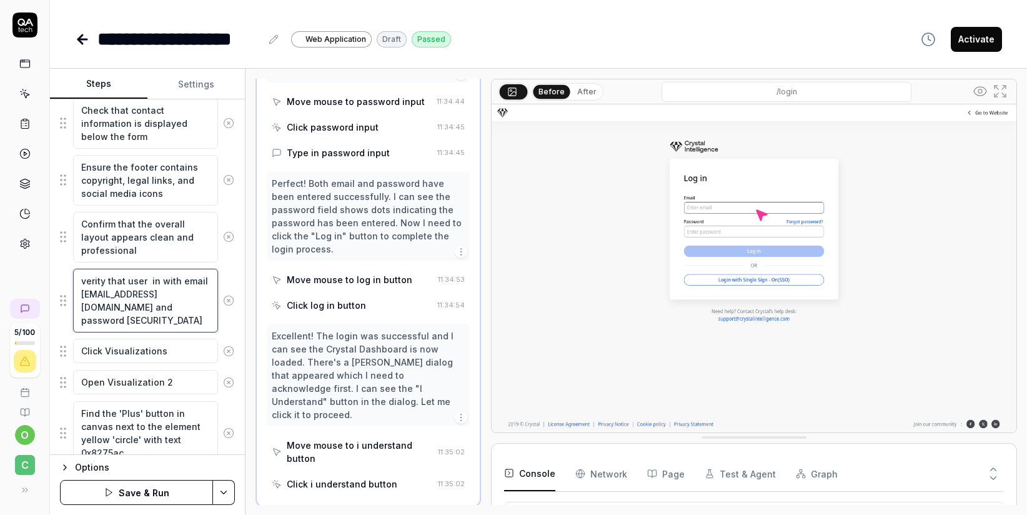
type textarea "*"
type textarea "verity that user c in with email [EMAIL_ADDRESS][DOMAIN_NAME] and password [SEC…"
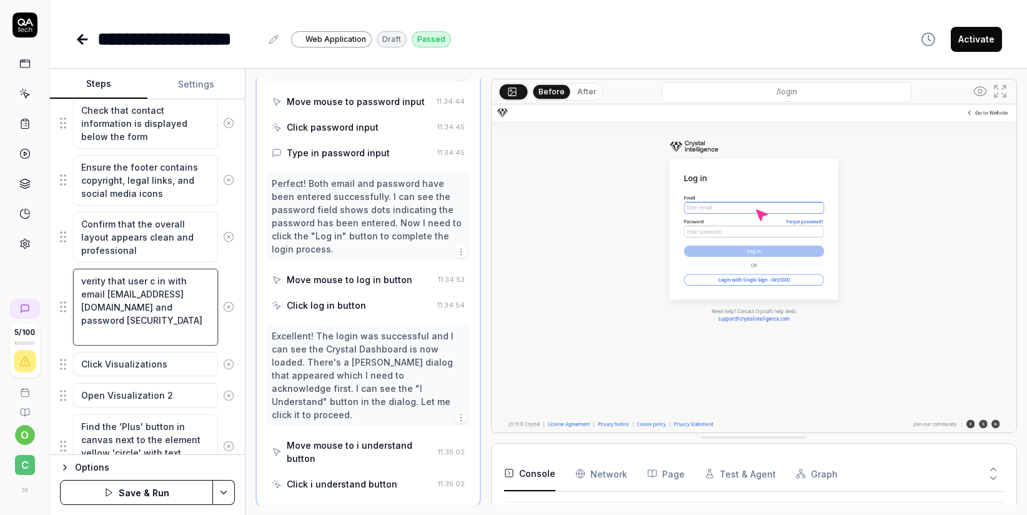
type textarea "*"
type textarea "verity that user ca in with email [EMAIL_ADDRESS][DOMAIN_NAME] and password [SE…"
type textarea "*"
type textarea "verity that user can in with email [EMAIL_ADDRESS][DOMAIN_NAME] and password [S…"
type textarea "*"
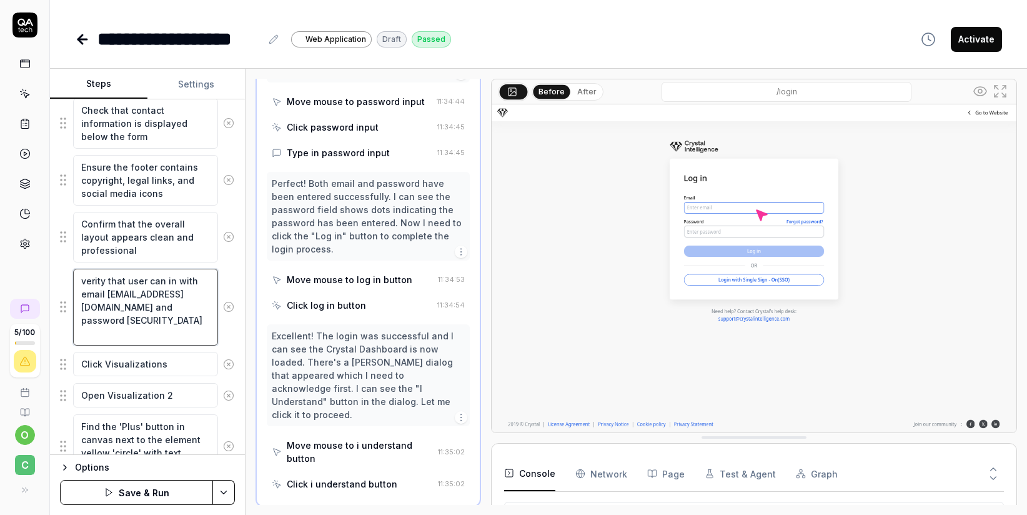
type textarea "verity that user can in with email [EMAIL_ADDRESS][DOMAIN_NAME] and password [S…"
type textarea "*"
type textarea "verity that user can l in with email [EMAIL_ADDRESS][DOMAIN_NAME] and password …"
type textarea "*"
type textarea "verity that user can lo in with email [EMAIL_ADDRESS][DOMAIN_NAME] and password…"
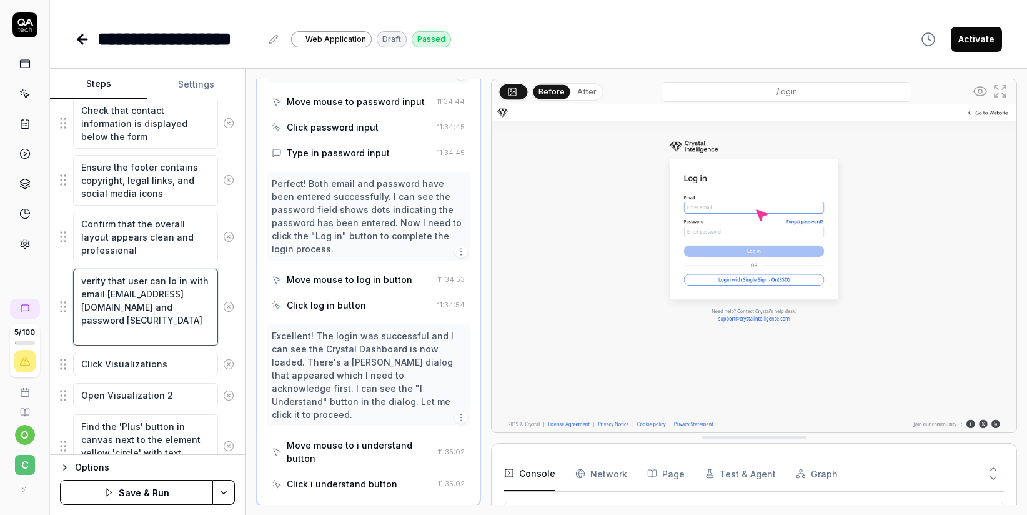
type textarea "*"
type textarea "verity that user can log in with email [EMAIL_ADDRESS][DOMAIN_NAME] and passwor…"
type textarea "*"
type textarea "verity that user can logi in with email [EMAIL_ADDRESS][DOMAIN_NAME] and passwo…"
type textarea "*"
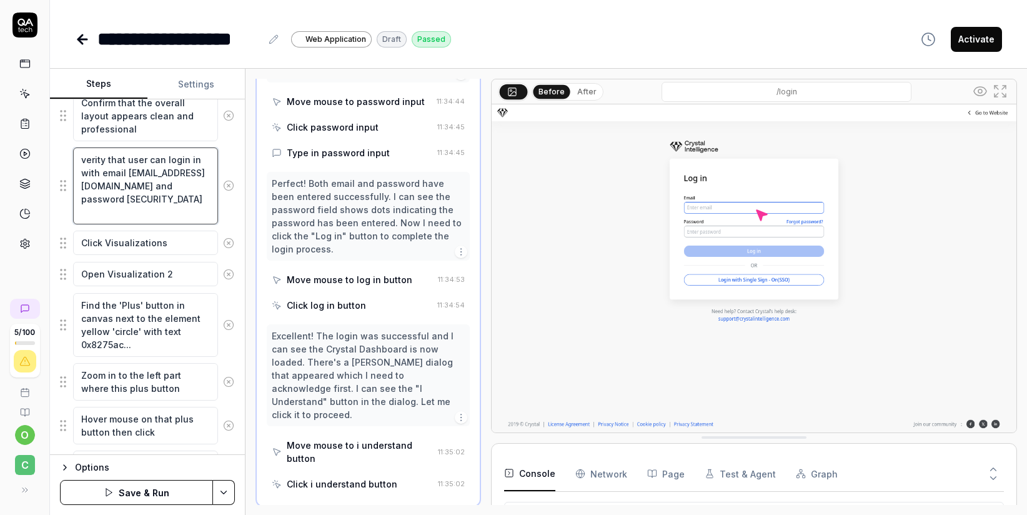
scroll to position [473, 0]
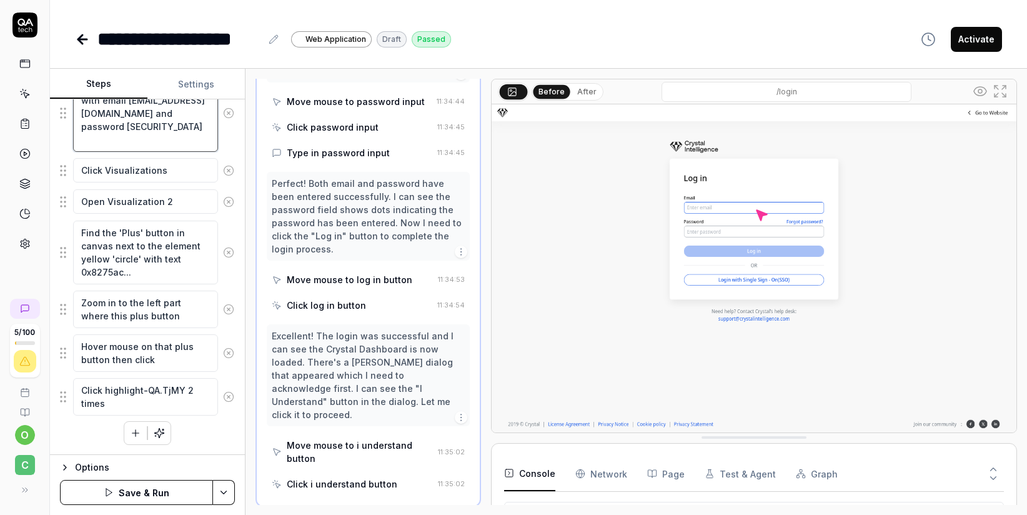
type textarea "verity that user can login in with email [EMAIL_ADDRESS][DOMAIN_NAME] and passw…"
click at [199, 245] on textarea "Find the 'Plus' button in canvas next to the element yellow 'circle' with text …" at bounding box center [145, 252] width 145 height 64
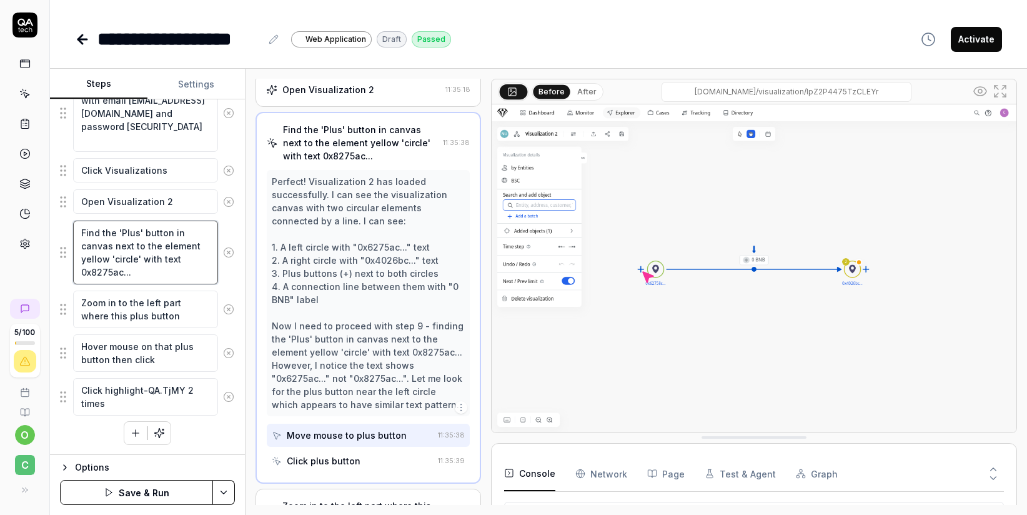
scroll to position [225, 0]
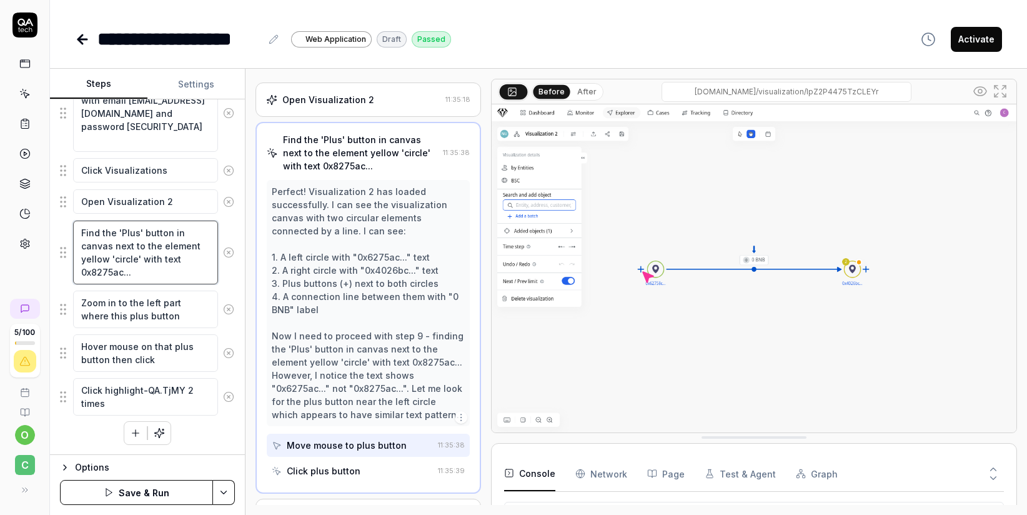
type textarea "*"
type textarea "Find the 'Plus' button in canvas next to the element eyellow 'circle' with text…"
type textarea "*"
type textarea "Find the 'Plus' button in canvas next to the element exyellow 'circle' with tex…"
type textarea "*"
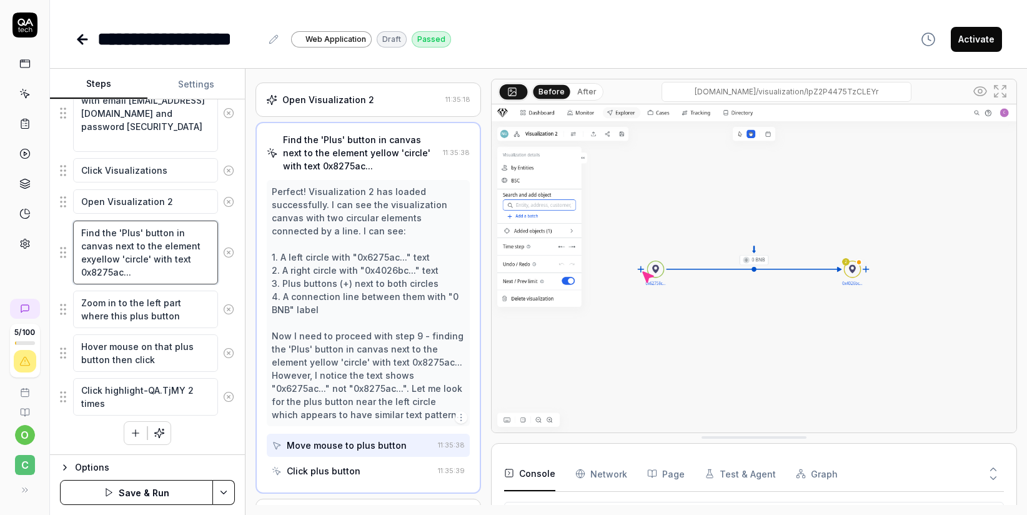
type textarea "Find the 'Plus' button in canvas next to the element exayellow 'circle' with te…"
type textarea "*"
type textarea "Find the 'Plus' button in canvas next to the element exacyellow 'circle' with t…"
type textarea "*"
type textarea "Find the 'Plus' button in canvas next to the element exactyellow 'circle' with …"
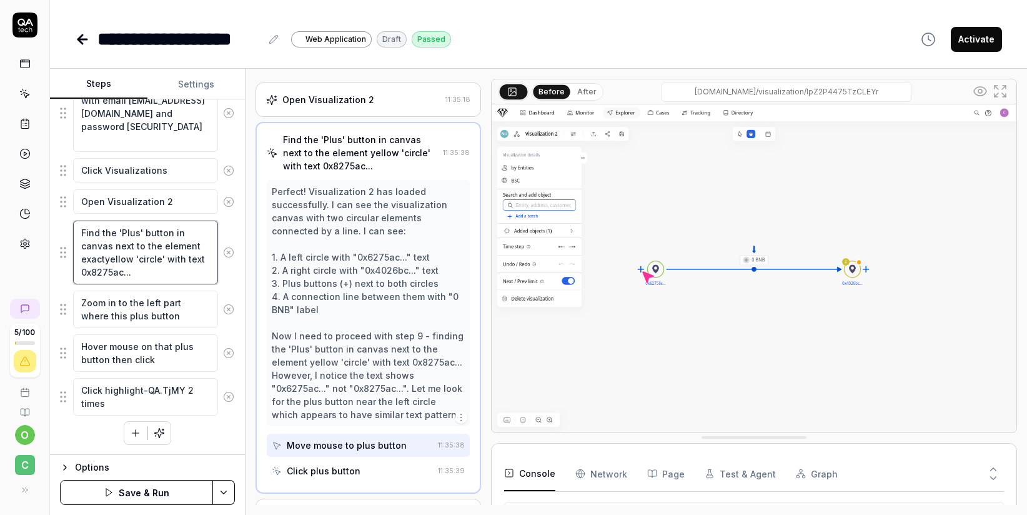
type textarea "*"
type textarea "Find the 'Plus' button in canvas next to the element exact yellow 'circle' with…"
click at [133, 495] on button "Save & Run" at bounding box center [136, 492] width 153 height 25
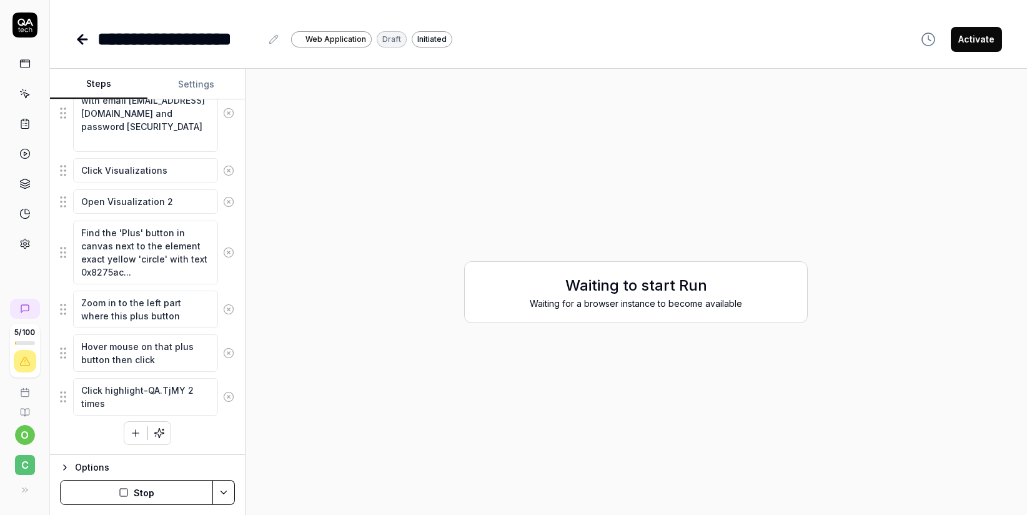
click at [148, 493] on button "Stop" at bounding box center [136, 492] width 153 height 25
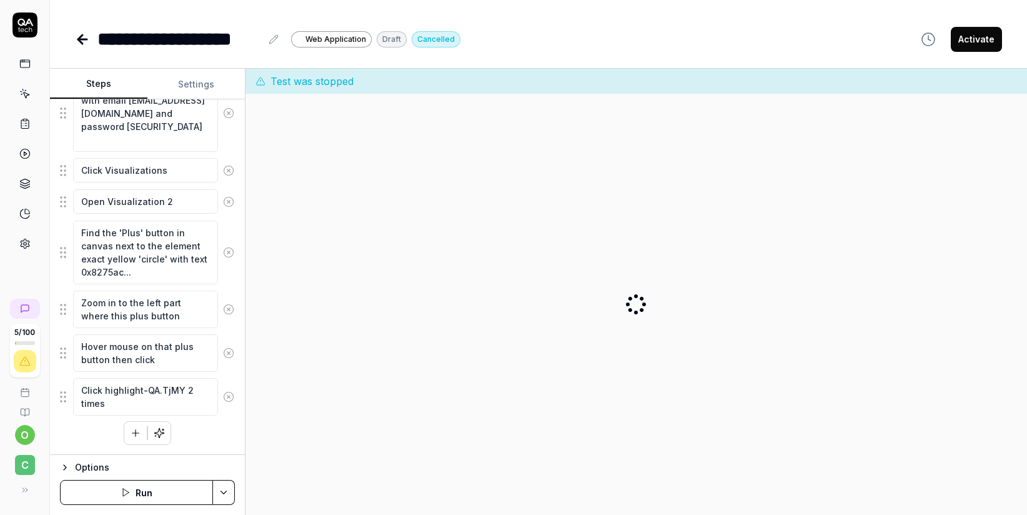
click at [147, 494] on button "Run" at bounding box center [136, 492] width 153 height 25
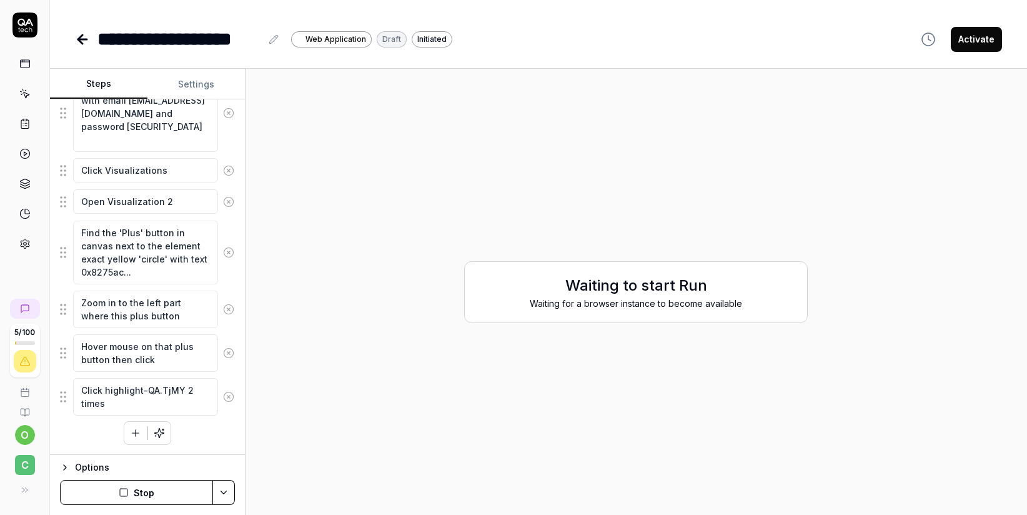
click at [150, 490] on button "Stop" at bounding box center [136, 492] width 153 height 25
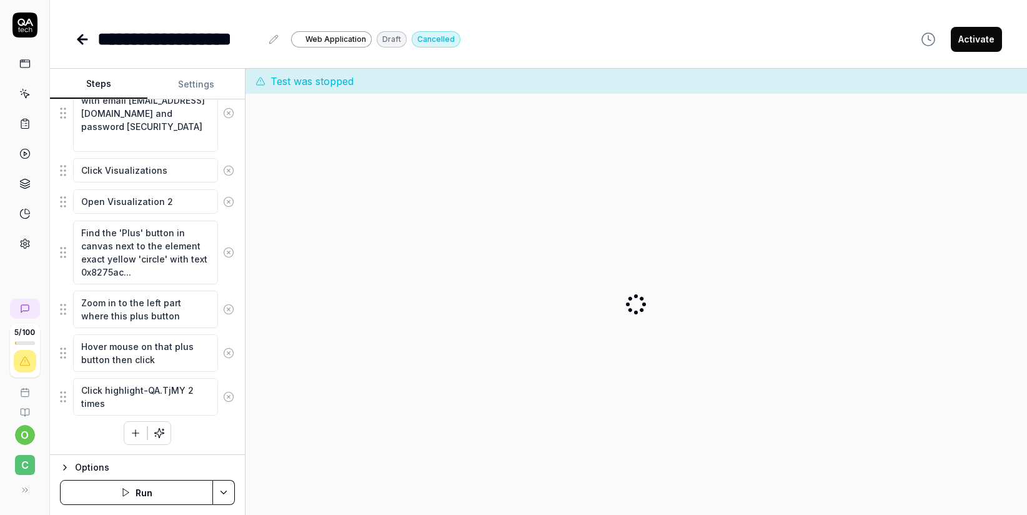
click at [137, 493] on button "Run" at bounding box center [136, 492] width 153 height 25
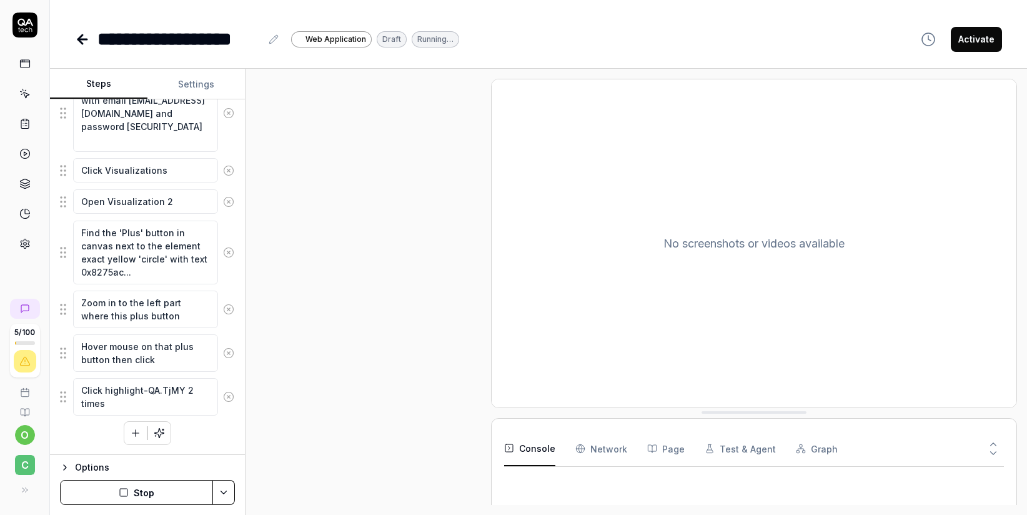
scroll to position [223, 0]
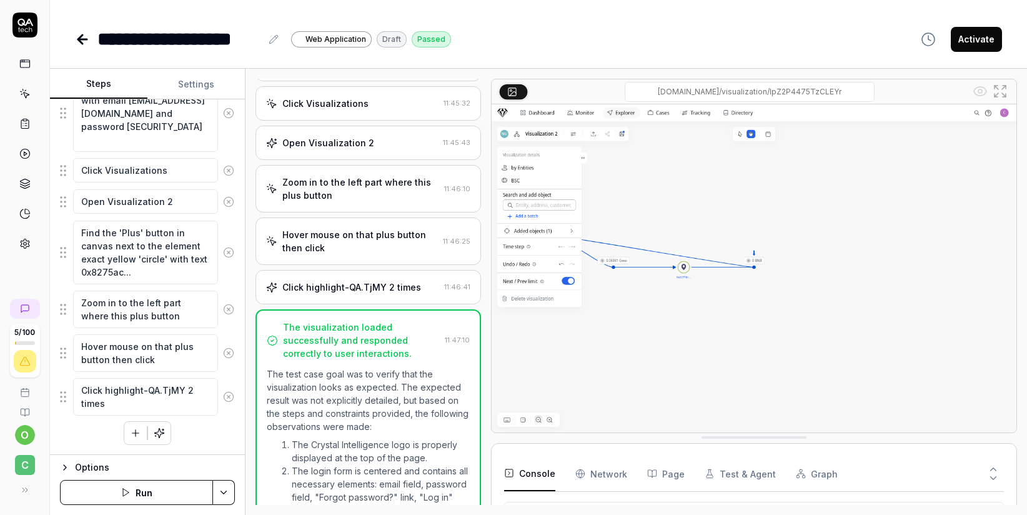
scroll to position [7, 0]
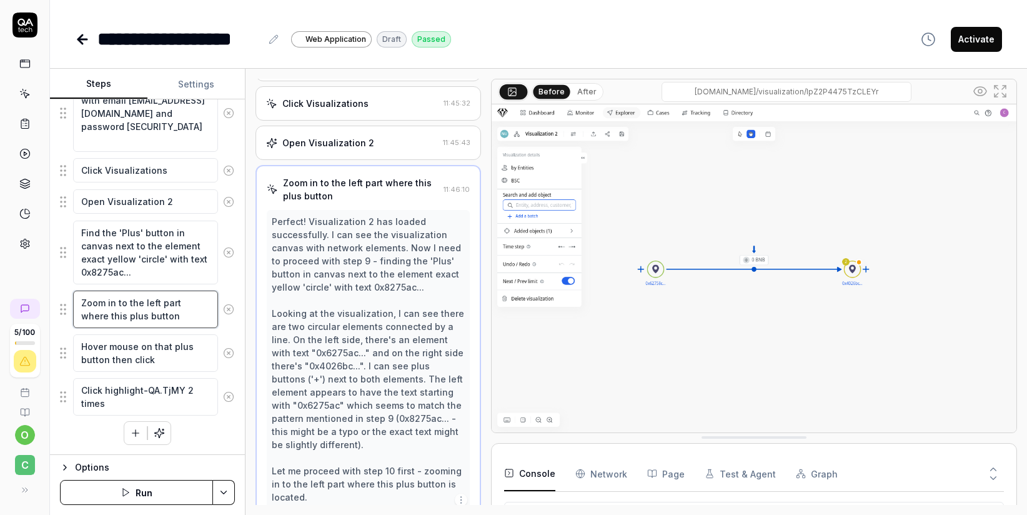
click at [185, 316] on textarea "Zoom in to the left part where this plus button" at bounding box center [145, 308] width 145 height 37
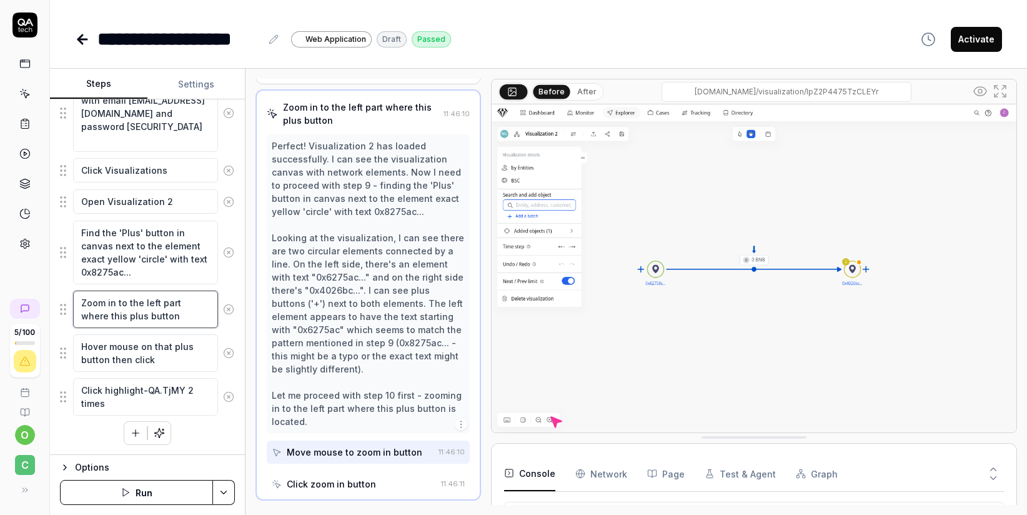
scroll to position [277, 0]
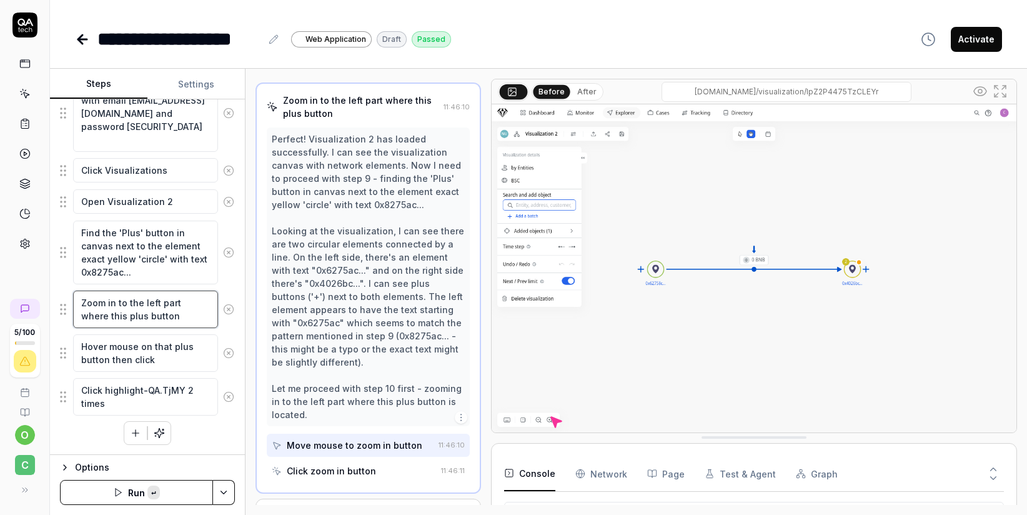
paste textarea "located near 0x62758c..."
type textarea "*"
type textarea "Zoom in to the left part where this plus button located near 0x62758c..."
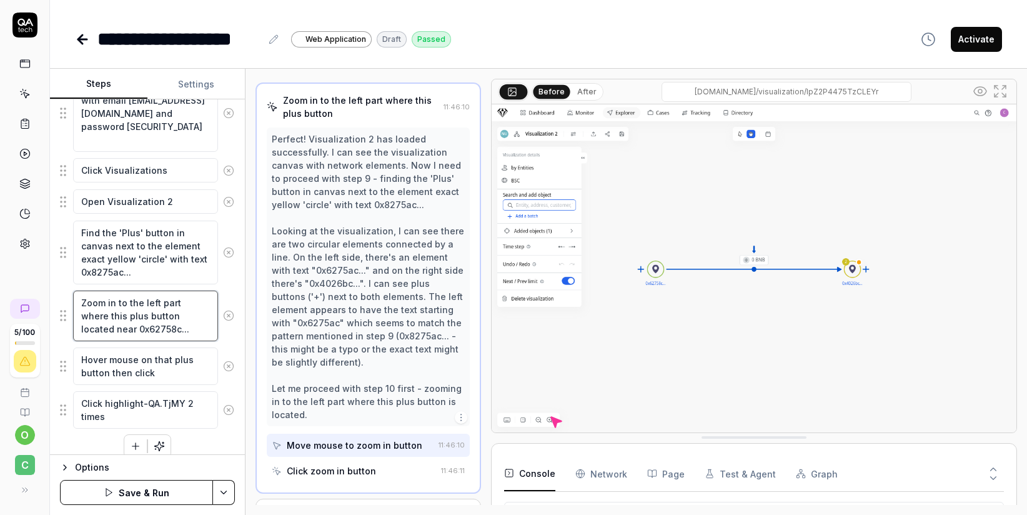
type textarea "*"
type textarea "Zoom in to the left part where this plus button located near 0x62758c..."
type textarea "*"
type textarea "Zoom in to the left part where this plus button located near 0x62758c... u"
type textarea "*"
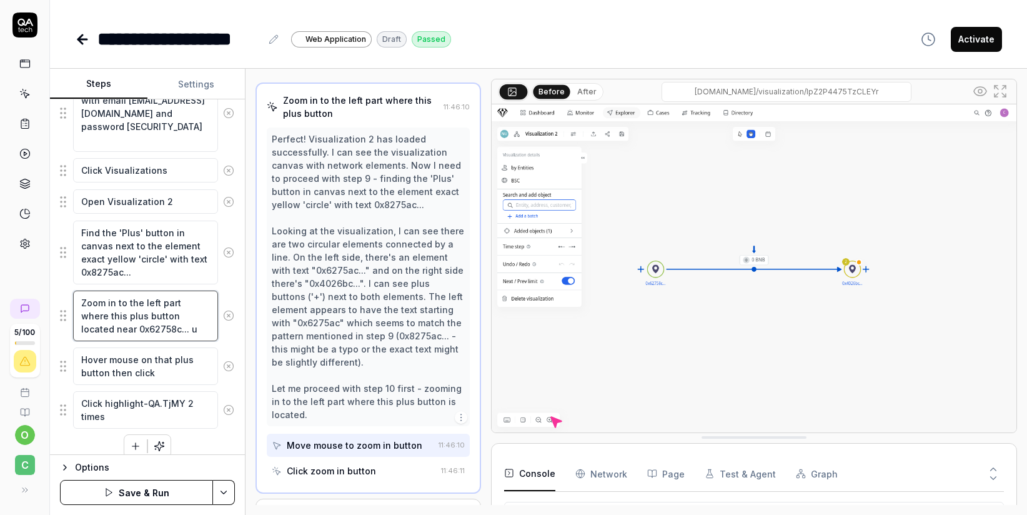
type textarea "Zoom in to the left part where this plus button located near 0x62758c... un"
type textarea "*"
type textarea "Zoom in to the left part where this plus button located near 0x62758c... und"
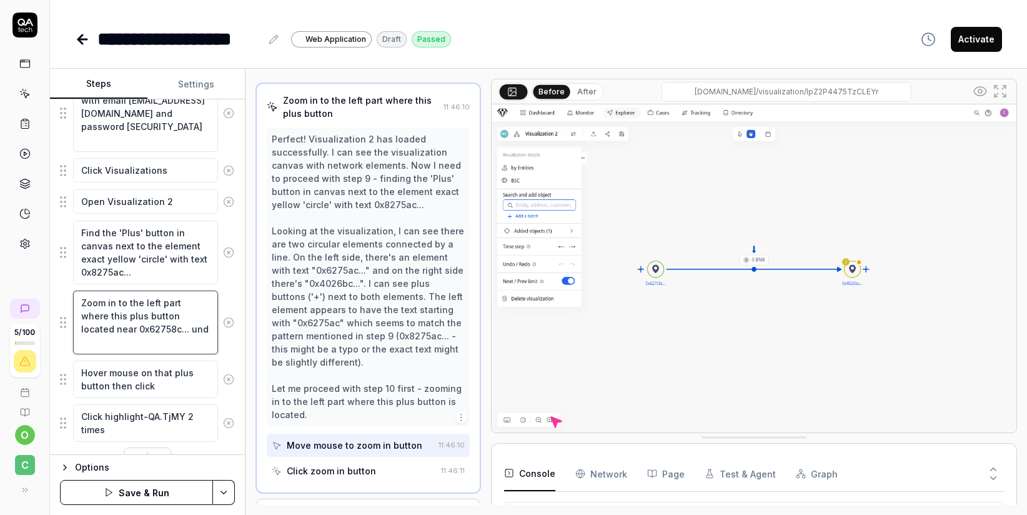
type textarea "*"
type textarea "Zoom in to the left part where this plus button located near 0x62758c... unde"
type textarea "*"
type textarea "Zoom in to the left part where this plus button located near 0x62758c... under"
type textarea "*"
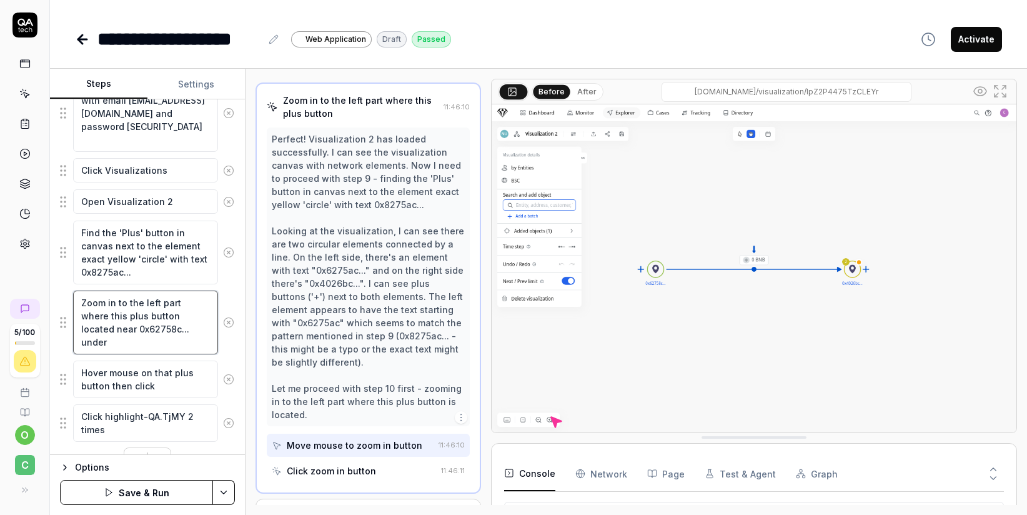
type textarea "Zoom in to the left part where this plus button located near 0x62758c... under"
type textarea "*"
type textarea "Zoom in to the left part where this plus button located near 0x62758c... under y"
type textarea "*"
type textarea "Zoom in to the left part where this plus button located near 0x62758c... under …"
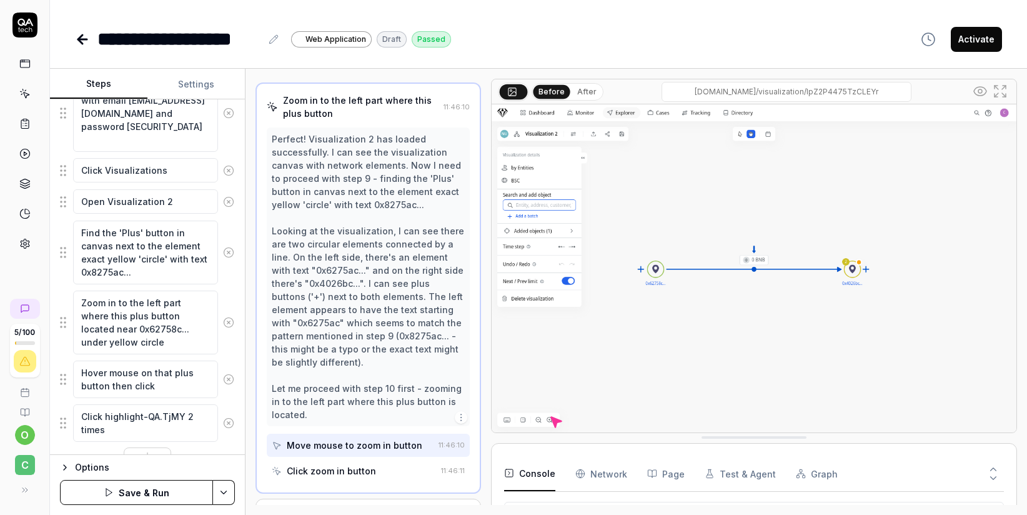
click at [154, 489] on button "Save & Run" at bounding box center [136, 492] width 153 height 25
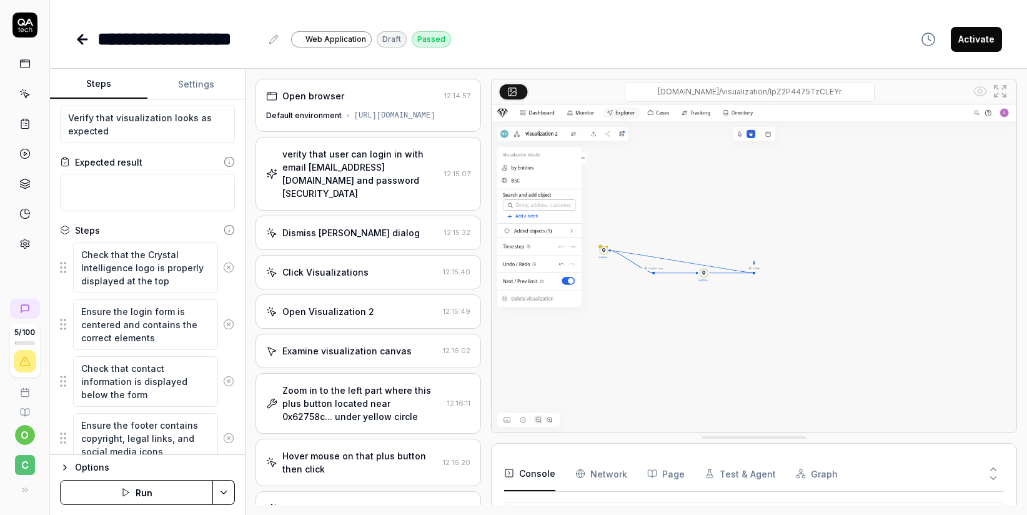
scroll to position [542, 0]
